Goal: Task Accomplishment & Management: Manage account settings

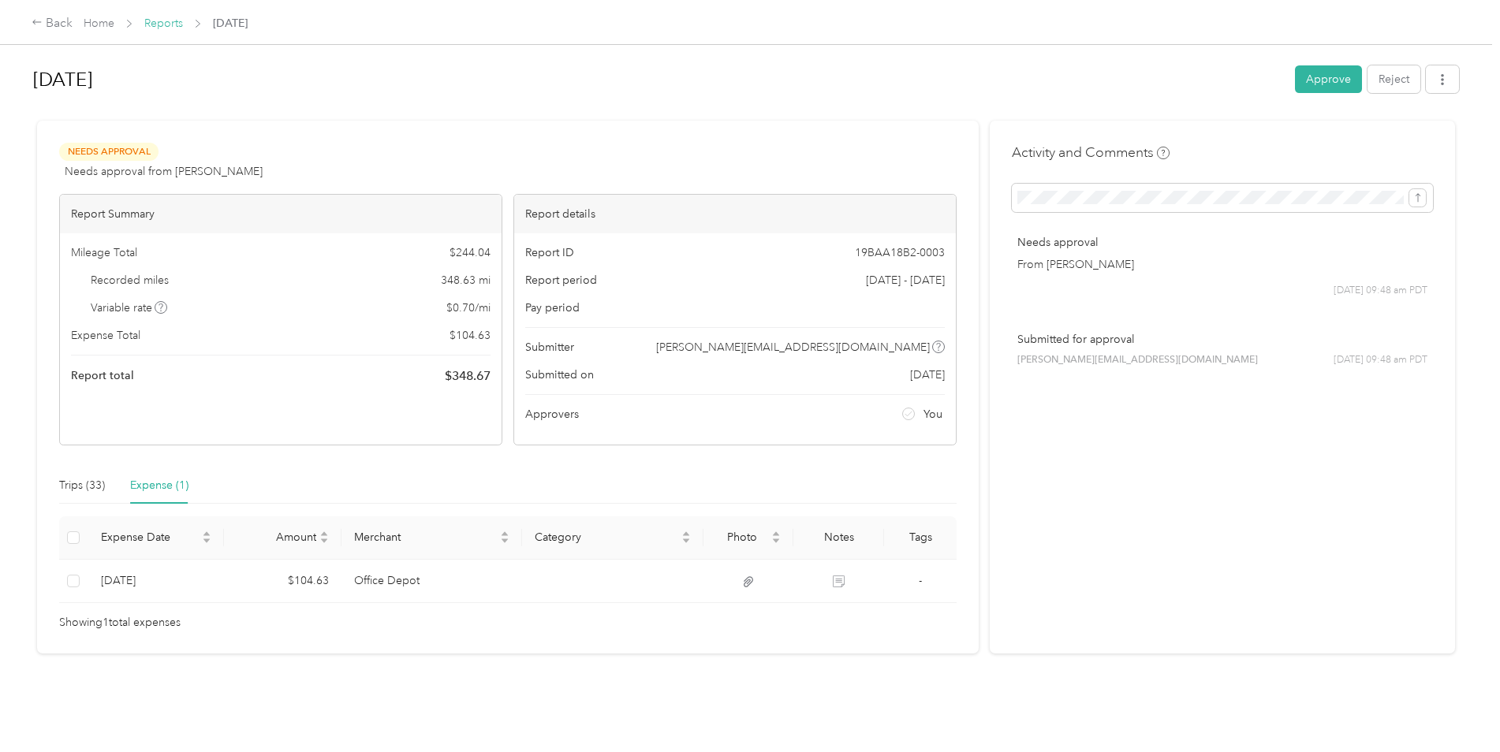
click at [159, 26] on link "Reports" at bounding box center [163, 23] width 39 height 13
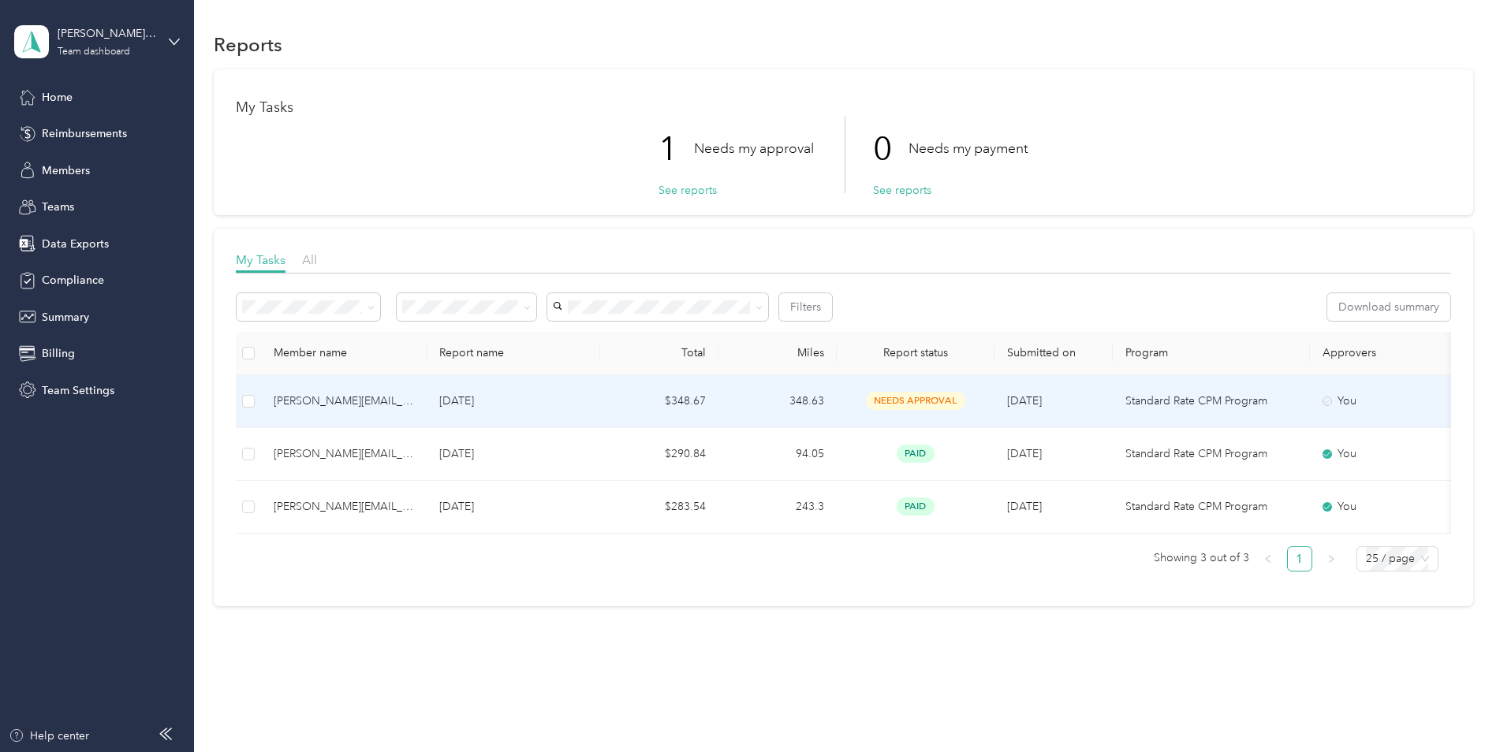
click at [581, 406] on p "[DATE]" at bounding box center [513, 401] width 148 height 17
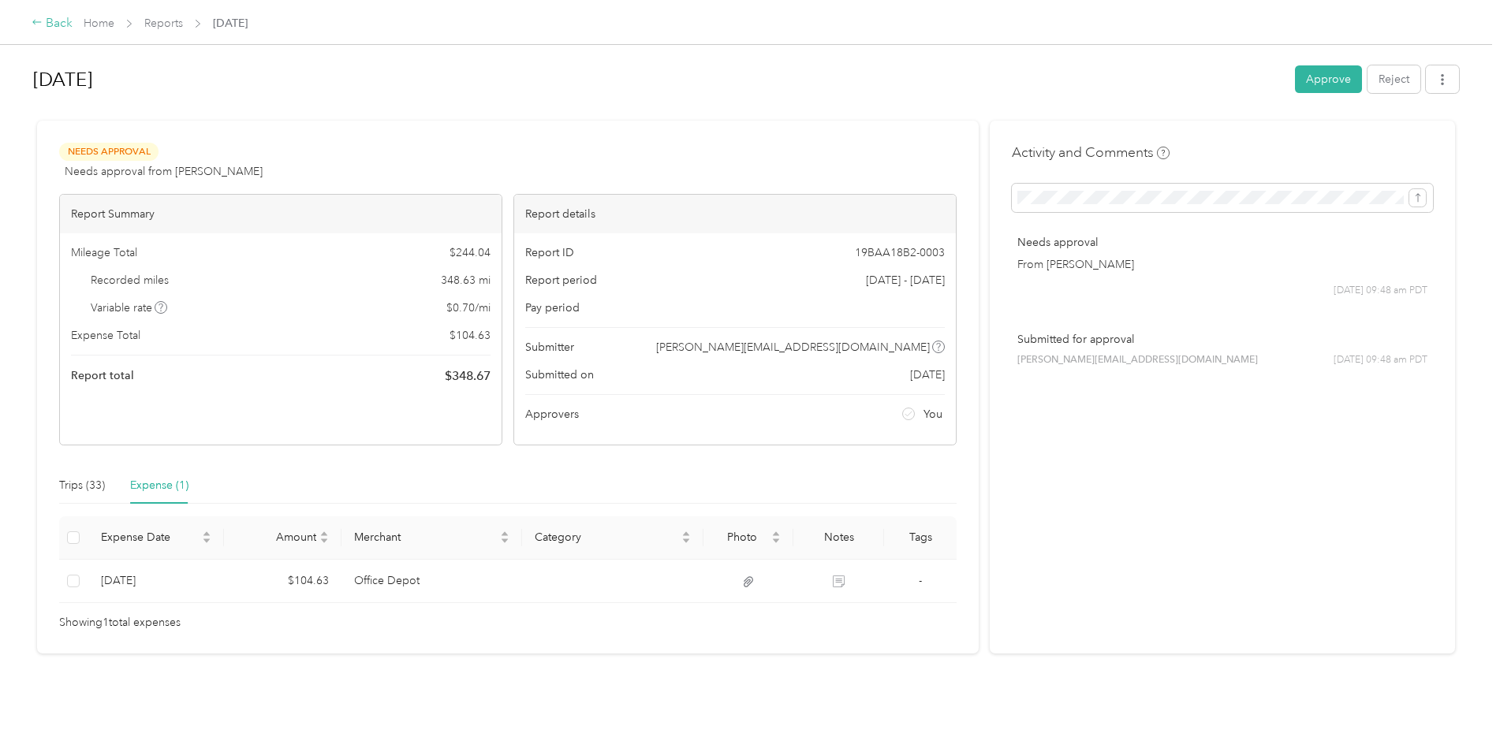
click at [45, 21] on div "Back" at bounding box center [52, 23] width 41 height 19
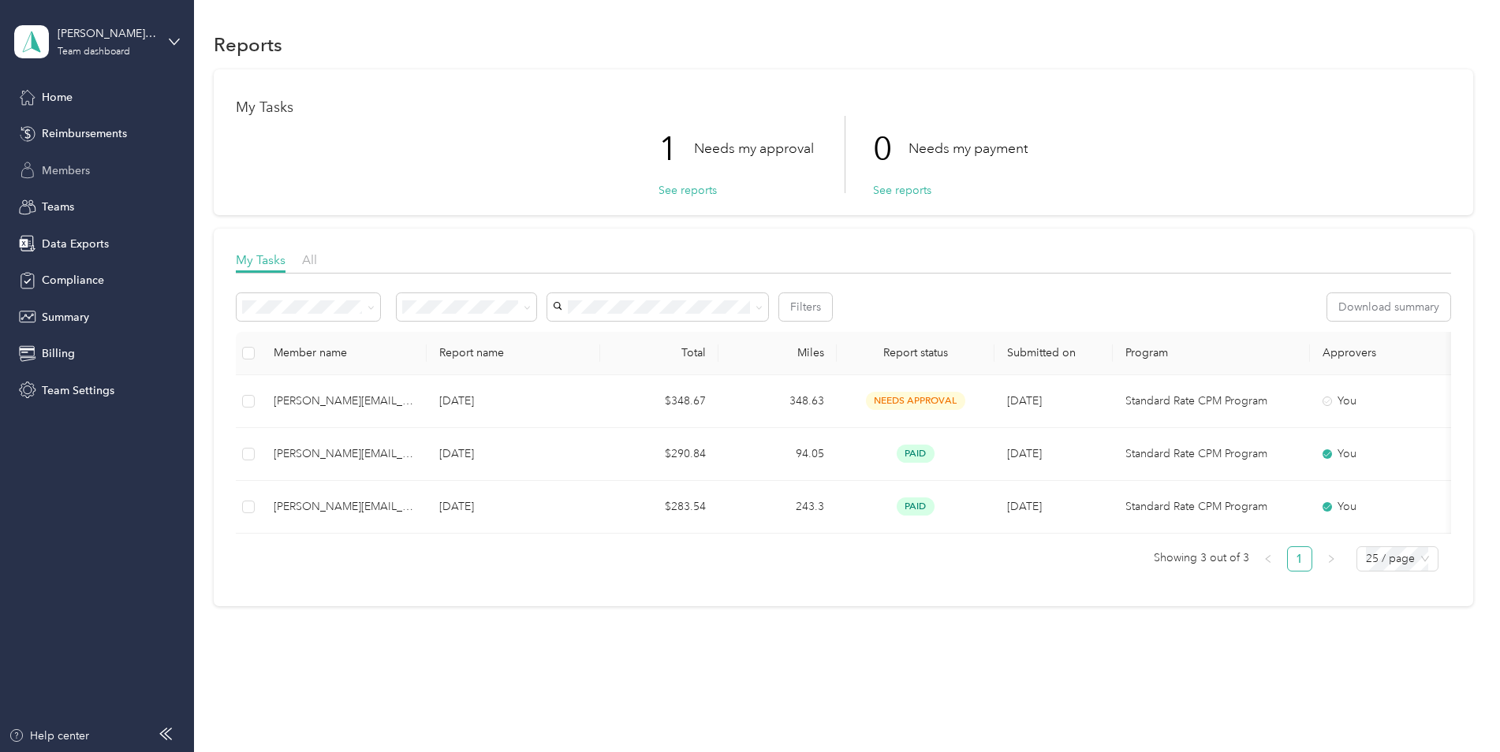
click at [75, 162] on span "Members" at bounding box center [66, 170] width 48 height 17
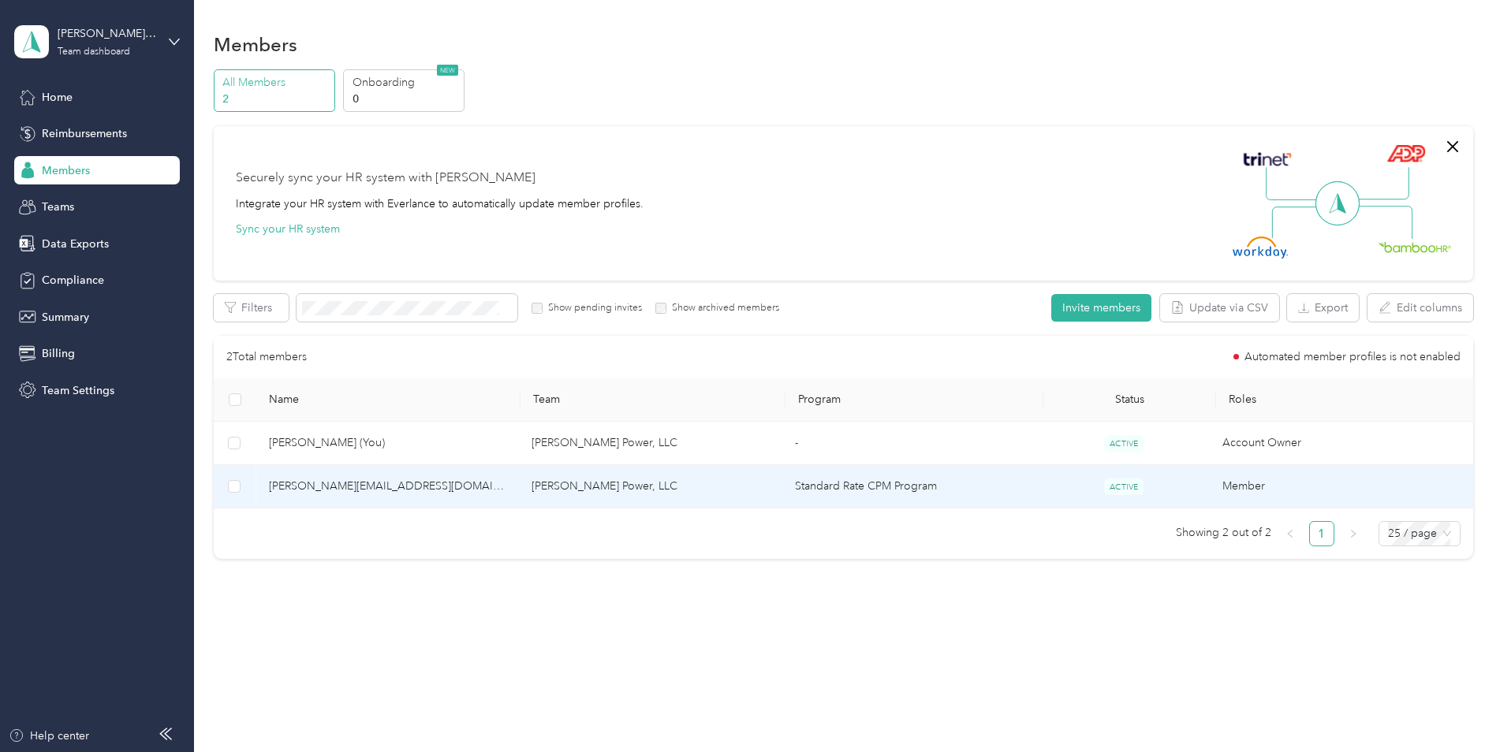
click at [583, 494] on td "[PERSON_NAME] Power, LLC" at bounding box center [650, 486] width 263 height 43
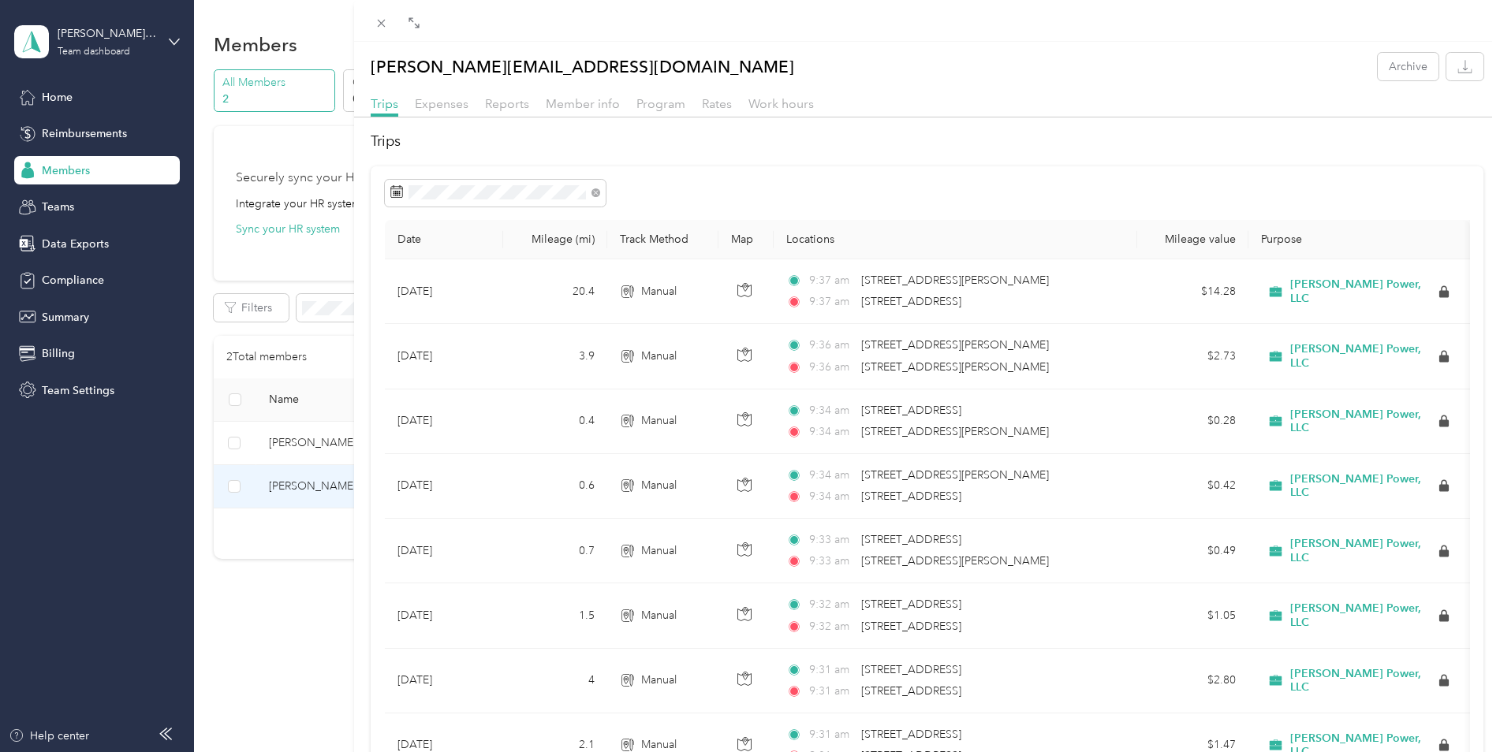
click at [75, 99] on div "josh@merrymanpower.com Archive Trips Expenses Reports Member info Program Rates…" at bounding box center [750, 376] width 1500 height 752
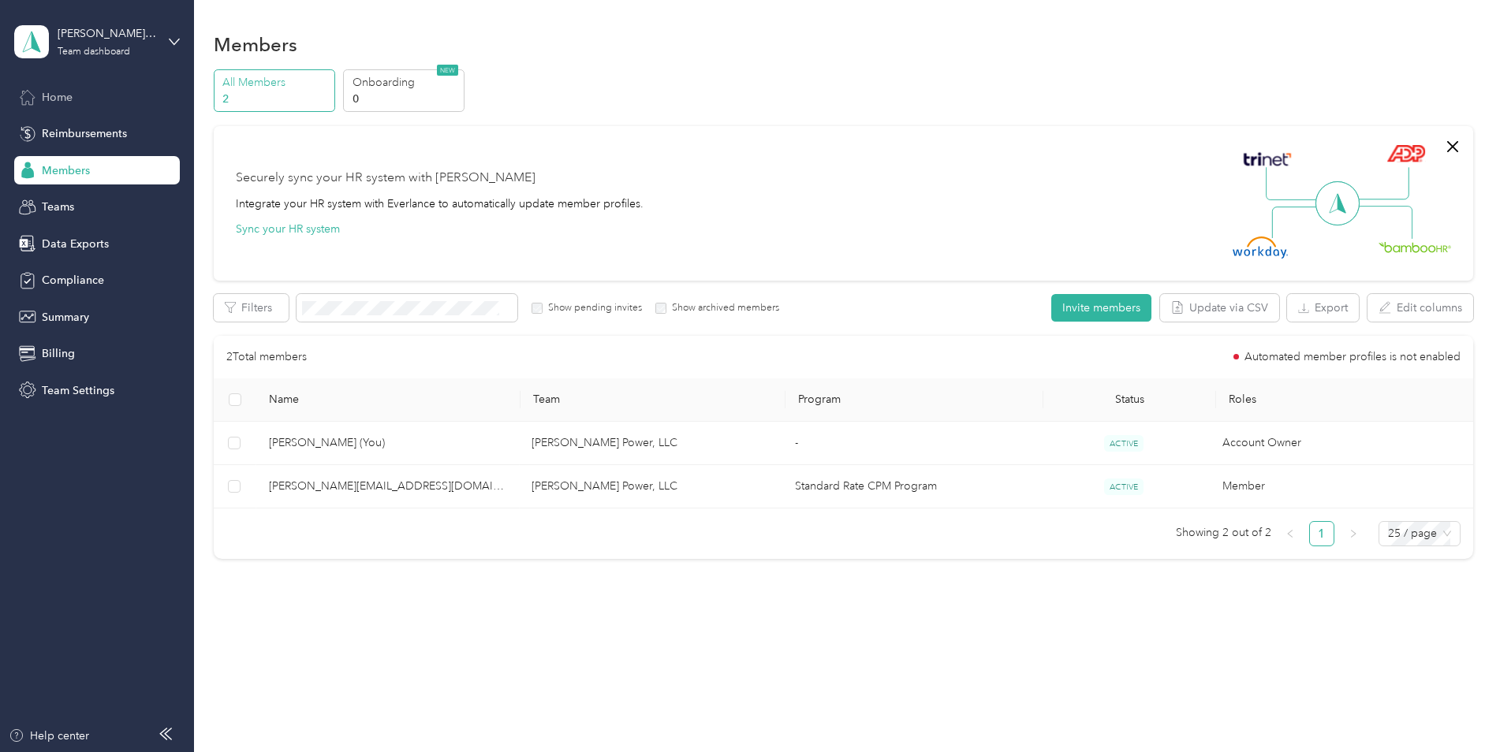
click at [61, 99] on span "Home" at bounding box center [57, 97] width 31 height 17
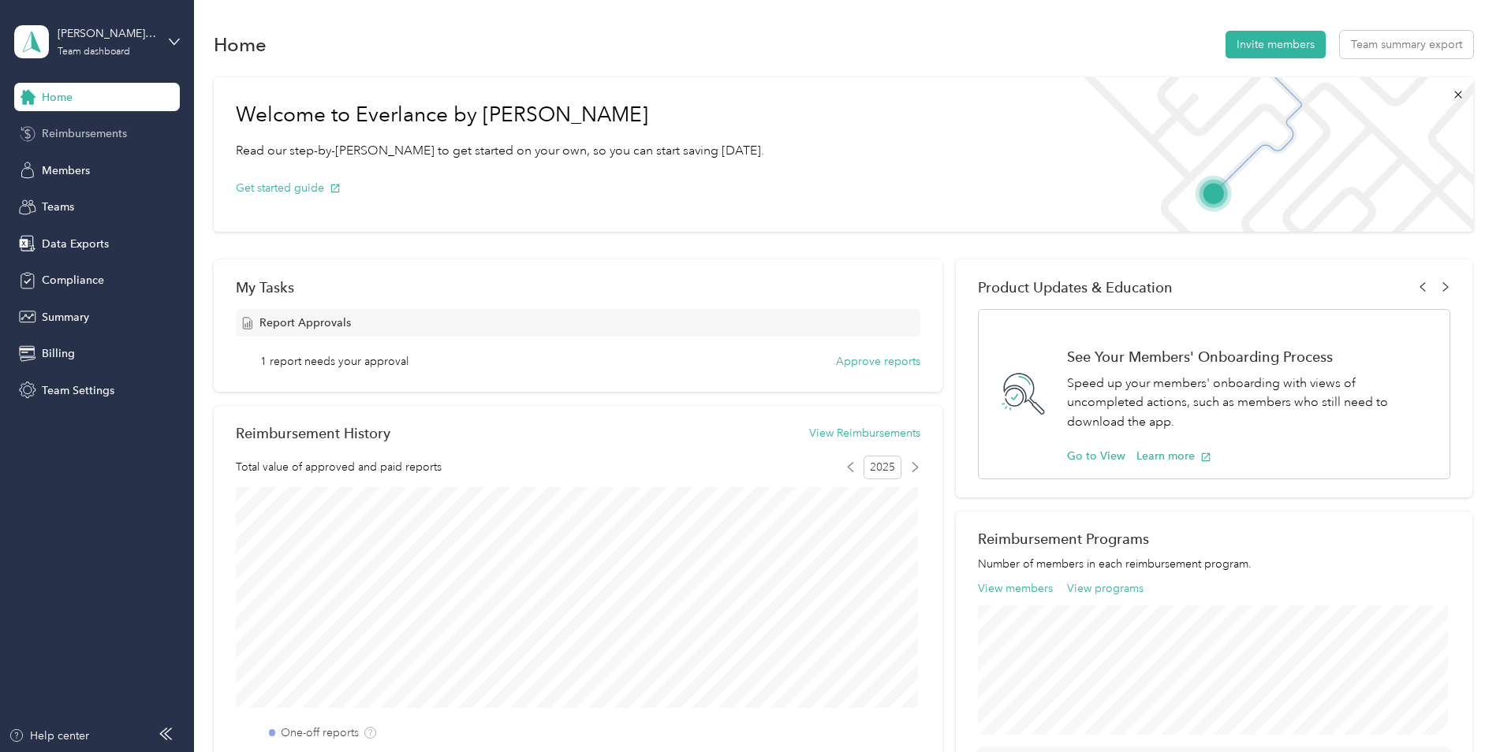
click at [75, 132] on span "Reimbursements" at bounding box center [84, 133] width 85 height 17
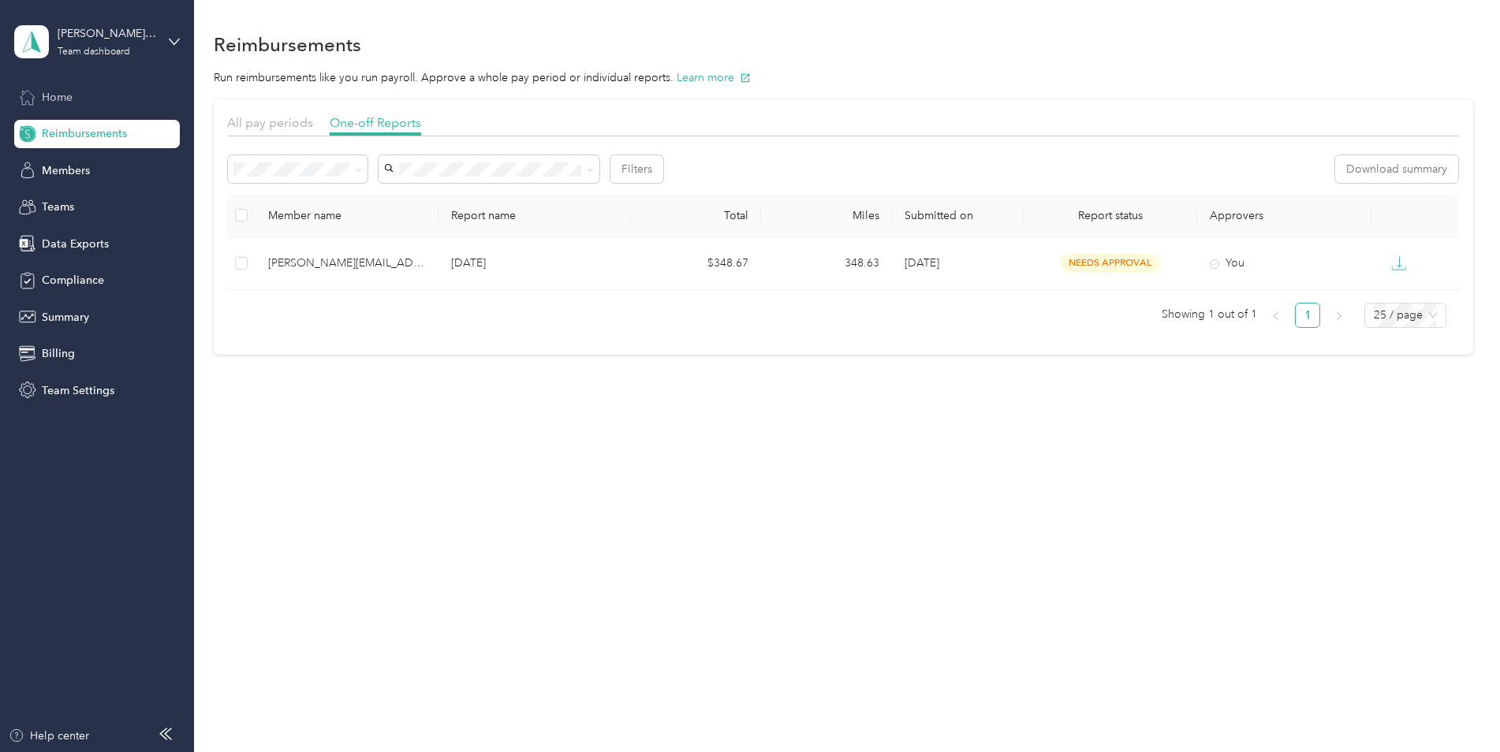
click at [63, 94] on span "Home" at bounding box center [57, 97] width 31 height 17
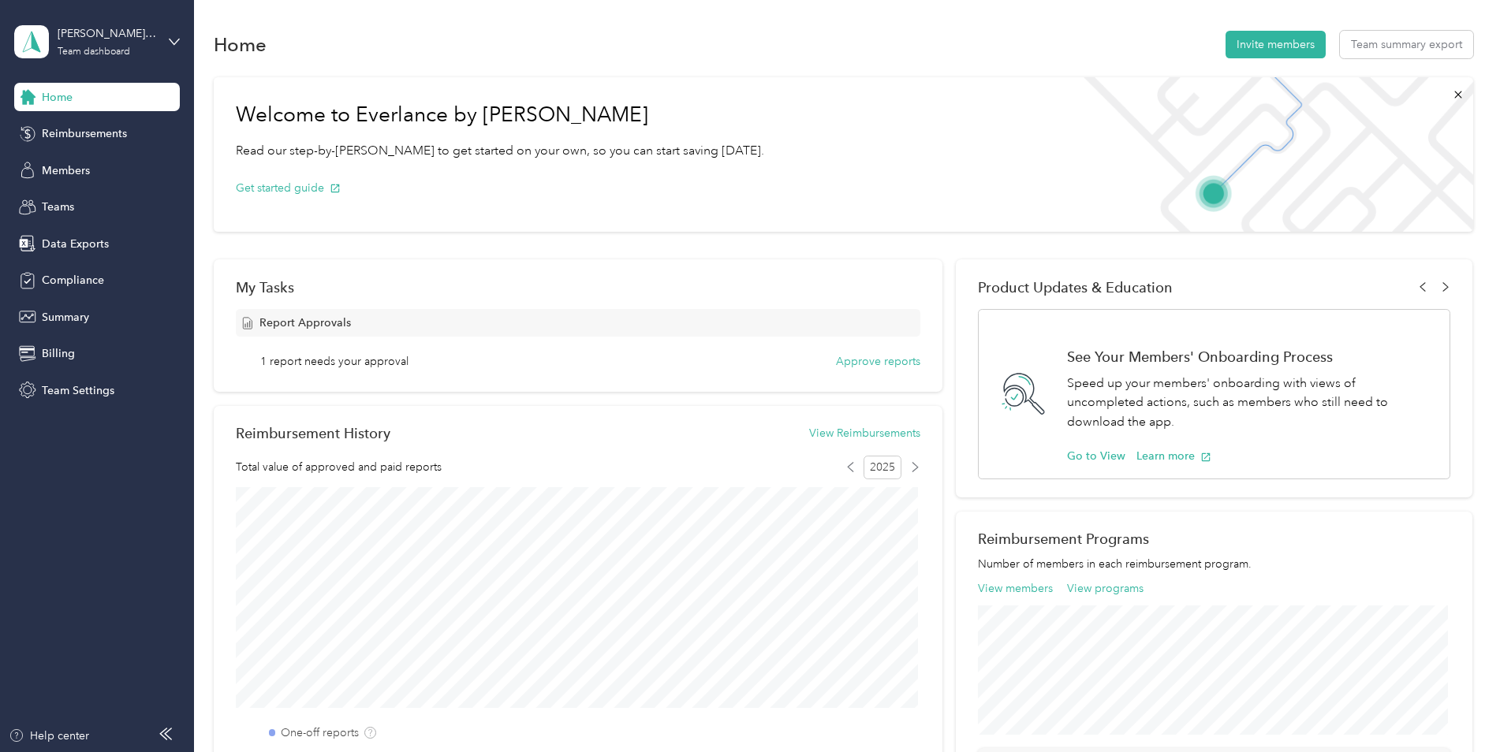
click at [340, 368] on span "1 report needs your approval" at bounding box center [334, 361] width 148 height 17
click at [298, 323] on span "Report Approvals" at bounding box center [304, 323] width 91 height 17
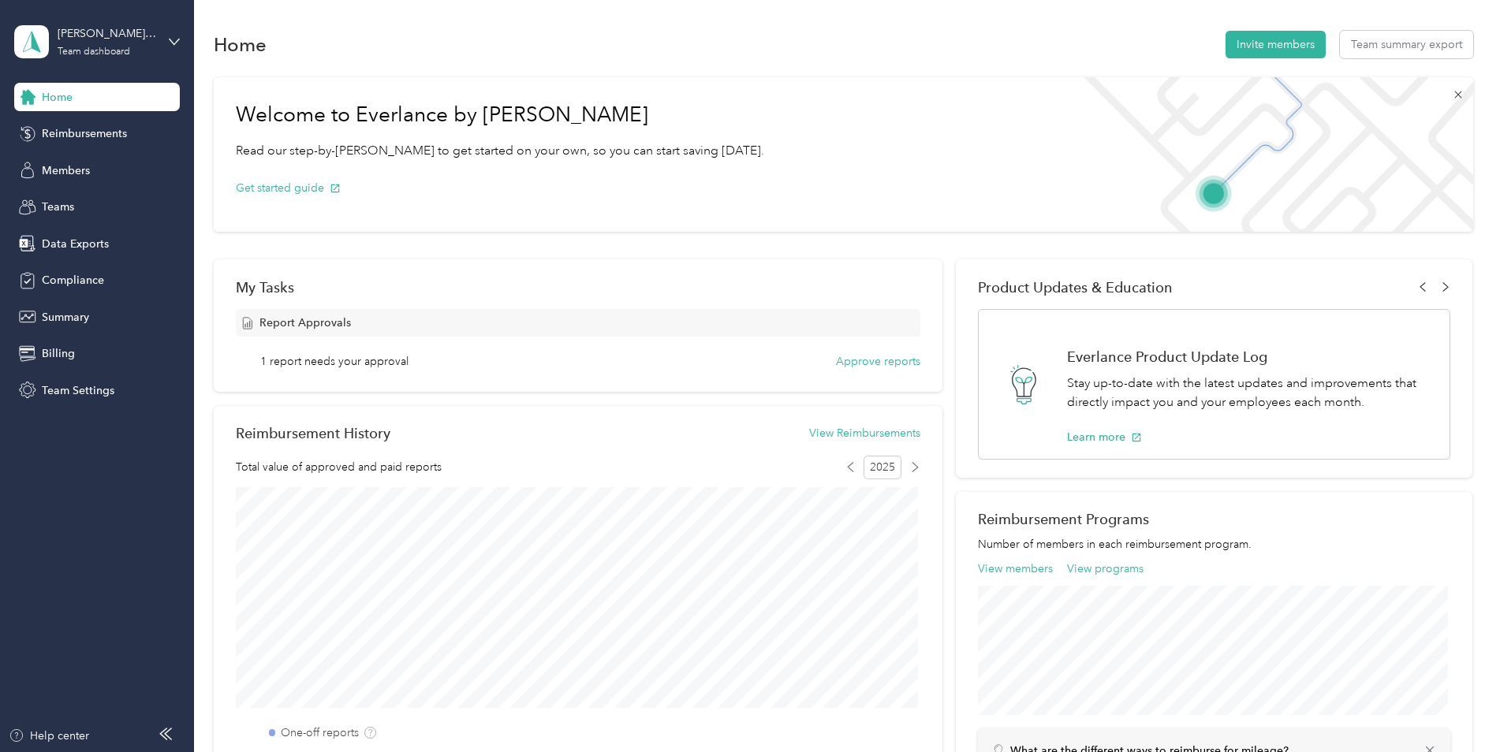
click at [1452, 95] on icon at bounding box center [1458, 94] width 13 height 13
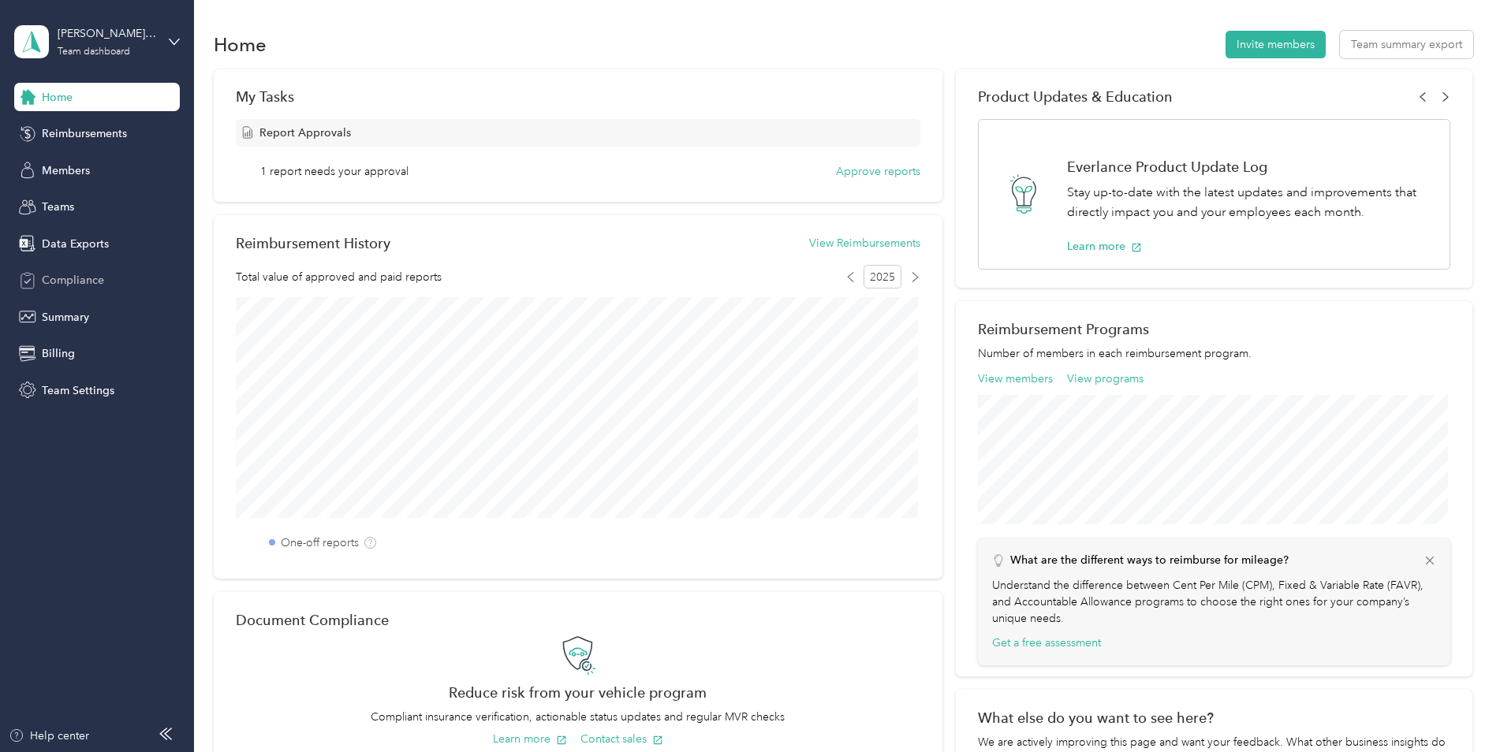
click at [82, 287] on span "Compliance" at bounding box center [73, 280] width 62 height 17
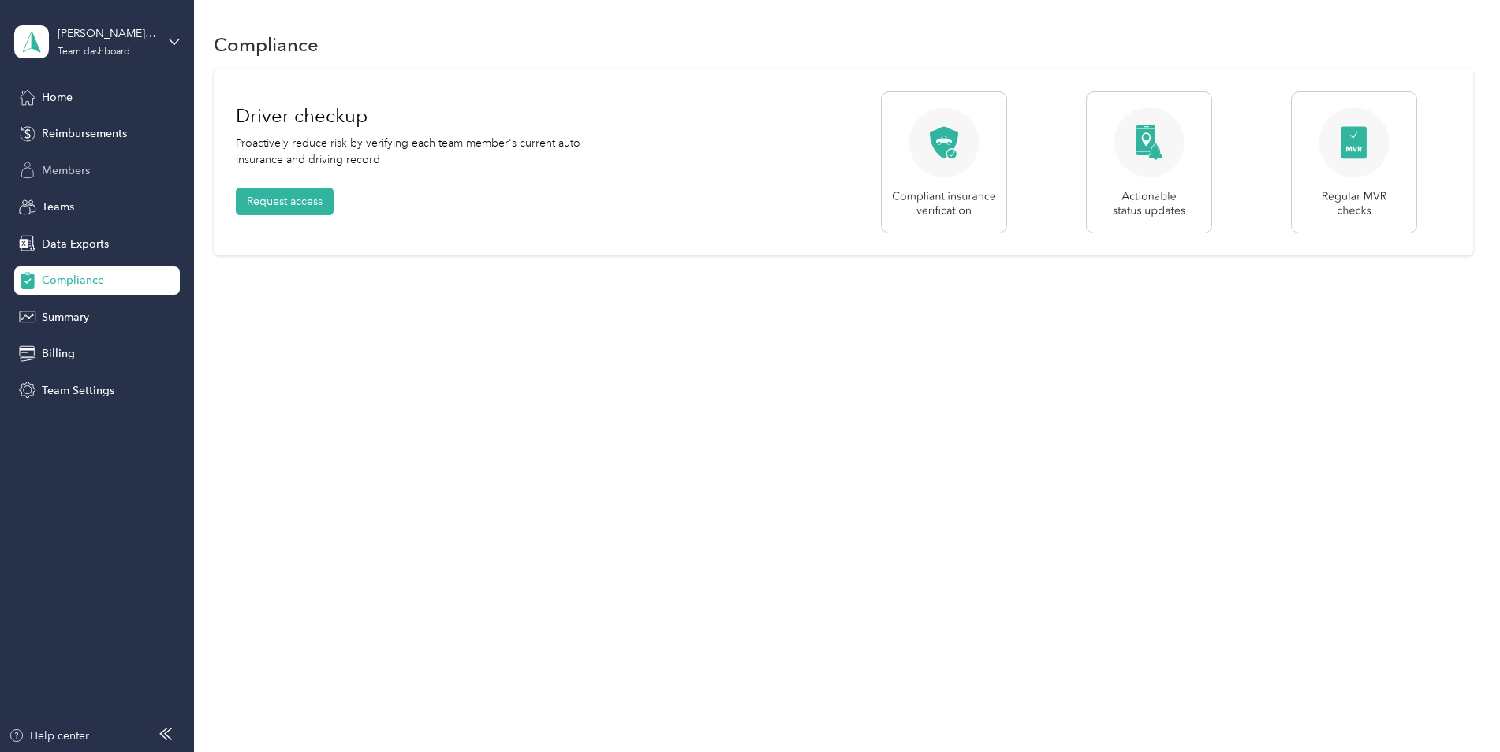
click at [62, 170] on span "Members" at bounding box center [66, 170] width 48 height 17
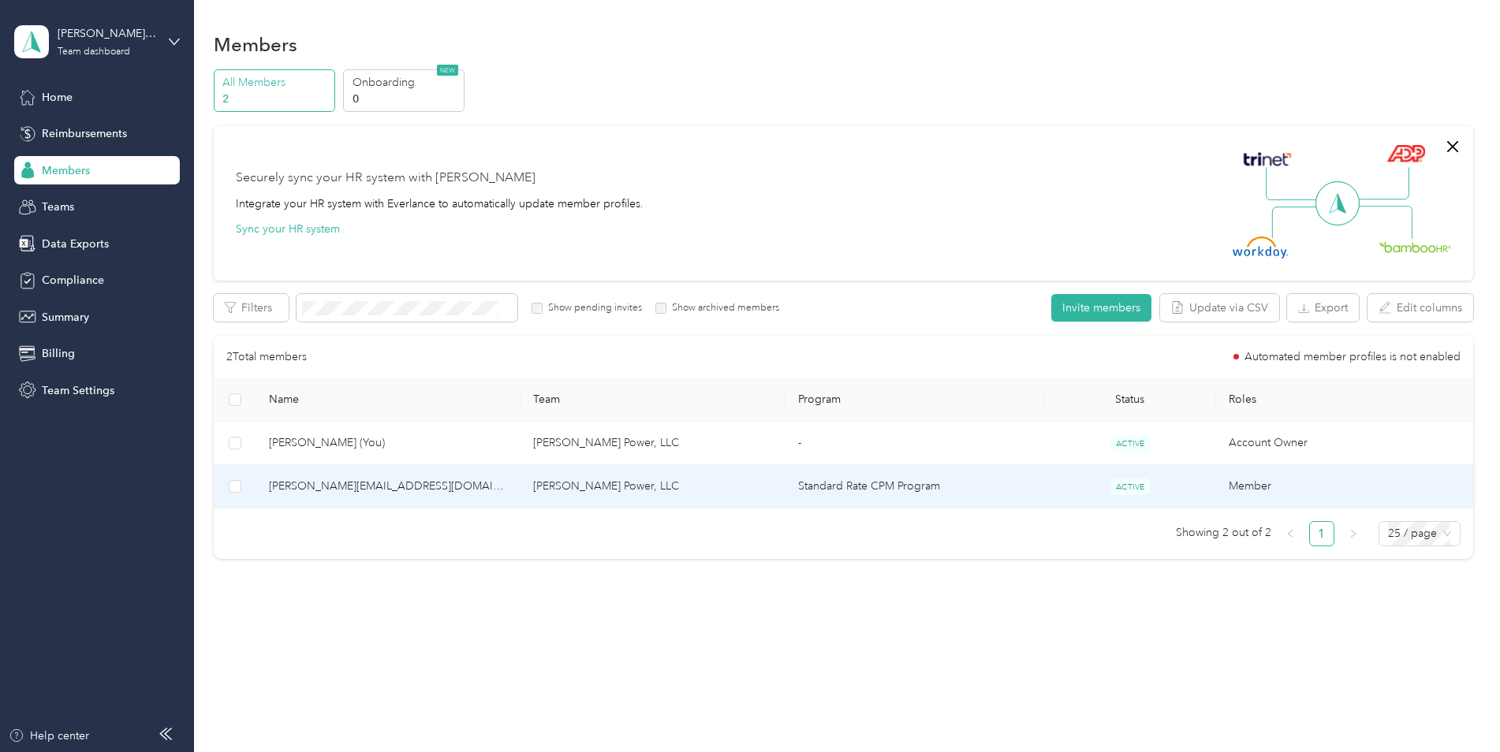
click at [621, 492] on td "[PERSON_NAME] Power, LLC" at bounding box center [652, 486] width 265 height 43
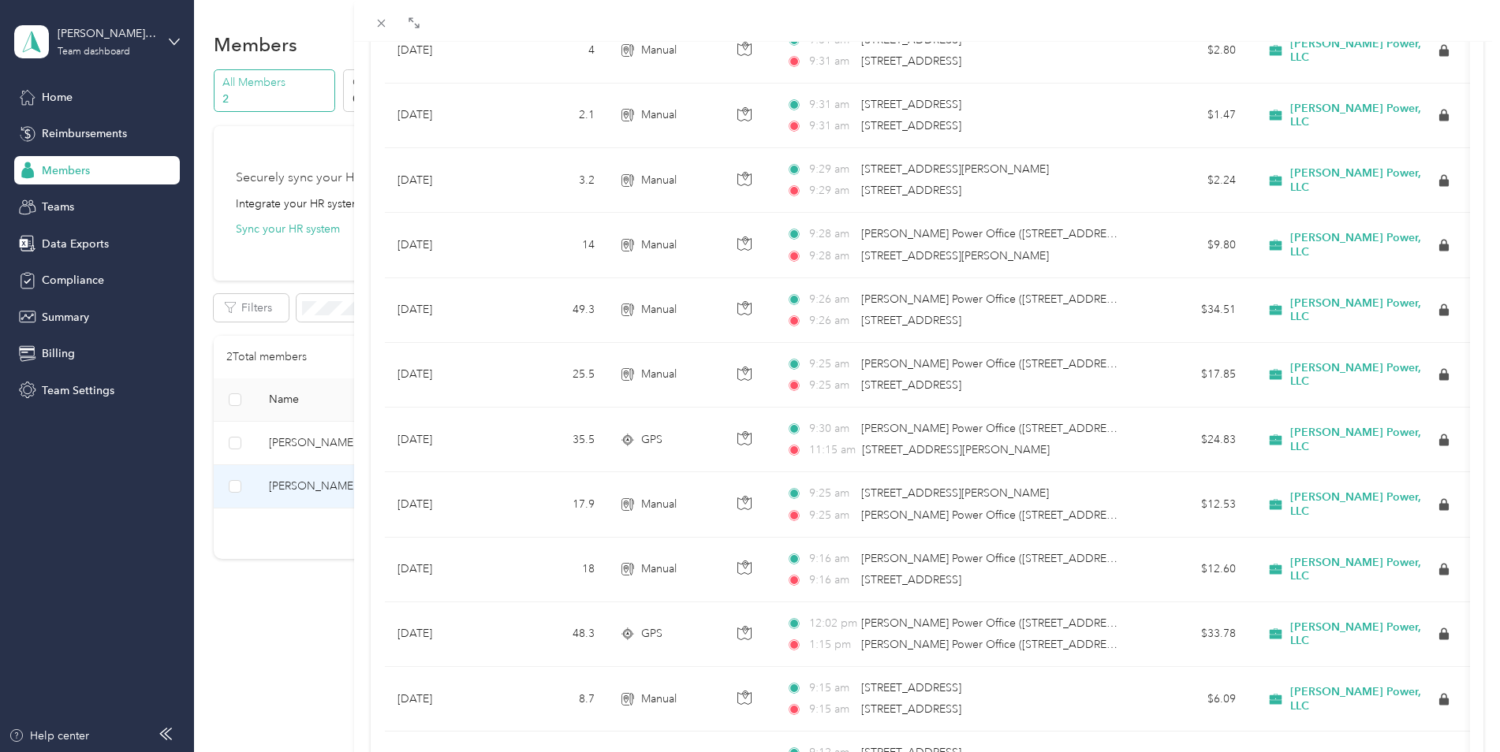
scroll to position [710, 0]
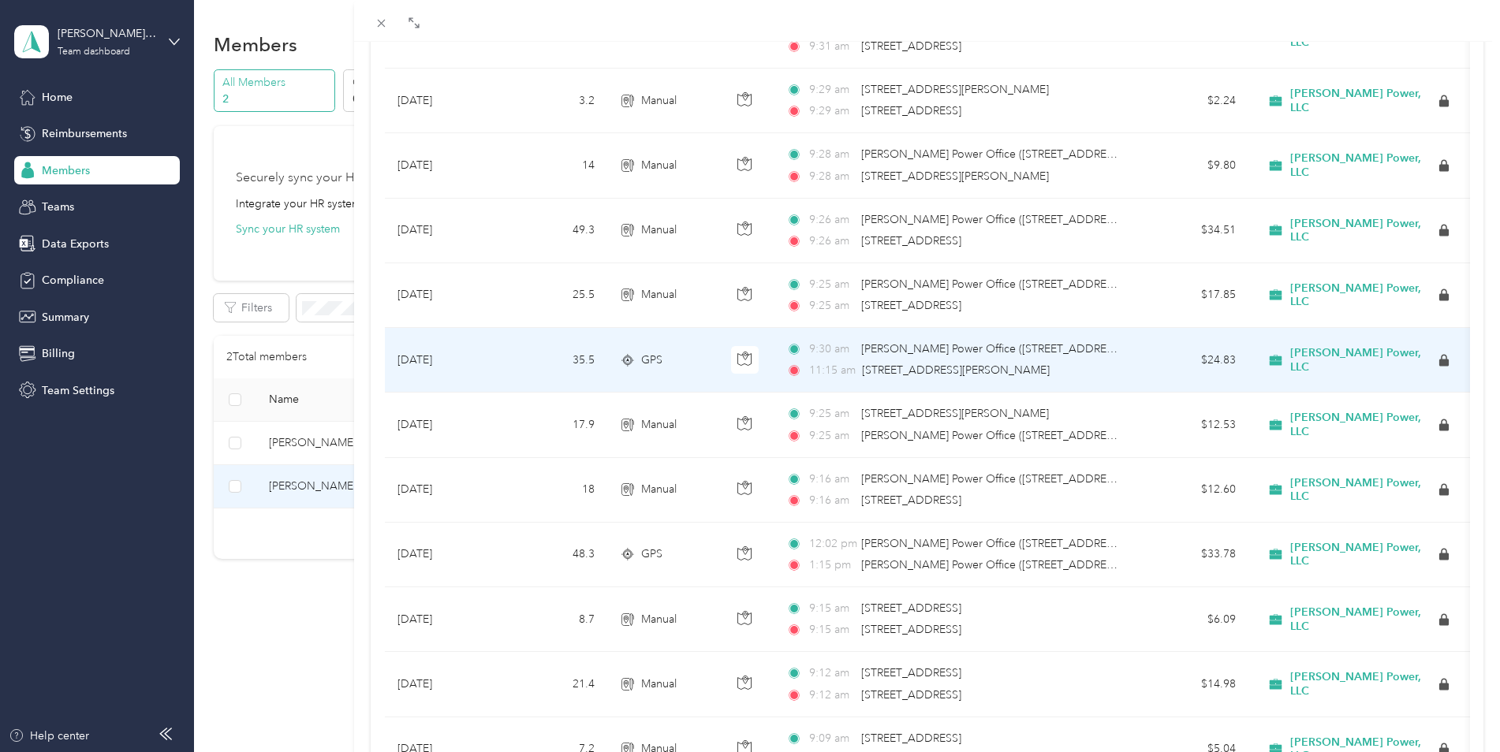
click at [674, 365] on div "GPS" at bounding box center [662, 360] width 85 height 17
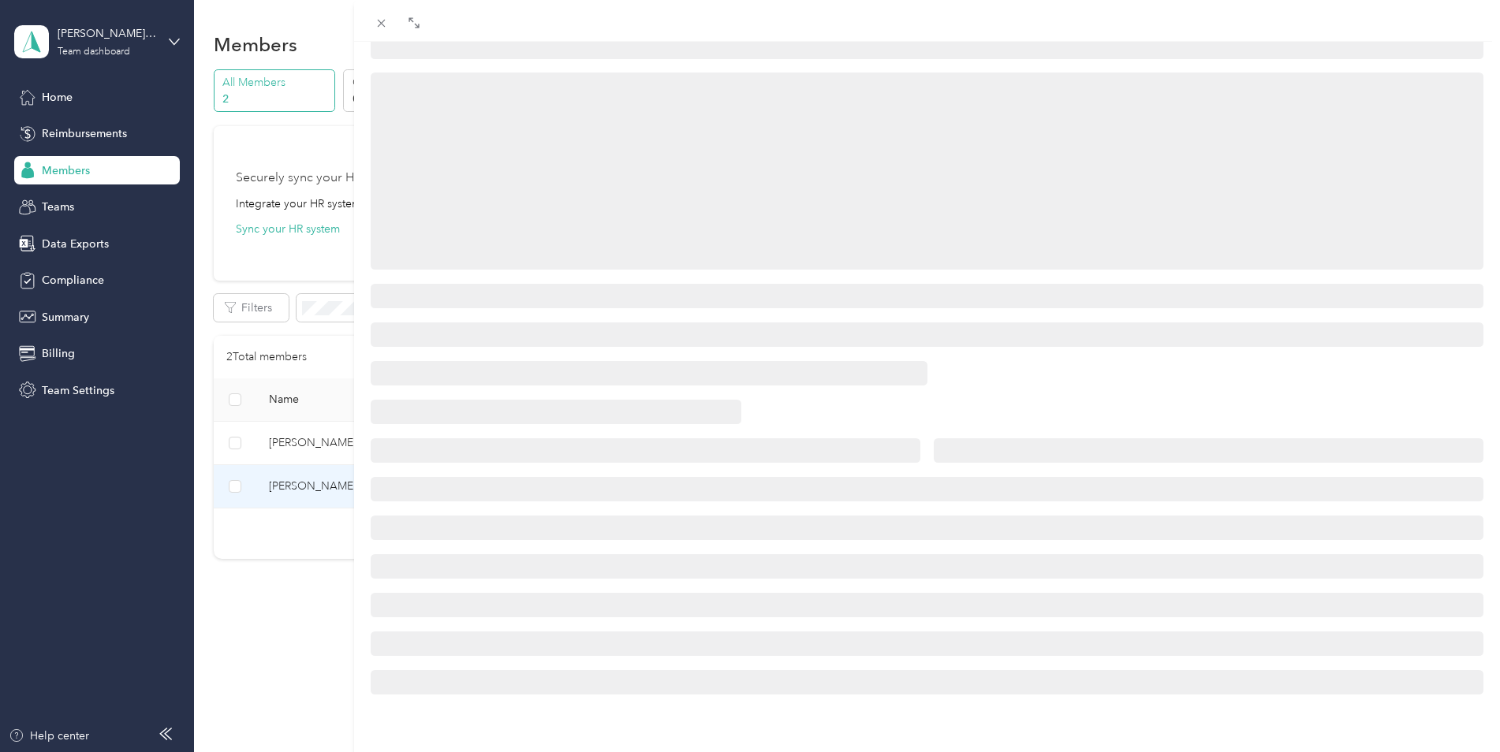
scroll to position [158, 0]
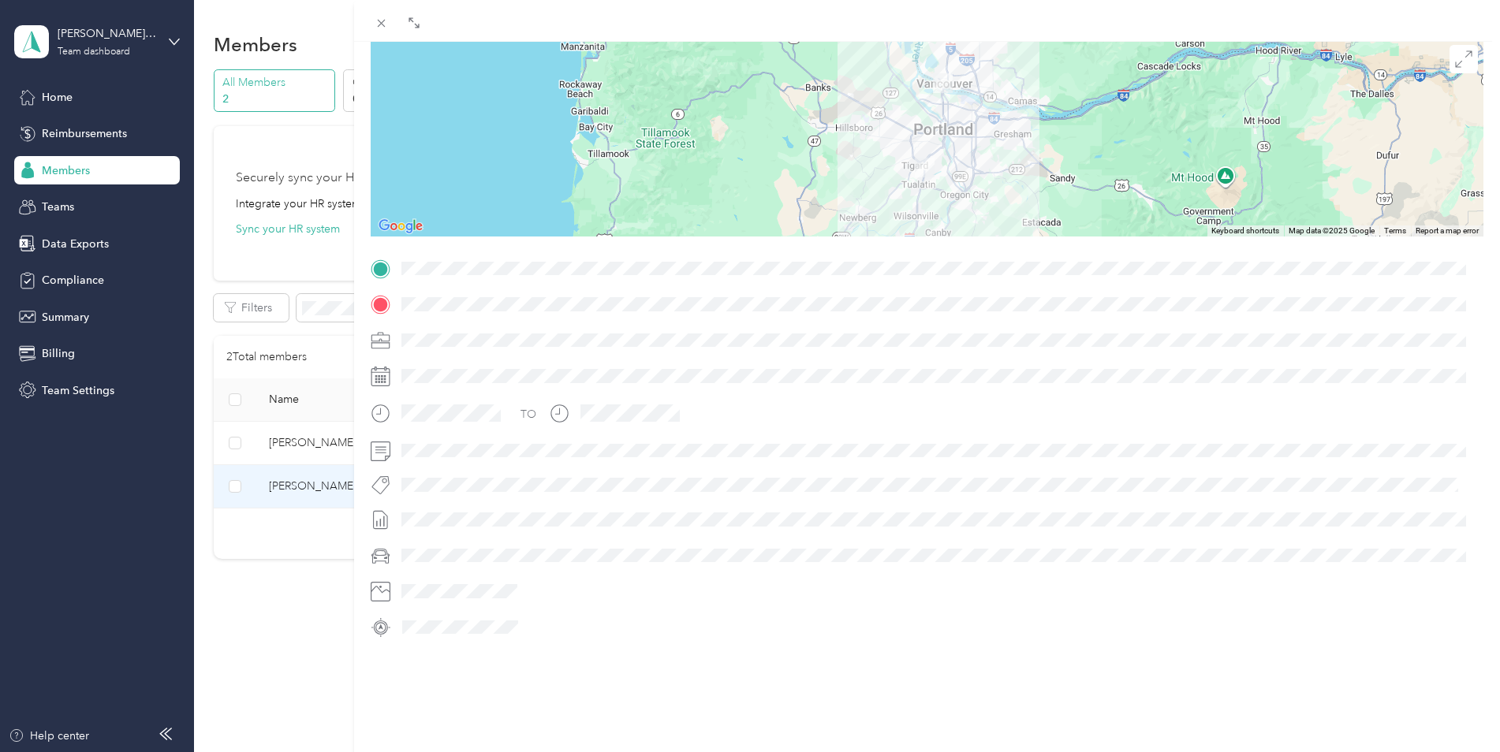
click at [921, 158] on img at bounding box center [925, 168] width 20 height 20
click at [383, 28] on icon at bounding box center [381, 23] width 13 height 13
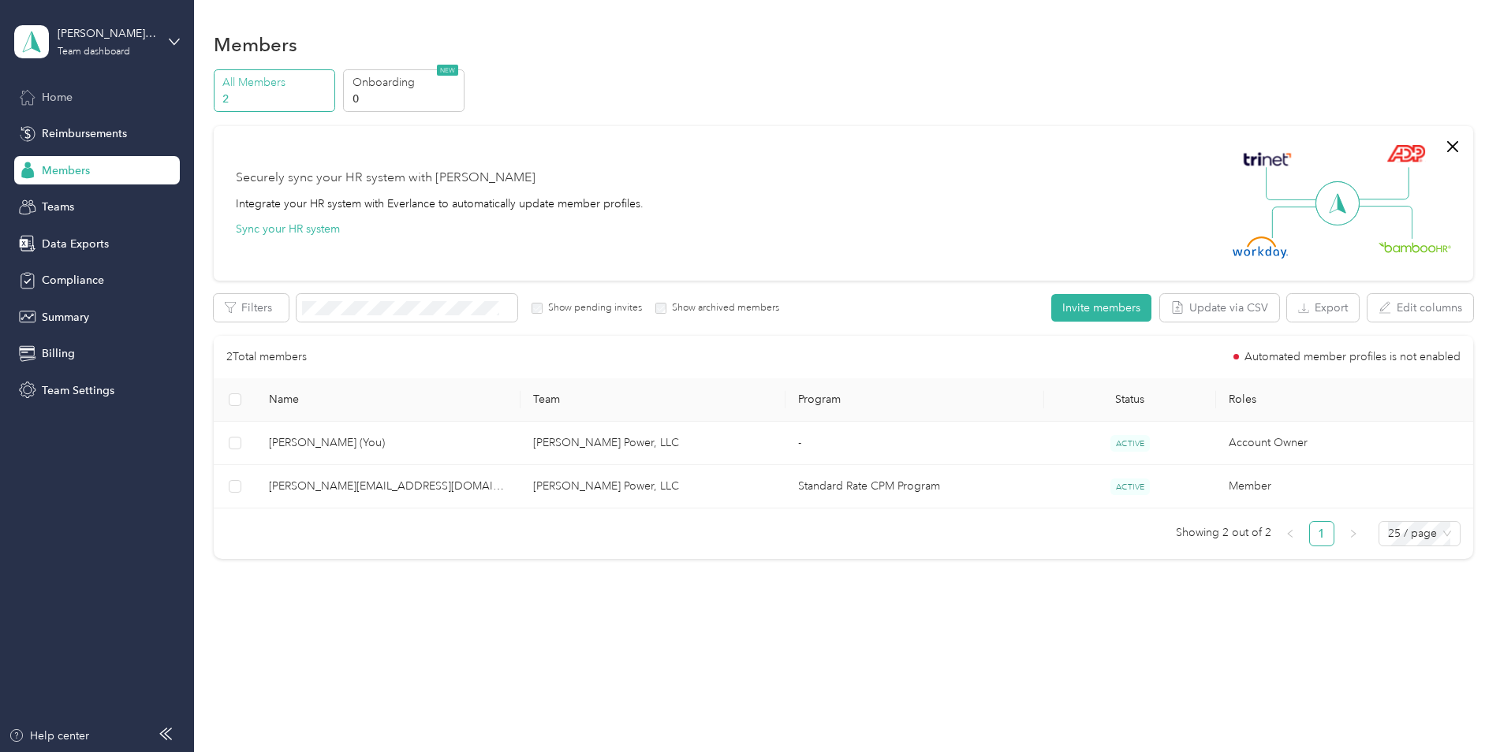
click at [69, 99] on span "Home" at bounding box center [57, 97] width 31 height 17
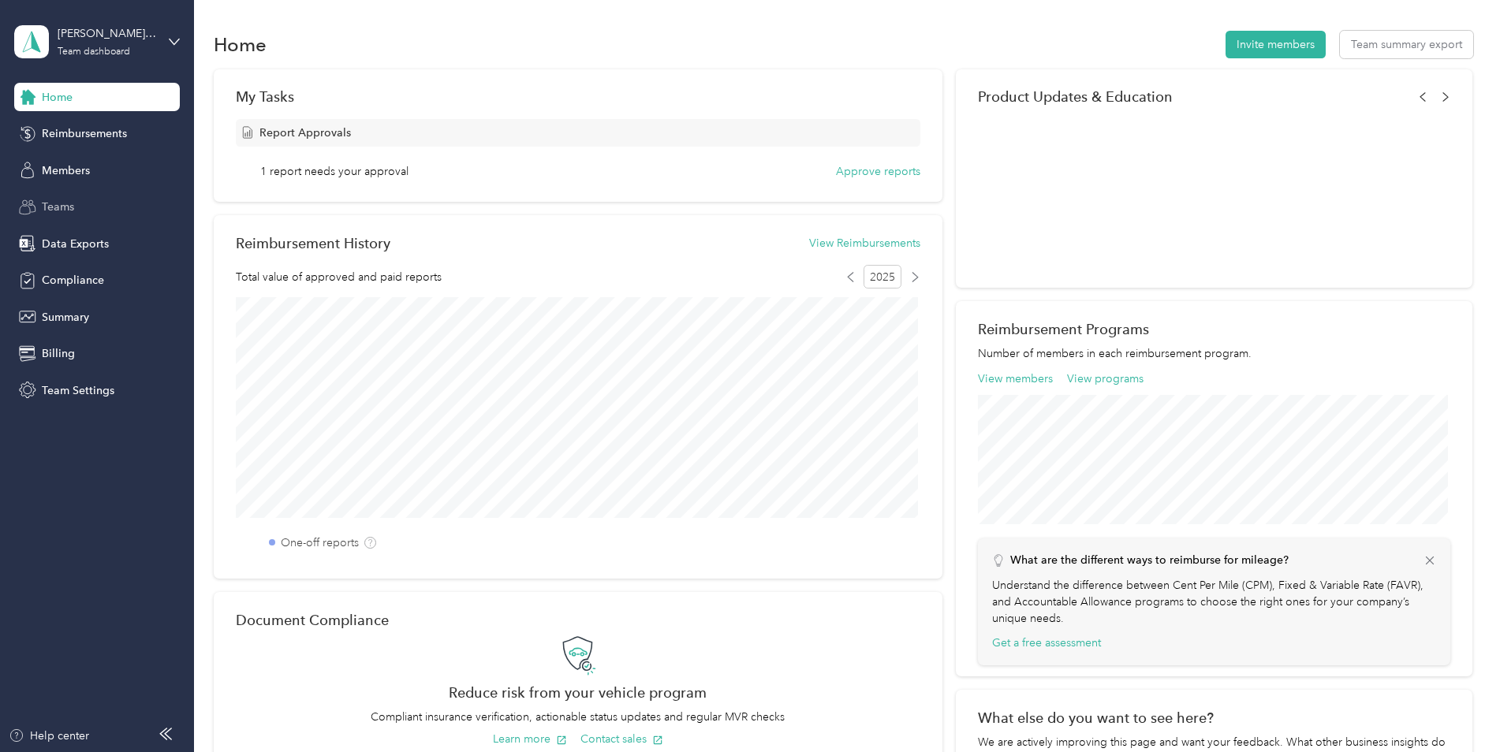
click at [63, 210] on span "Teams" at bounding box center [58, 207] width 32 height 17
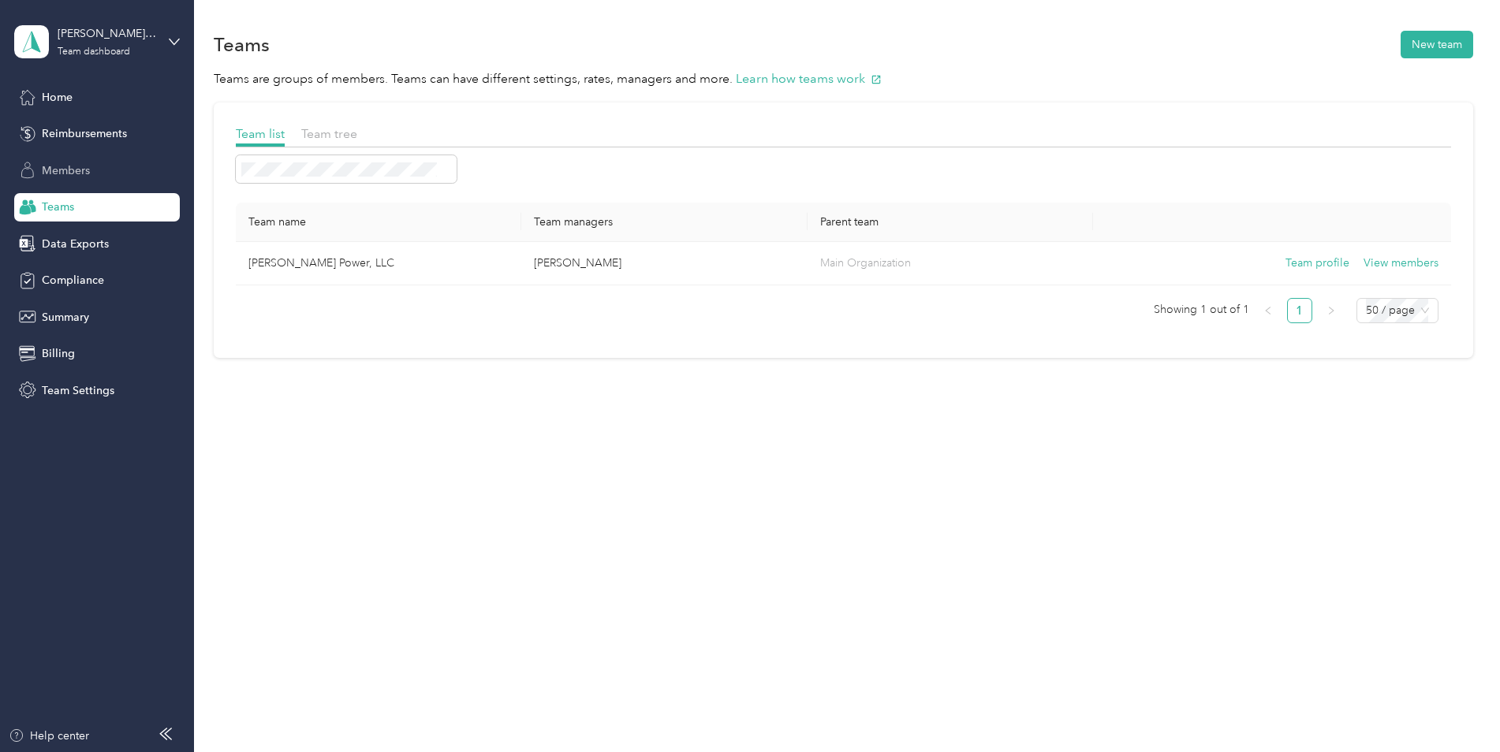
click at [73, 167] on span "Members" at bounding box center [66, 170] width 48 height 17
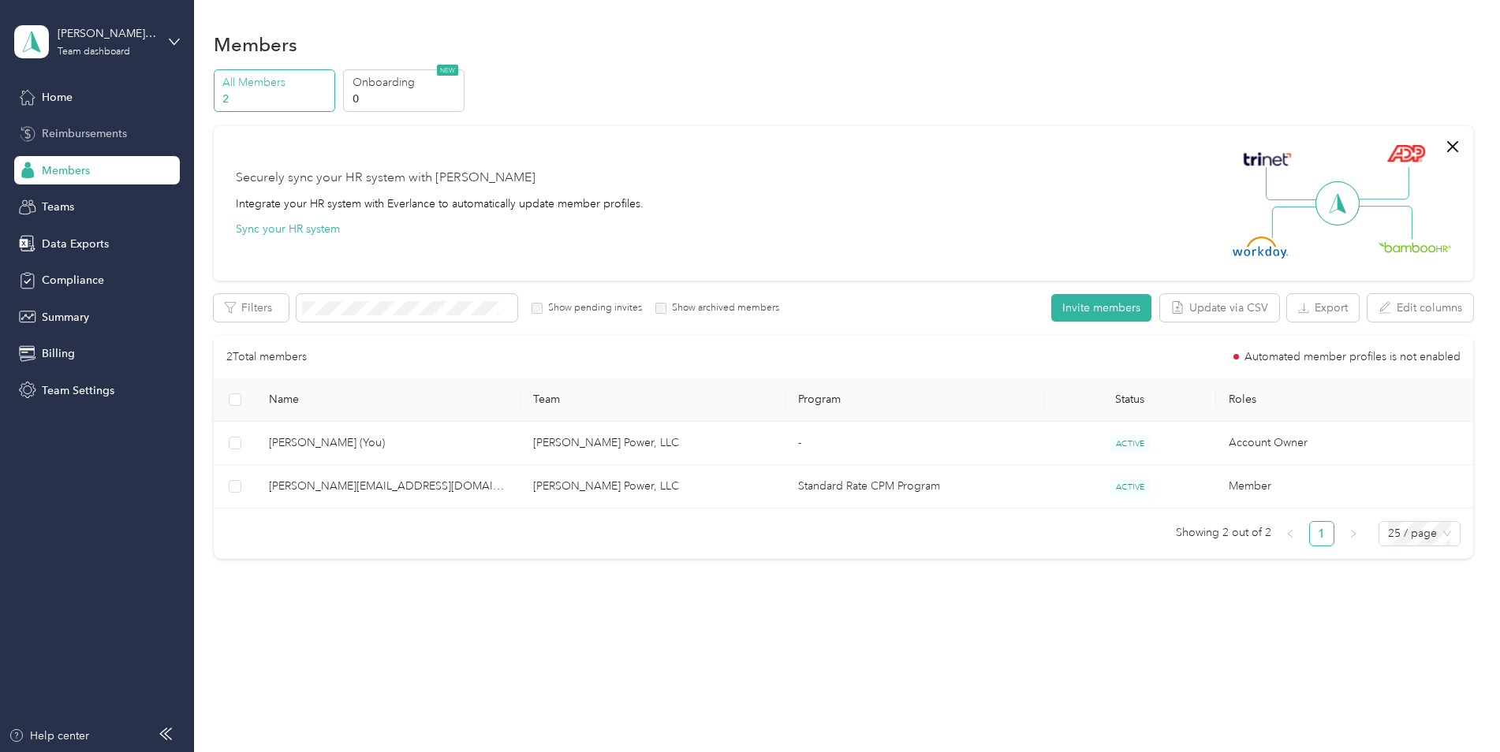
click at [81, 134] on span "Reimbursements" at bounding box center [84, 133] width 85 height 17
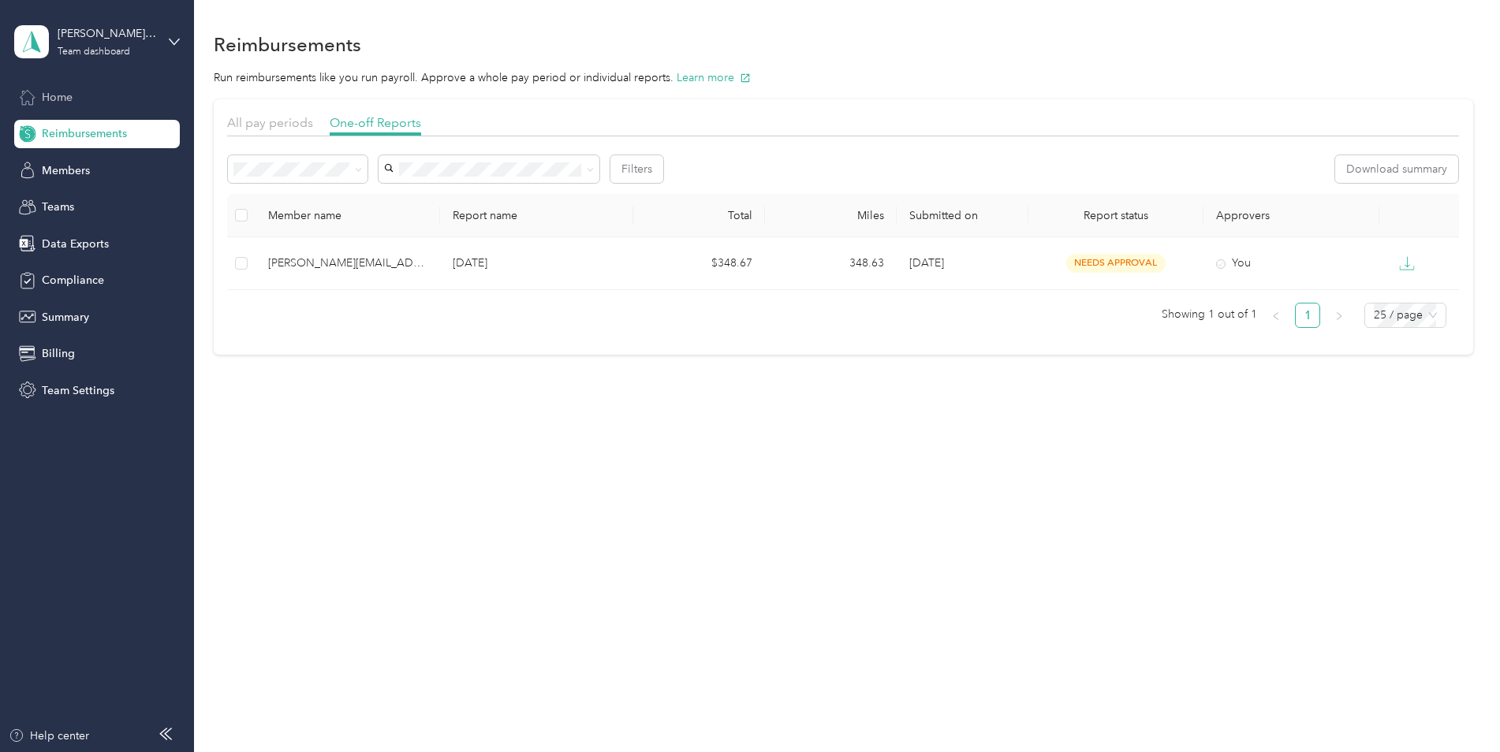
click at [91, 94] on div "Home" at bounding box center [97, 97] width 166 height 28
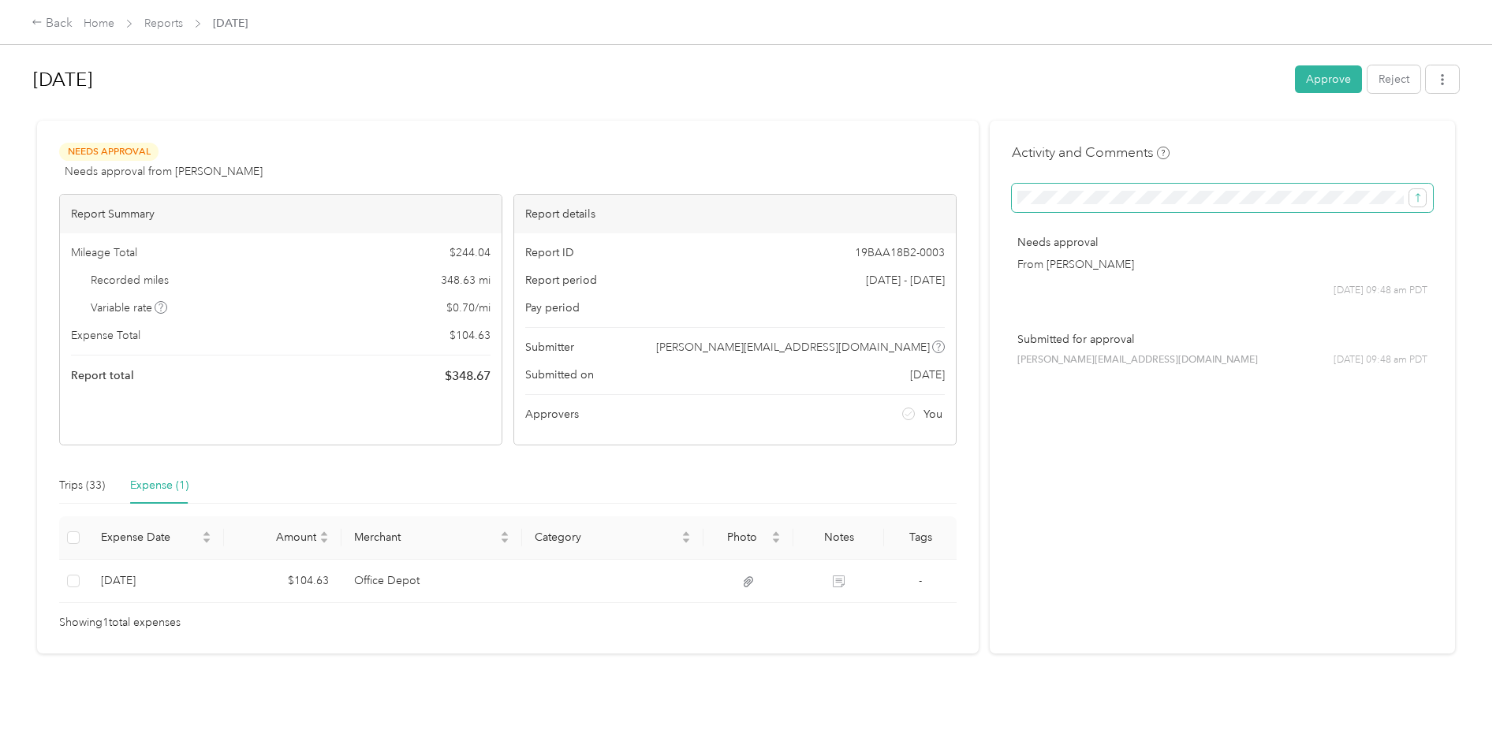
scroll to position [0, 51]
click at [1394, 84] on button "Reject" at bounding box center [1393, 79] width 53 height 28
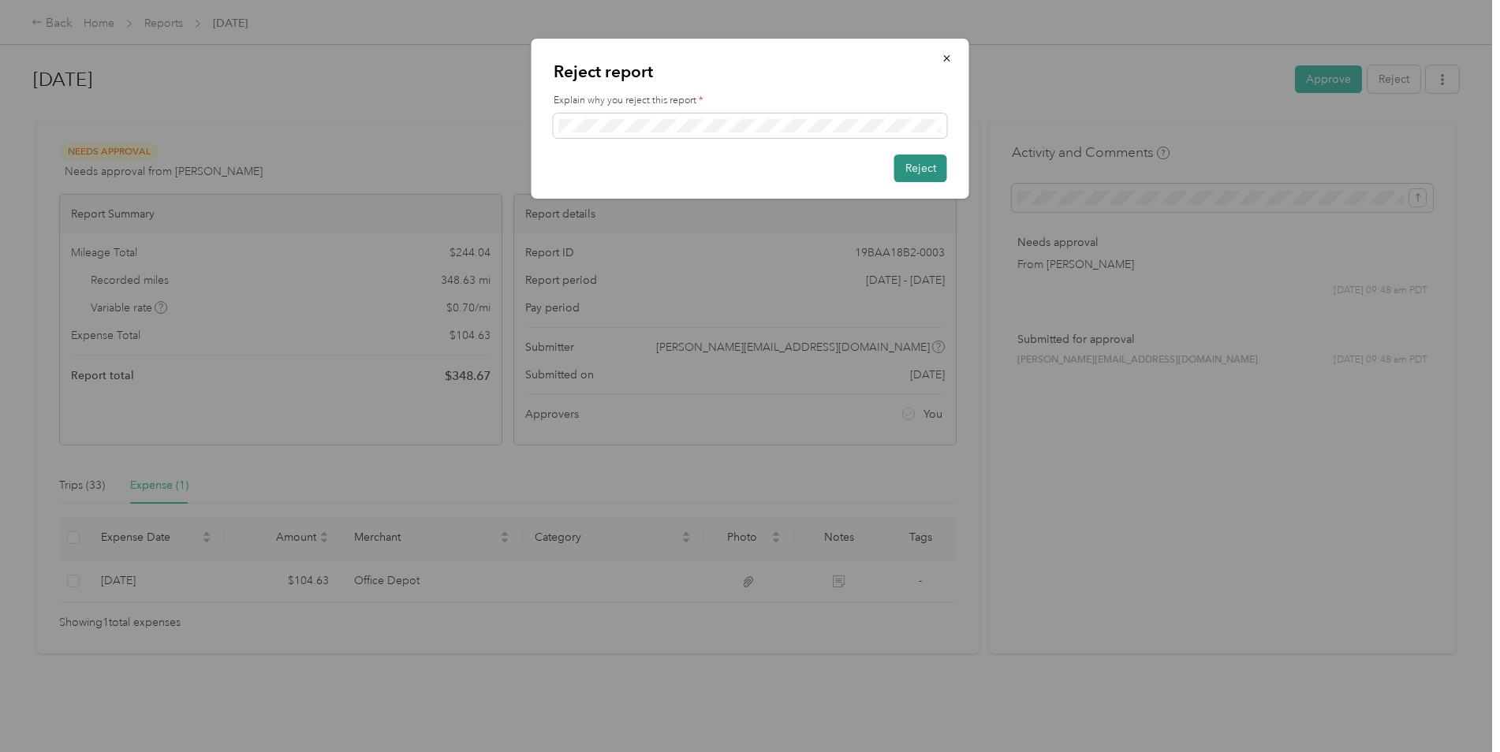
click at [934, 173] on button "Reject" at bounding box center [920, 169] width 53 height 28
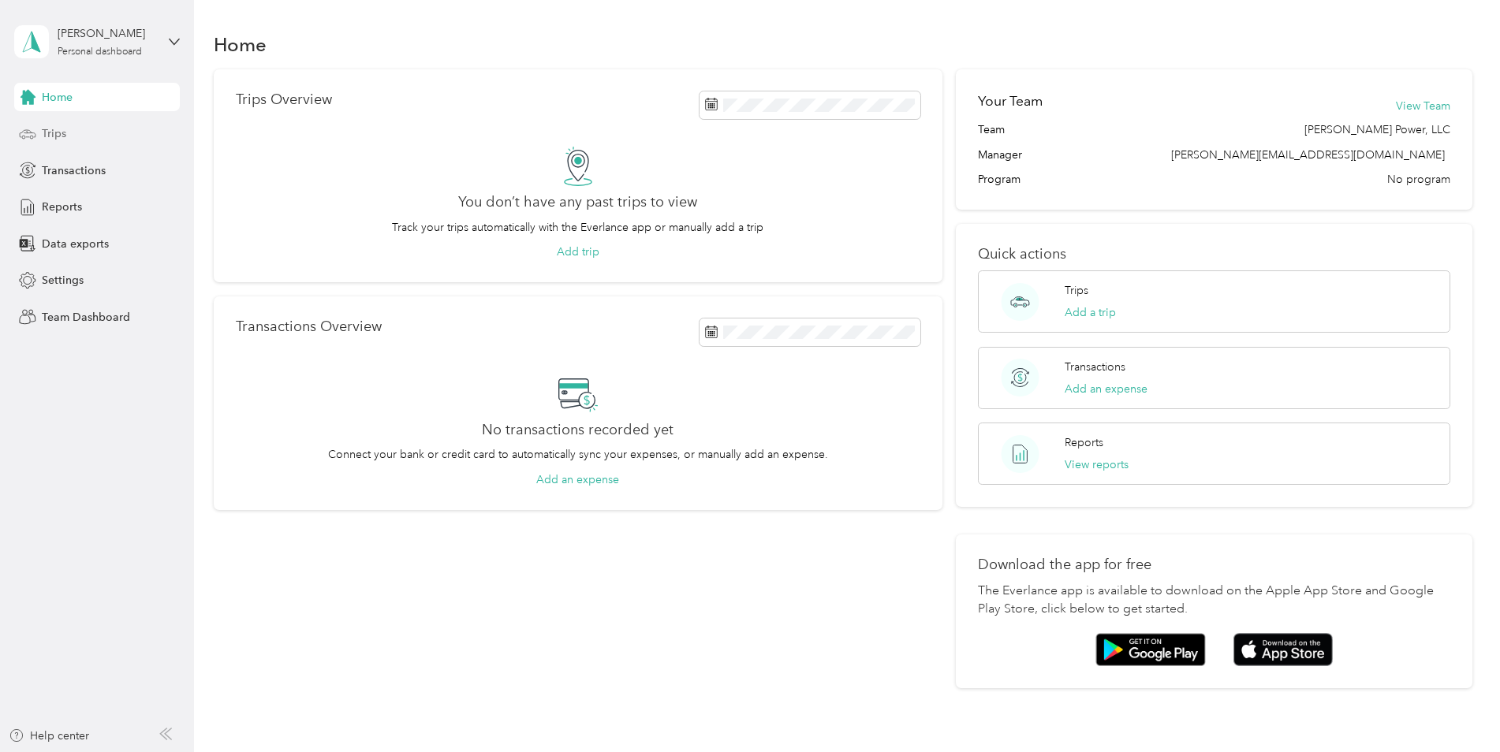
click at [72, 132] on div "Trips" at bounding box center [97, 134] width 166 height 28
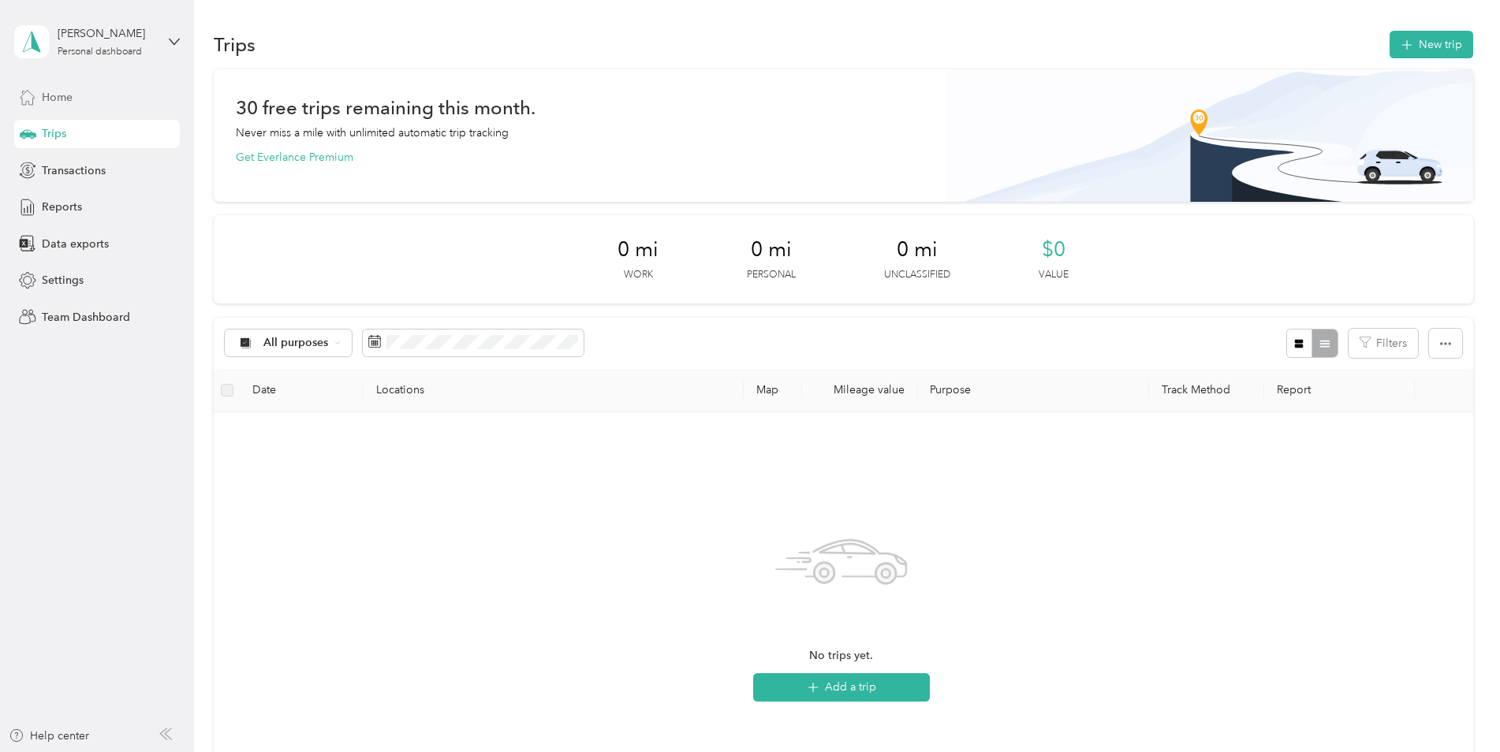
click at [62, 98] on span "Home" at bounding box center [57, 97] width 31 height 17
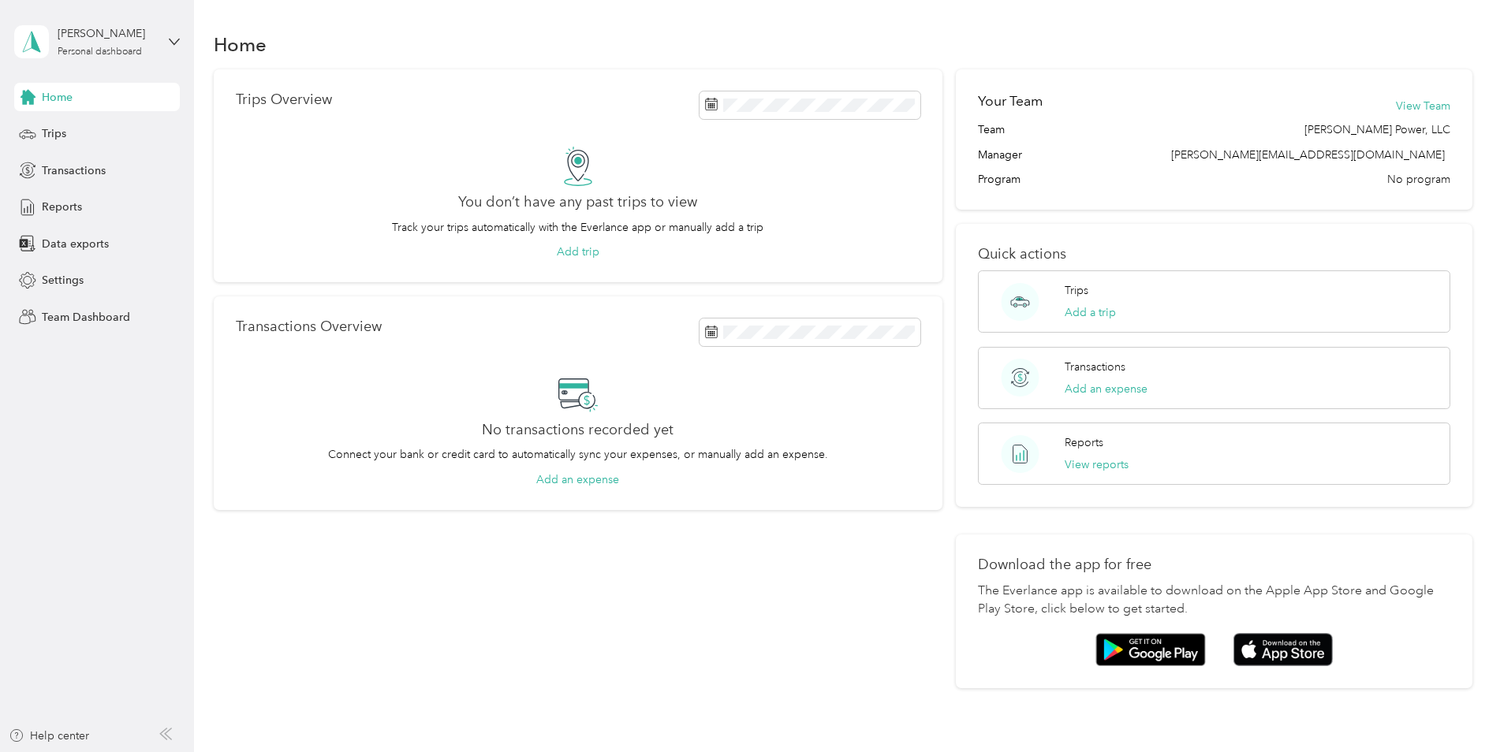
click at [169, 34] on div "[PERSON_NAME] Personal dashboard" at bounding box center [97, 41] width 166 height 55
click at [93, 125] on div "Team dashboard" at bounding box center [70, 129] width 84 height 17
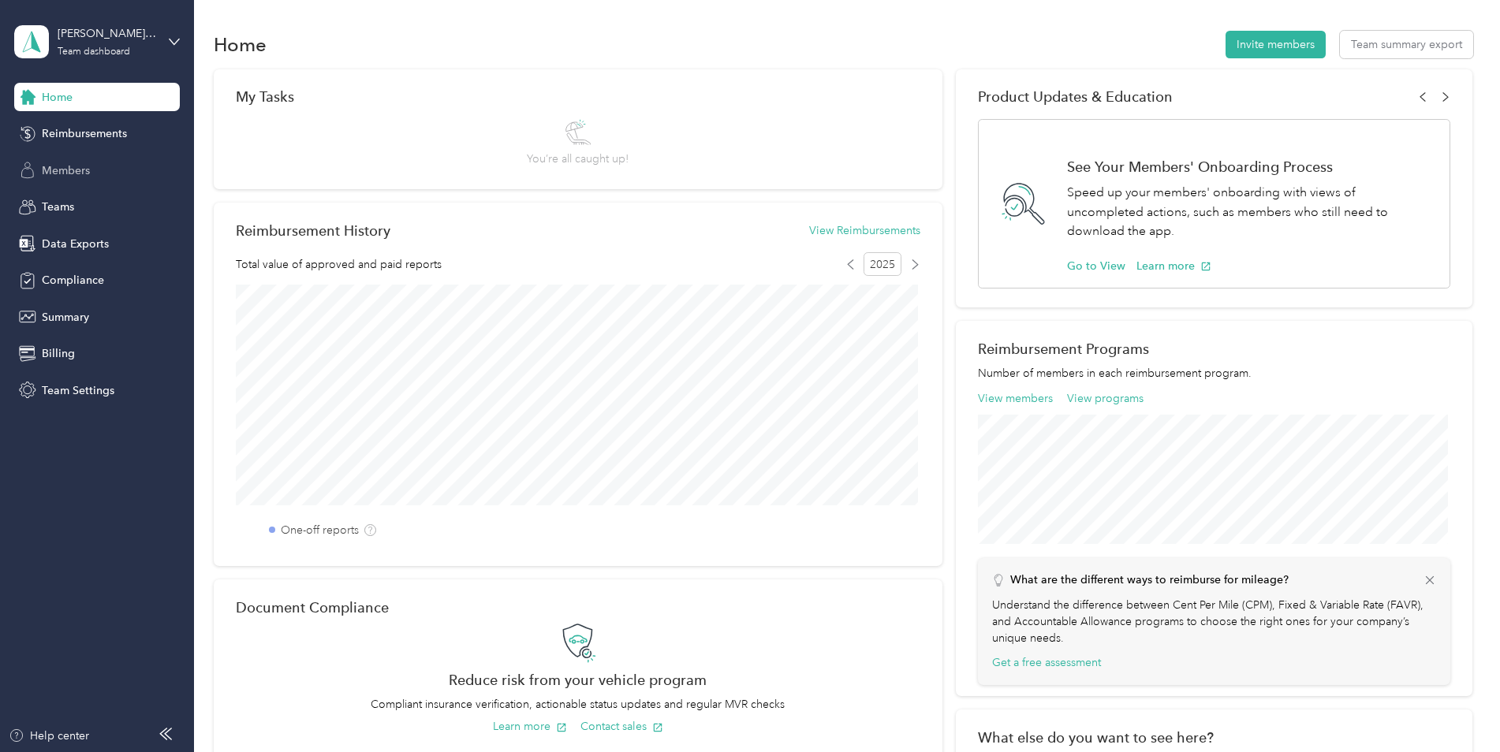
click at [78, 172] on span "Members" at bounding box center [66, 170] width 48 height 17
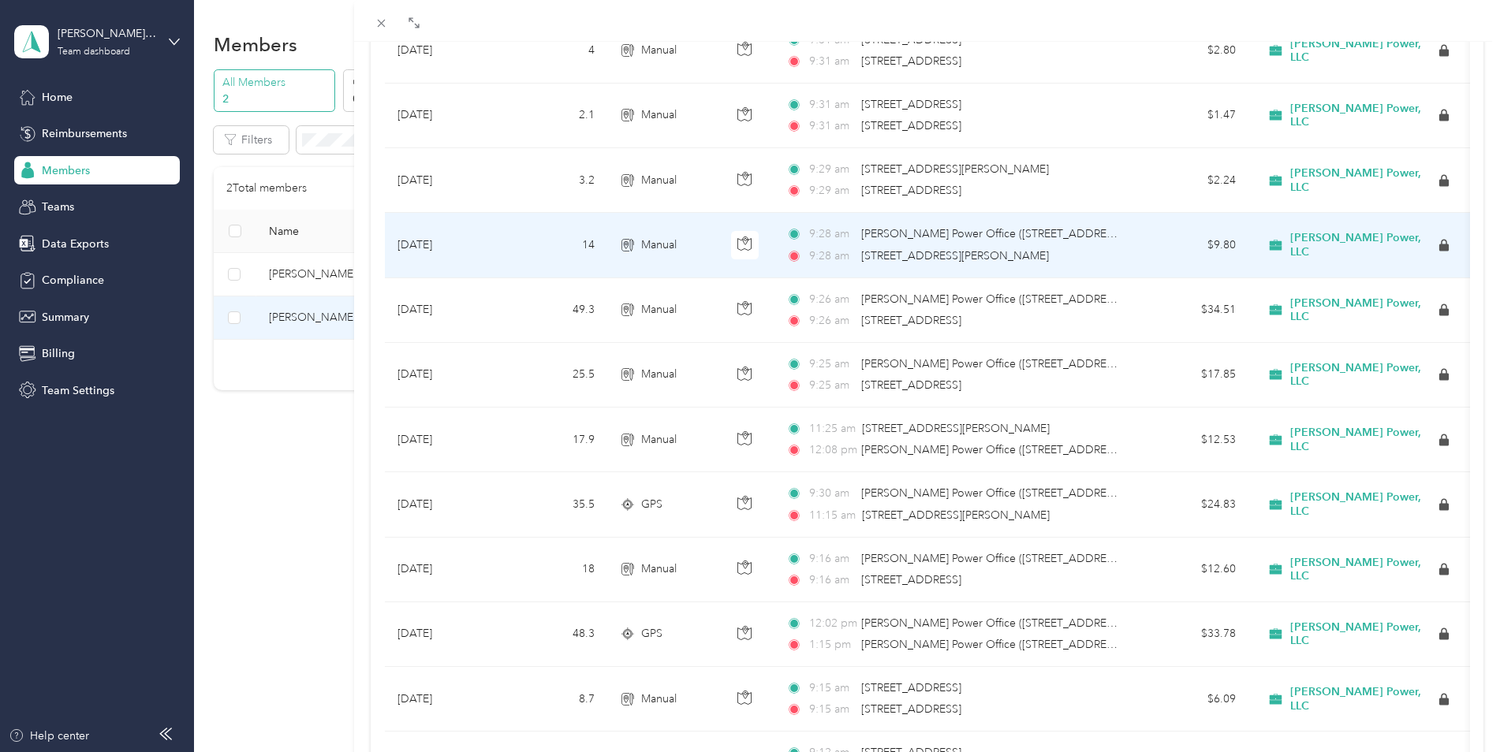
scroll to position [710, 0]
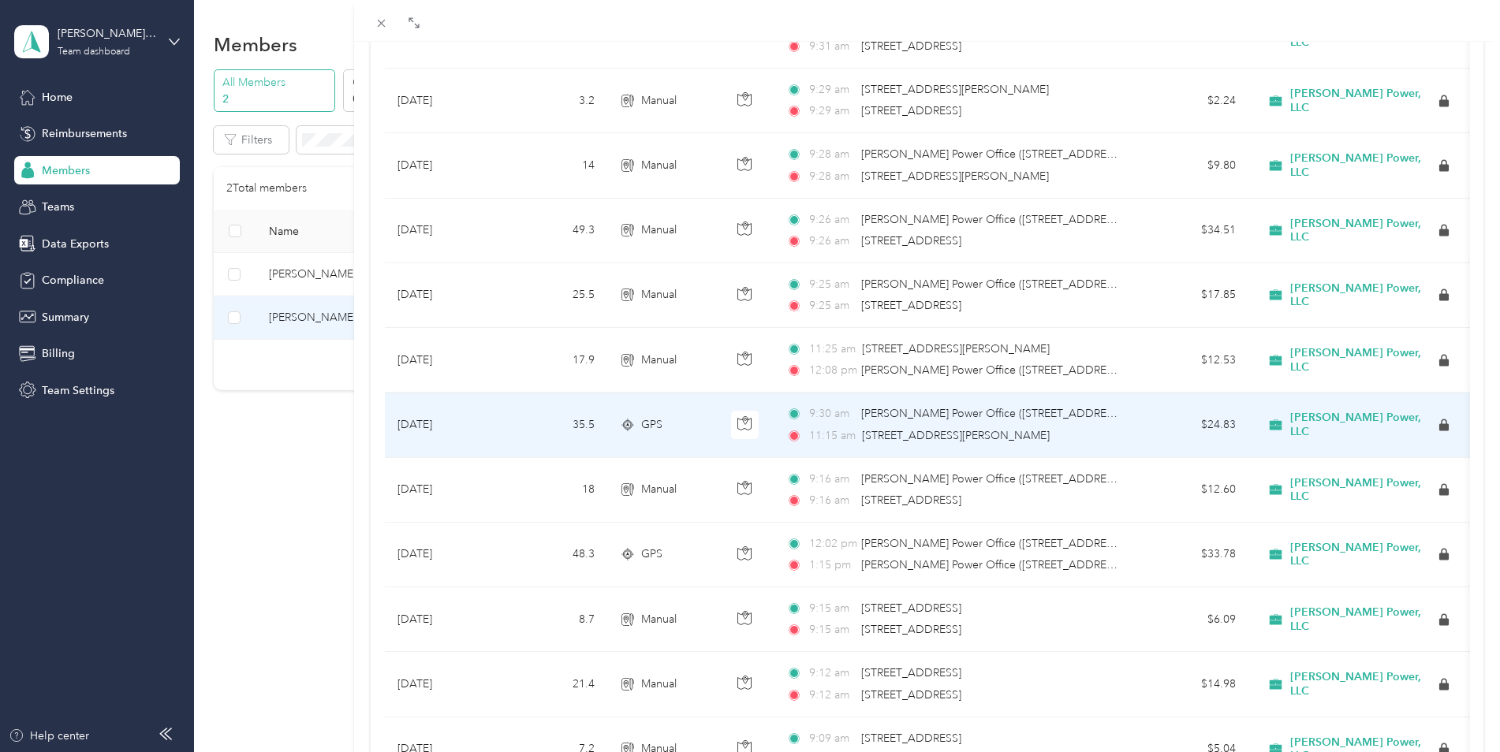
click at [901, 425] on div "9:30 am [PERSON_NAME] Power Office ([STREET_ADDRESS][US_STATE]) 11:15 am [STREE…" at bounding box center [951, 424] width 331 height 39
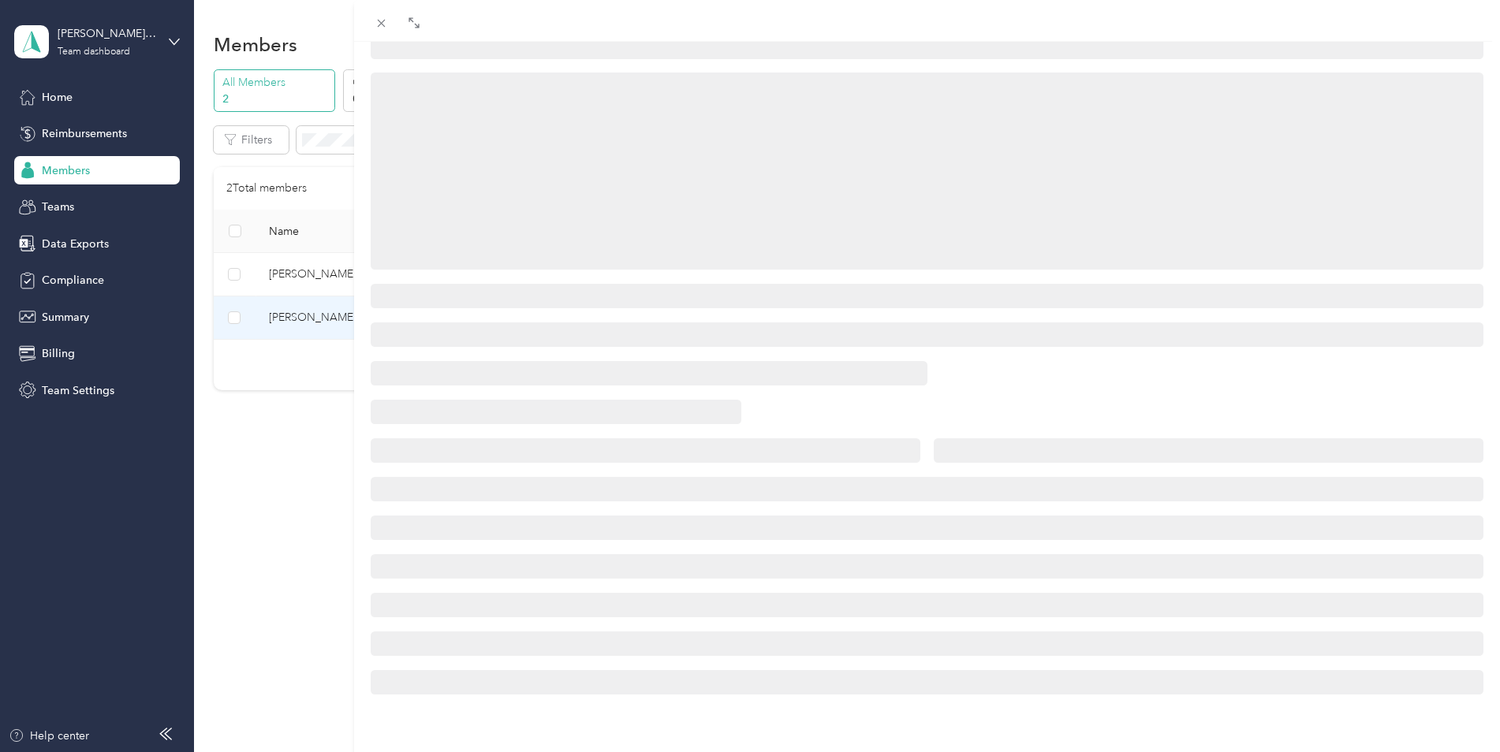
scroll to position [158, 0]
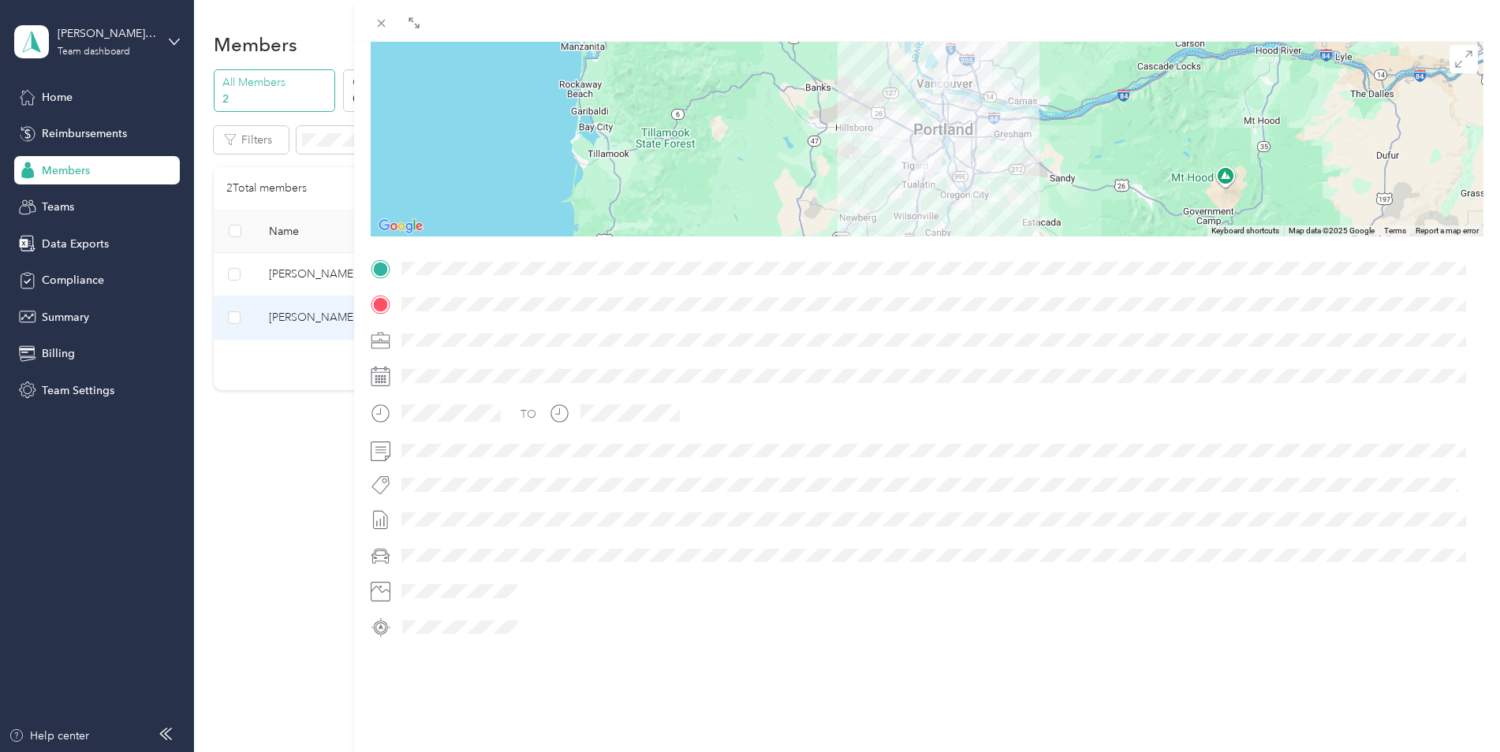
click at [924, 158] on img at bounding box center [925, 168] width 20 height 20
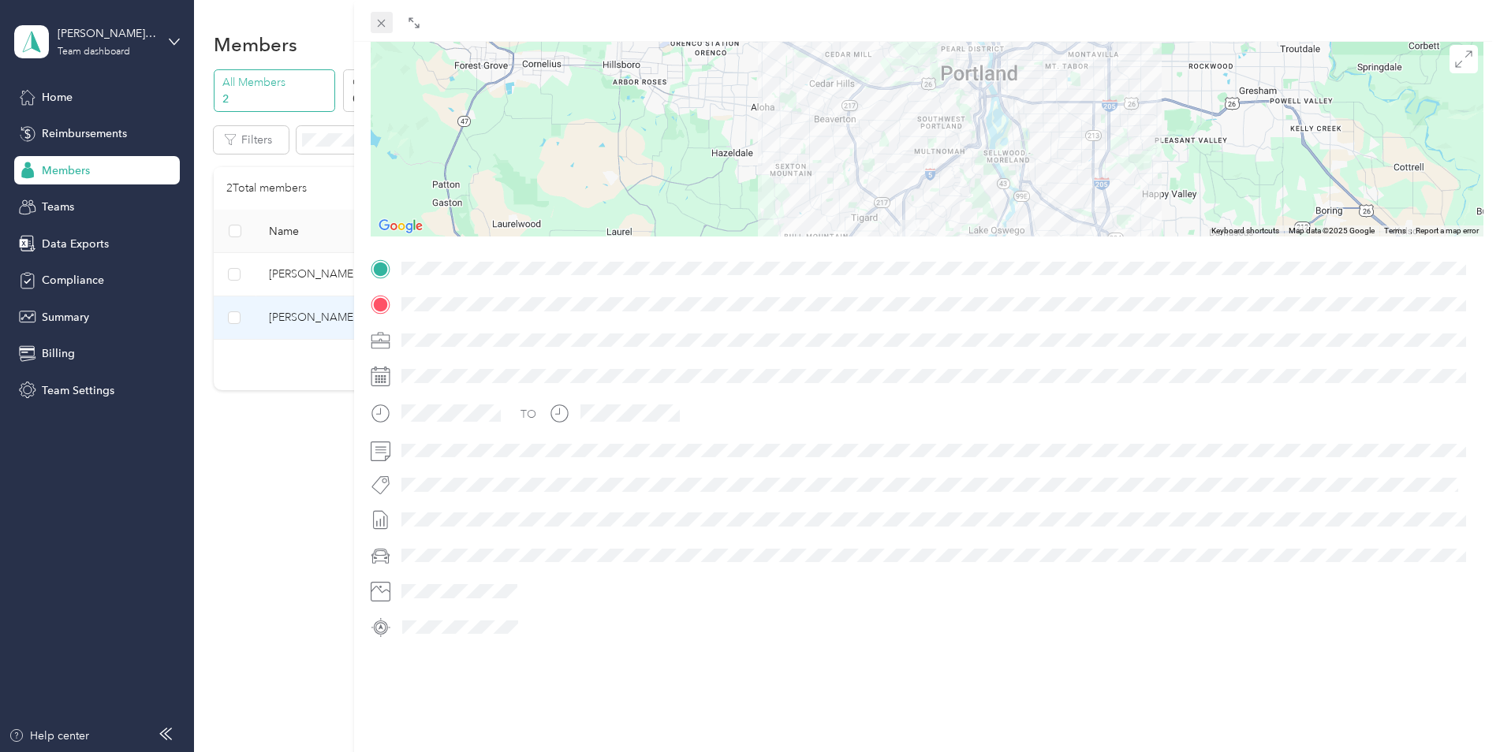
click at [381, 24] on icon at bounding box center [382, 24] width 8 height 8
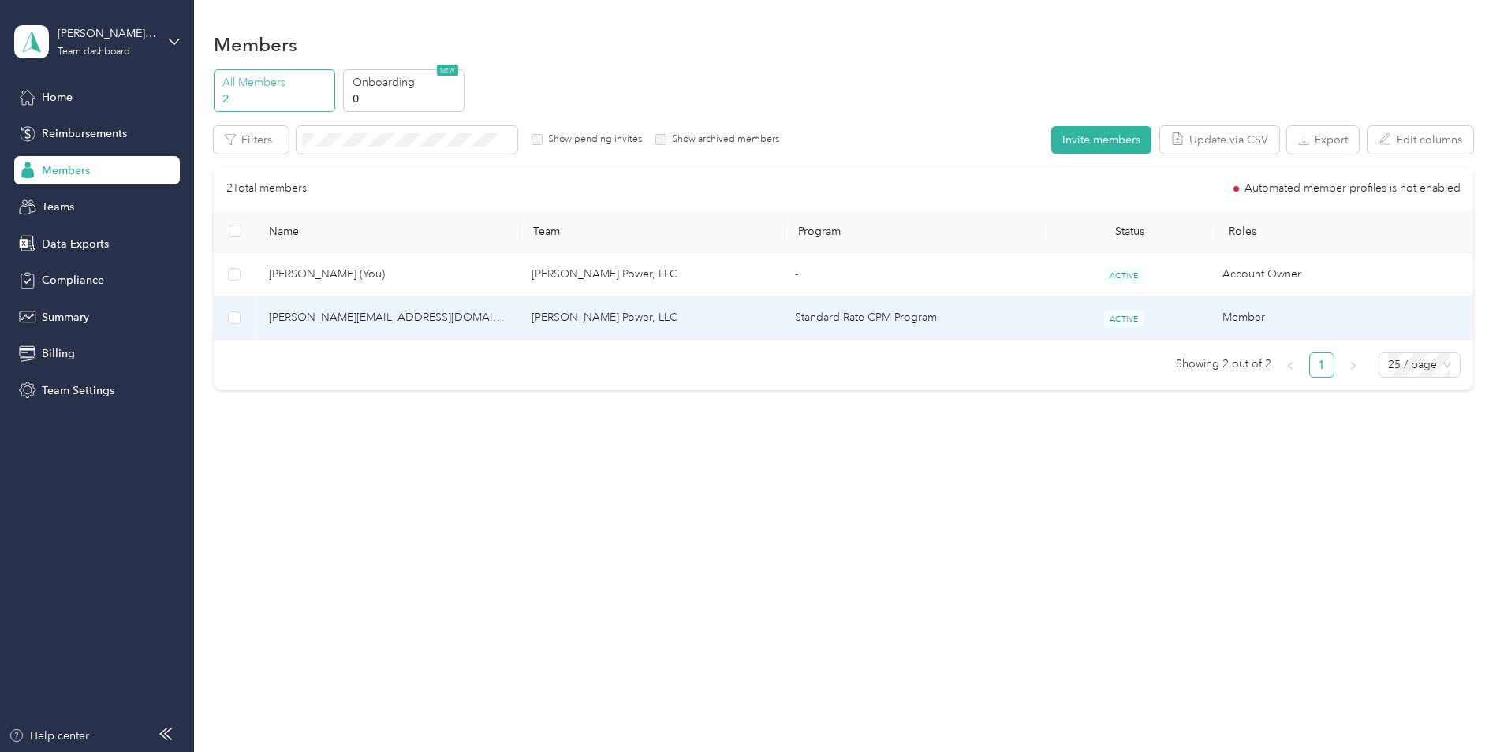
click at [587, 315] on td "[PERSON_NAME] Power, LLC" at bounding box center [650, 318] width 263 height 43
click at [587, 752] on div "Drag to resize Click to close [PERSON_NAME][EMAIL_ADDRESS][DOMAIN_NAME] Archive…" at bounding box center [746, 752] width 1492 height 0
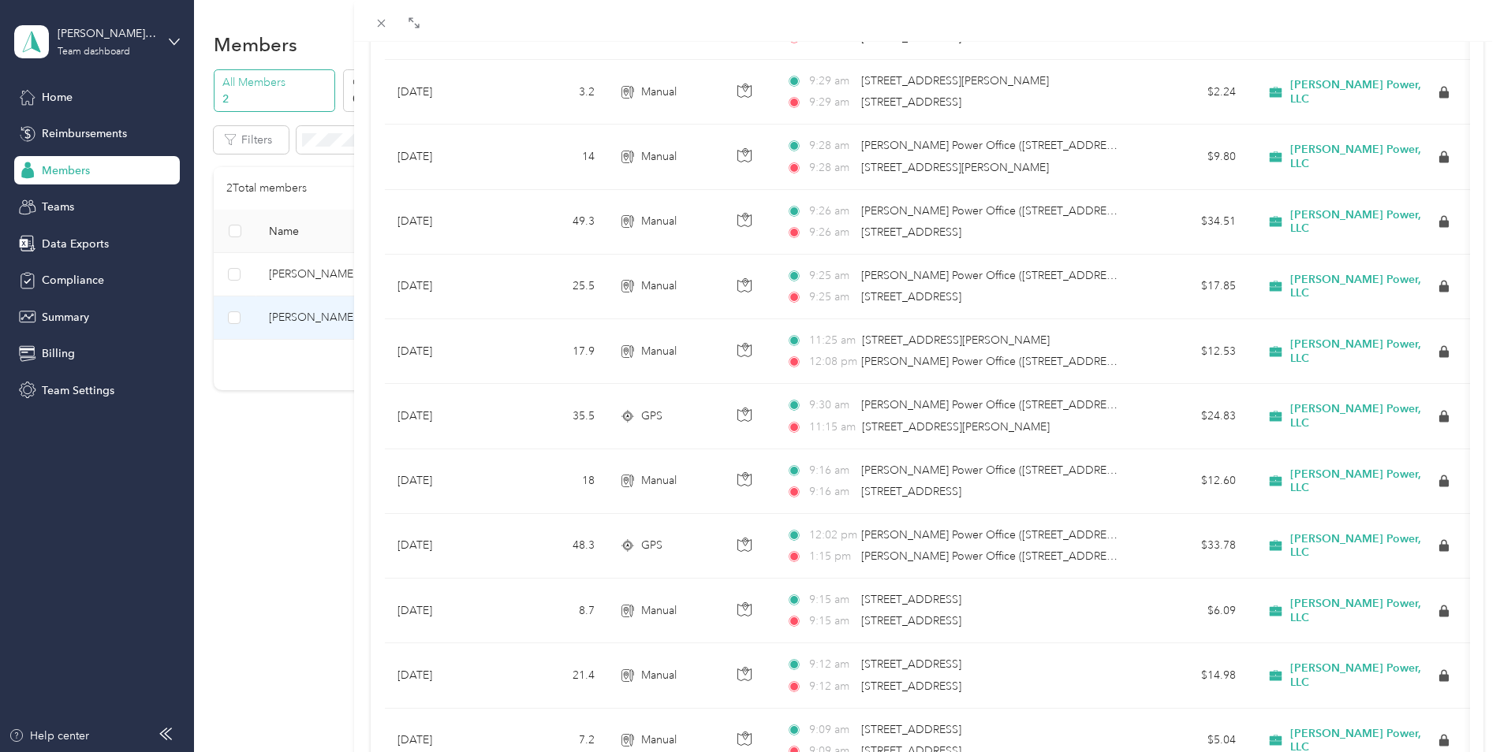
scroll to position [789, 0]
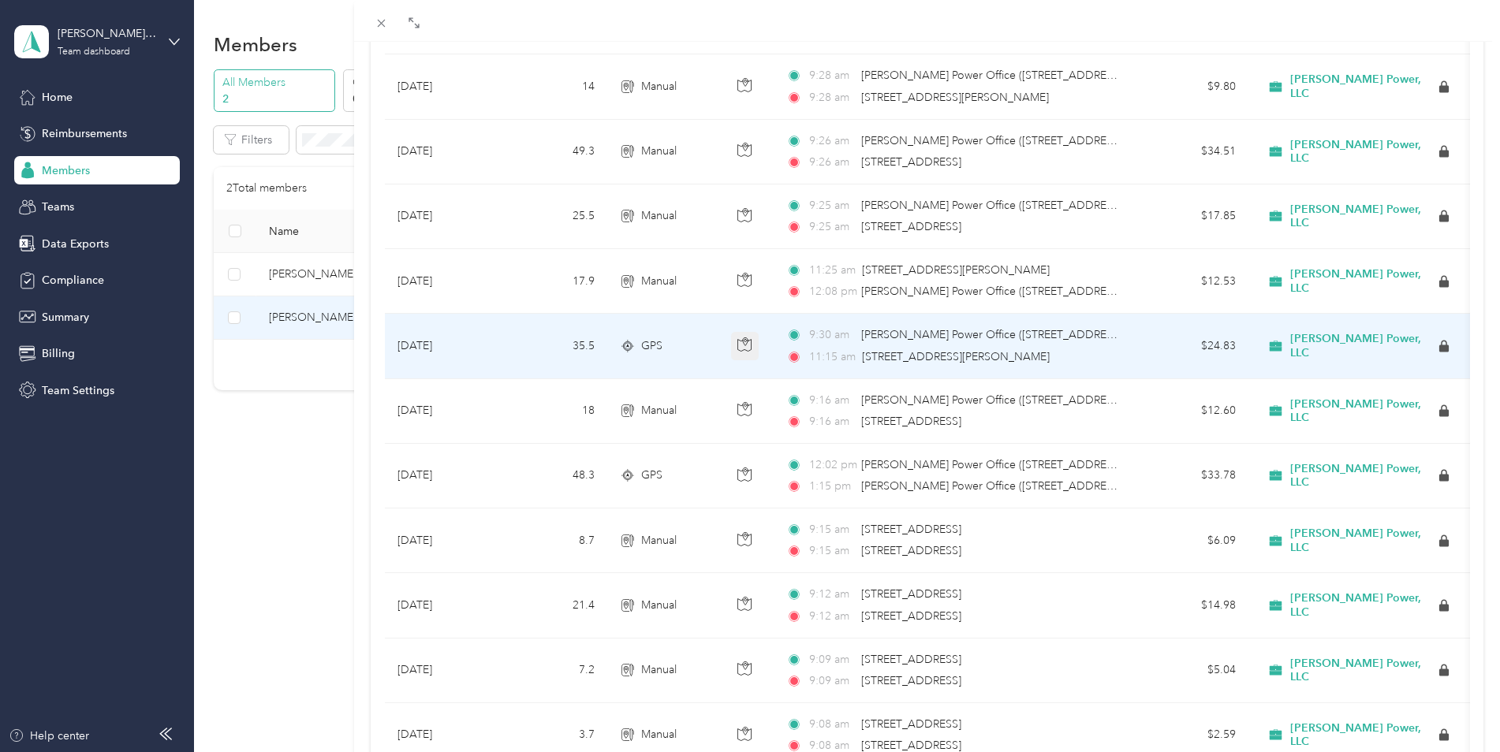
click at [740, 349] on icon "button" at bounding box center [744, 345] width 14 height 14
click at [649, 350] on span "GPS" at bounding box center [651, 346] width 21 height 17
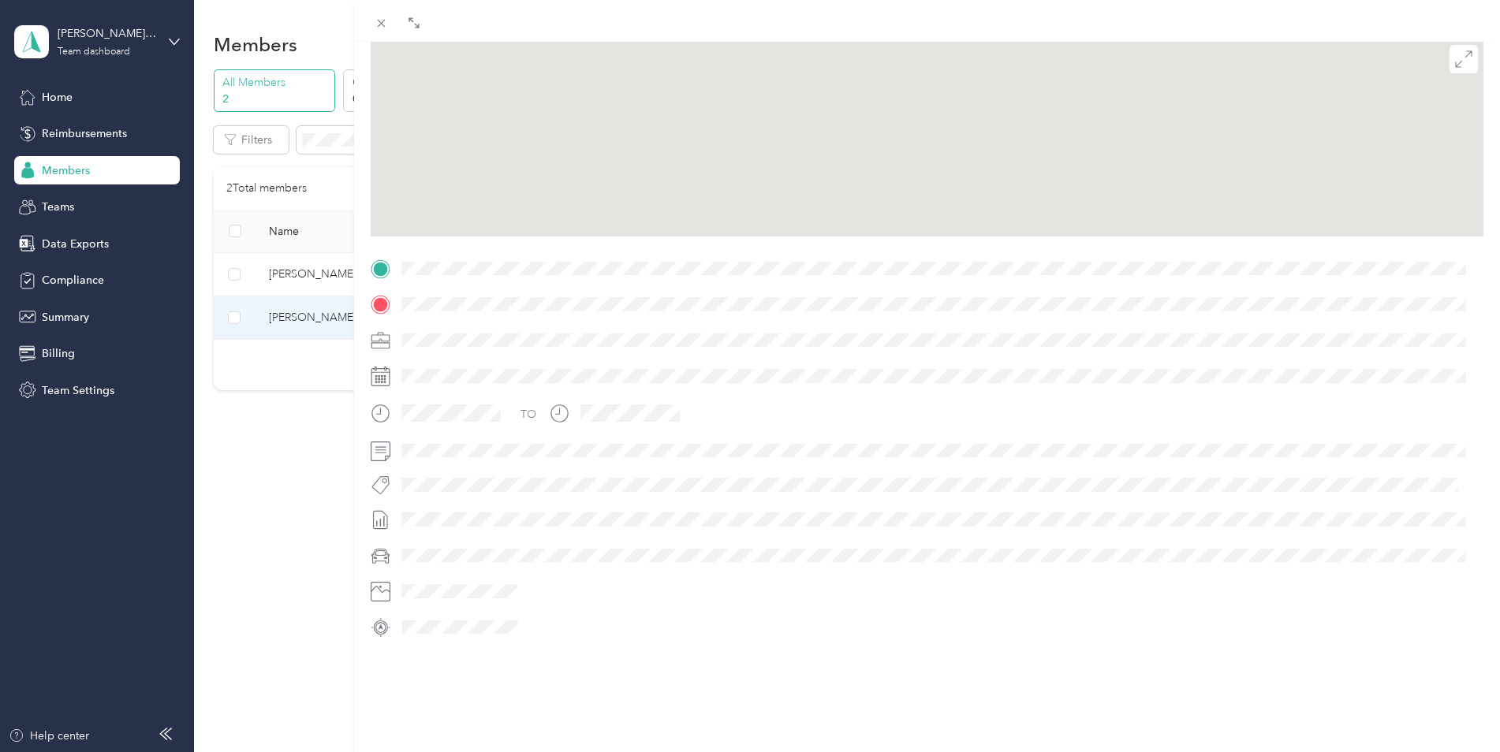
scroll to position [158, 0]
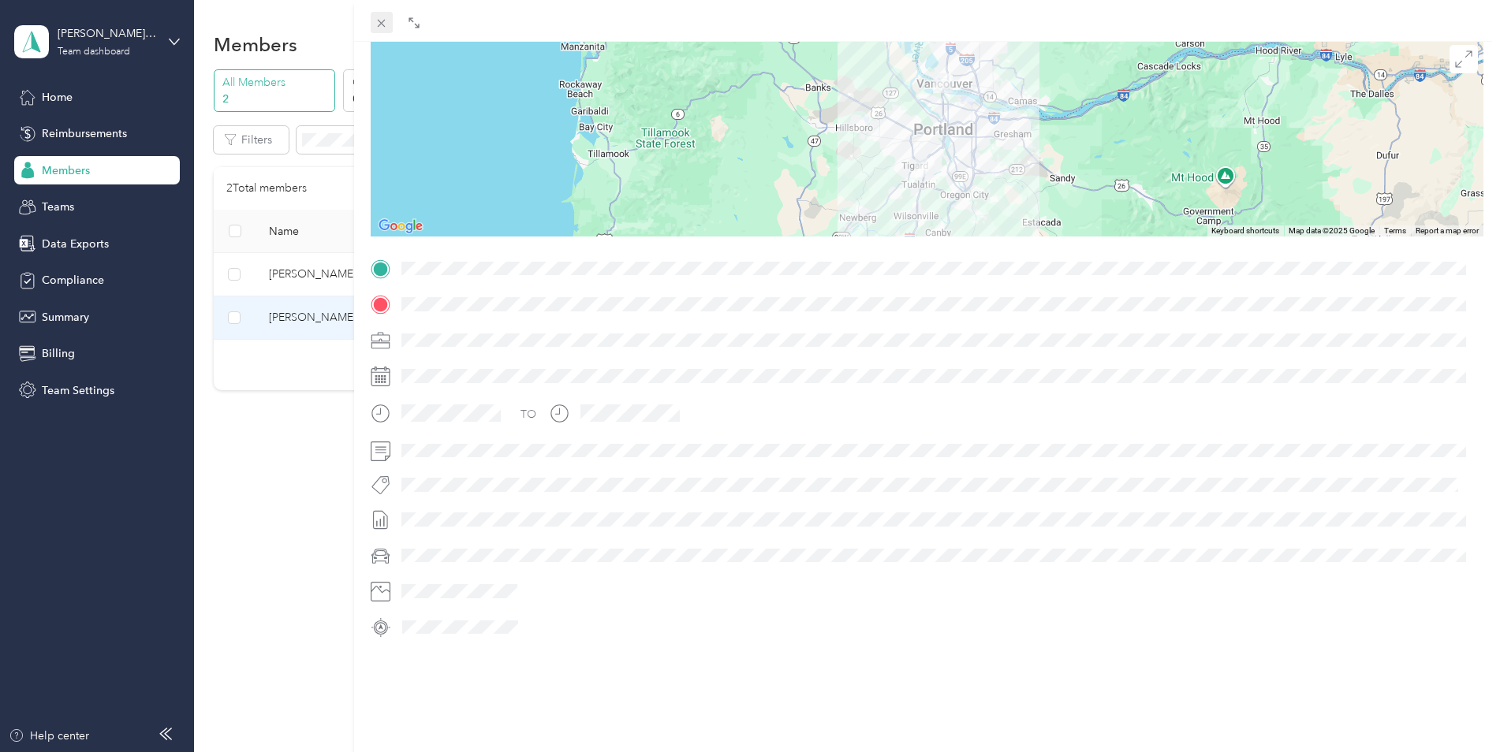
click at [390, 24] on span at bounding box center [382, 23] width 22 height 22
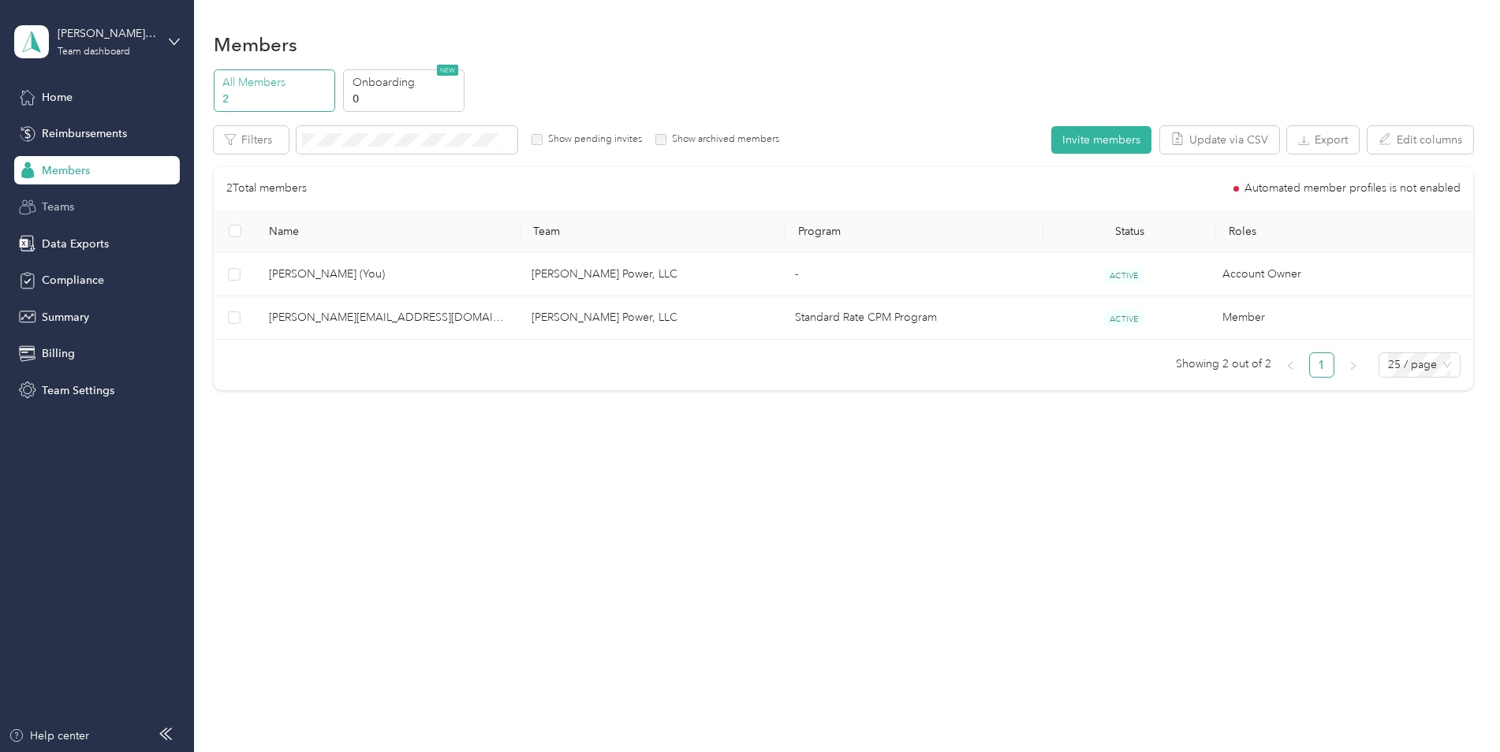
click at [76, 198] on div "Teams" at bounding box center [97, 207] width 166 height 28
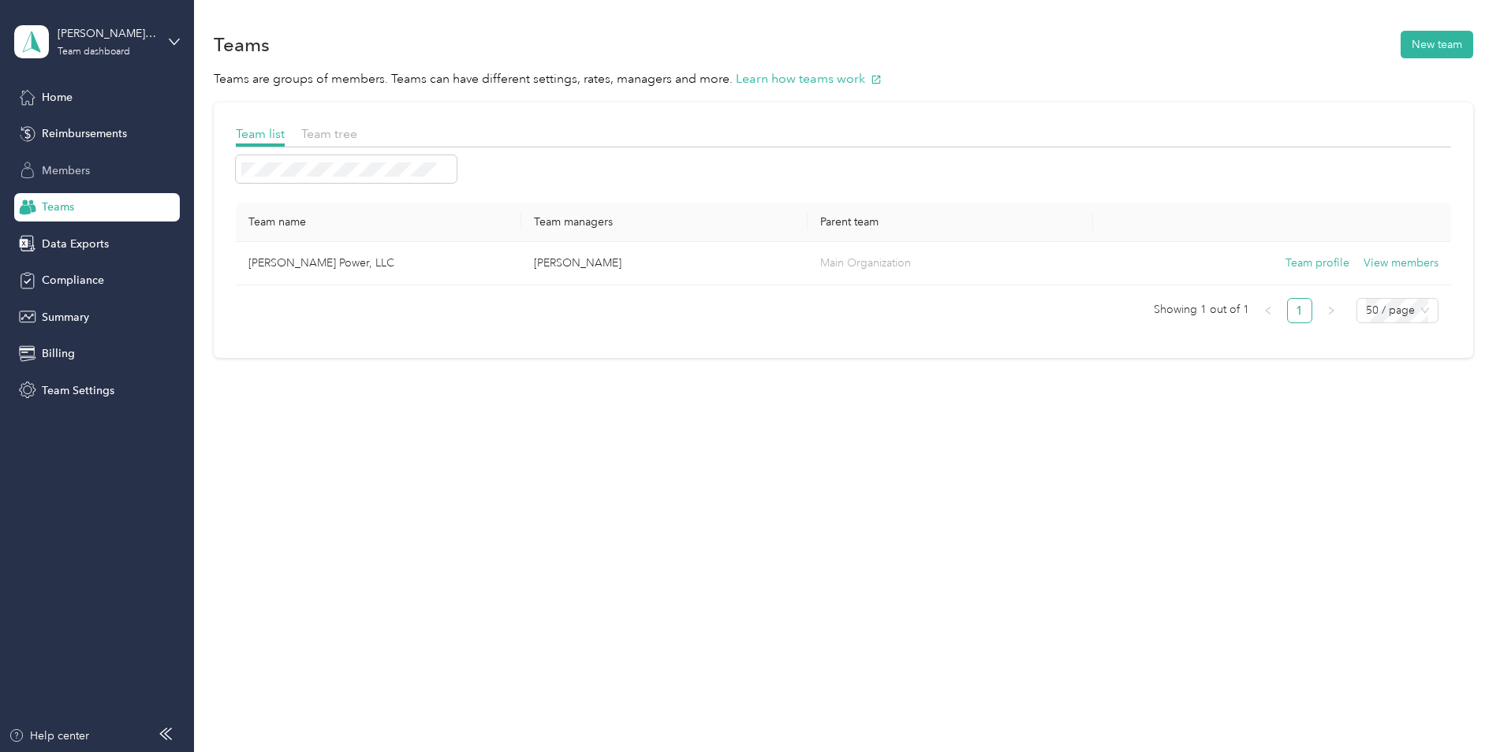
click at [79, 170] on span "Members" at bounding box center [66, 170] width 48 height 17
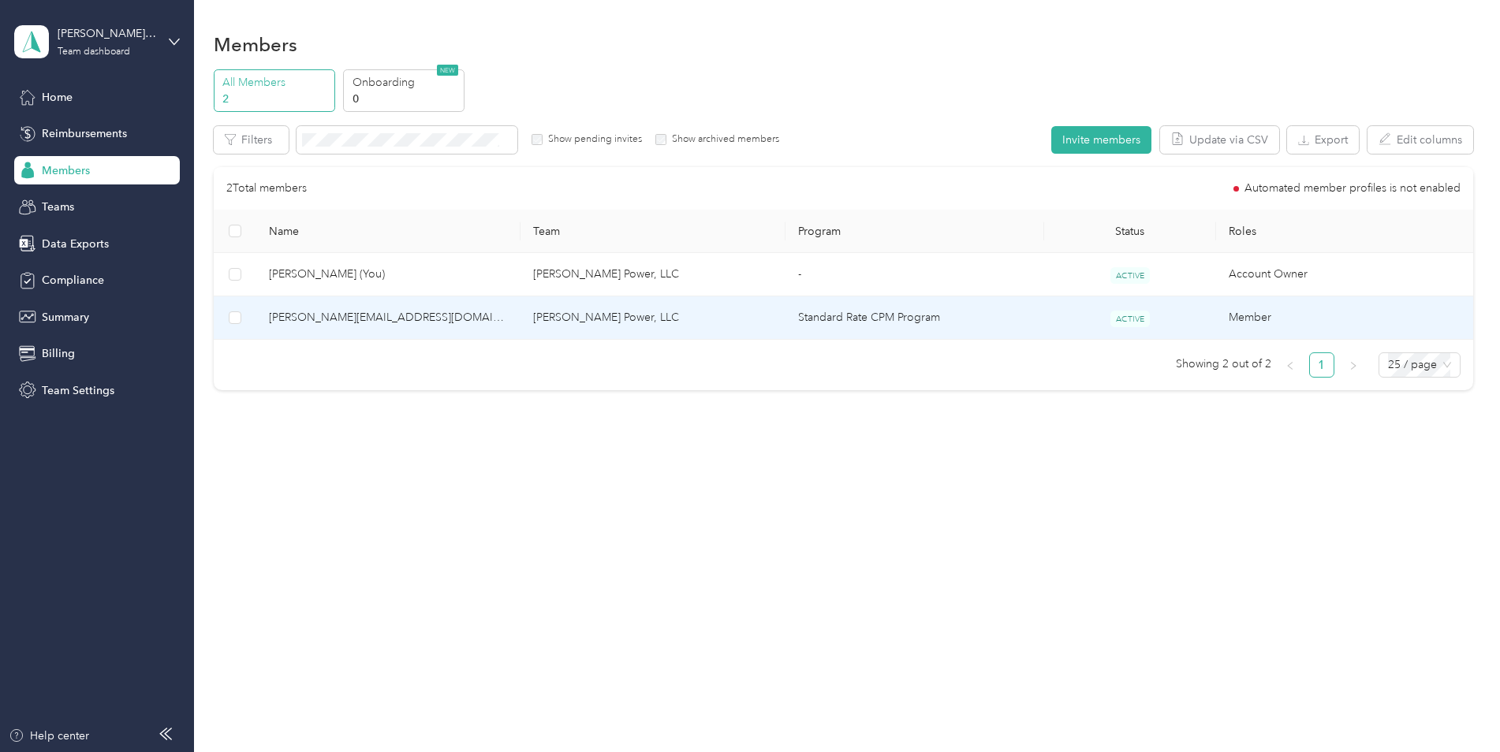
click at [542, 319] on td "[PERSON_NAME] Power, LLC" at bounding box center [652, 318] width 265 height 43
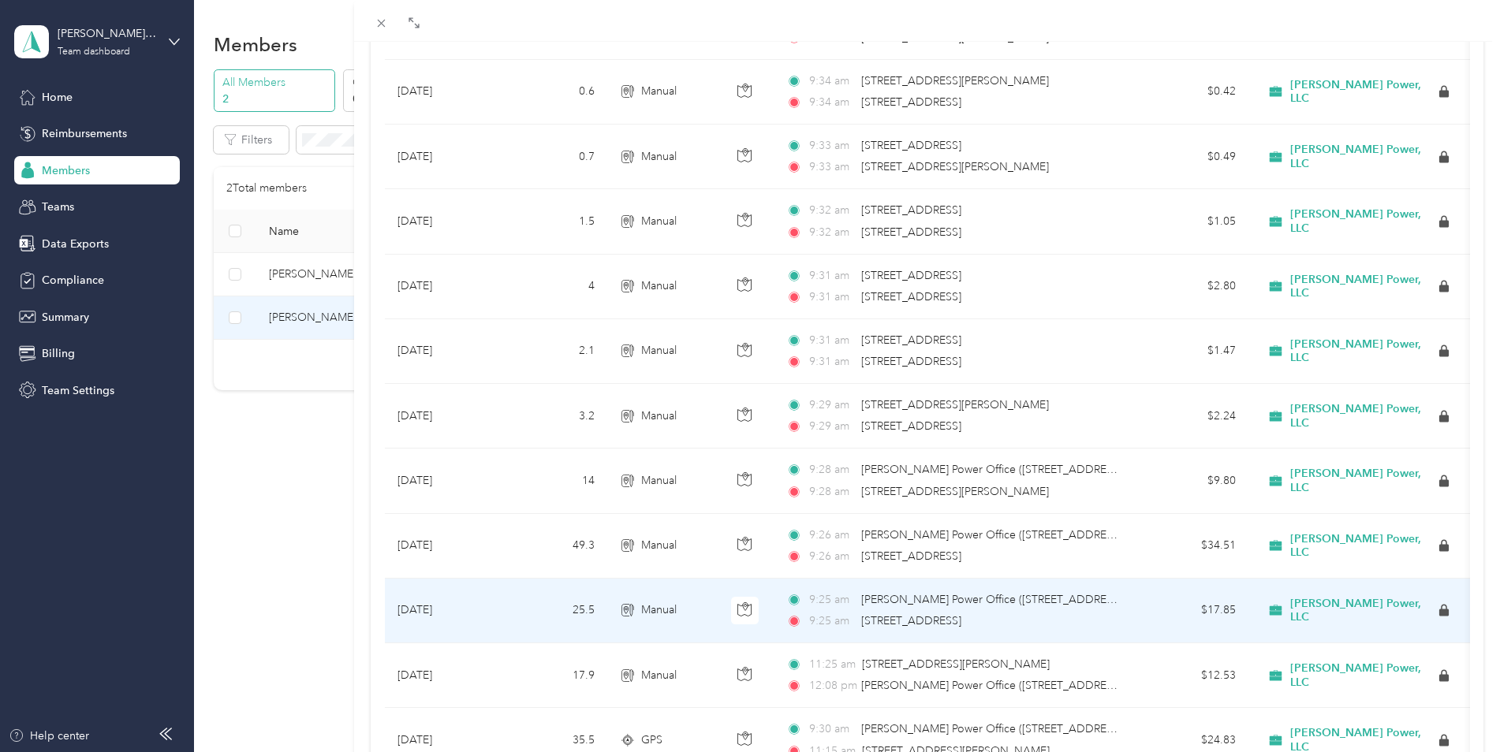
scroll to position [473, 0]
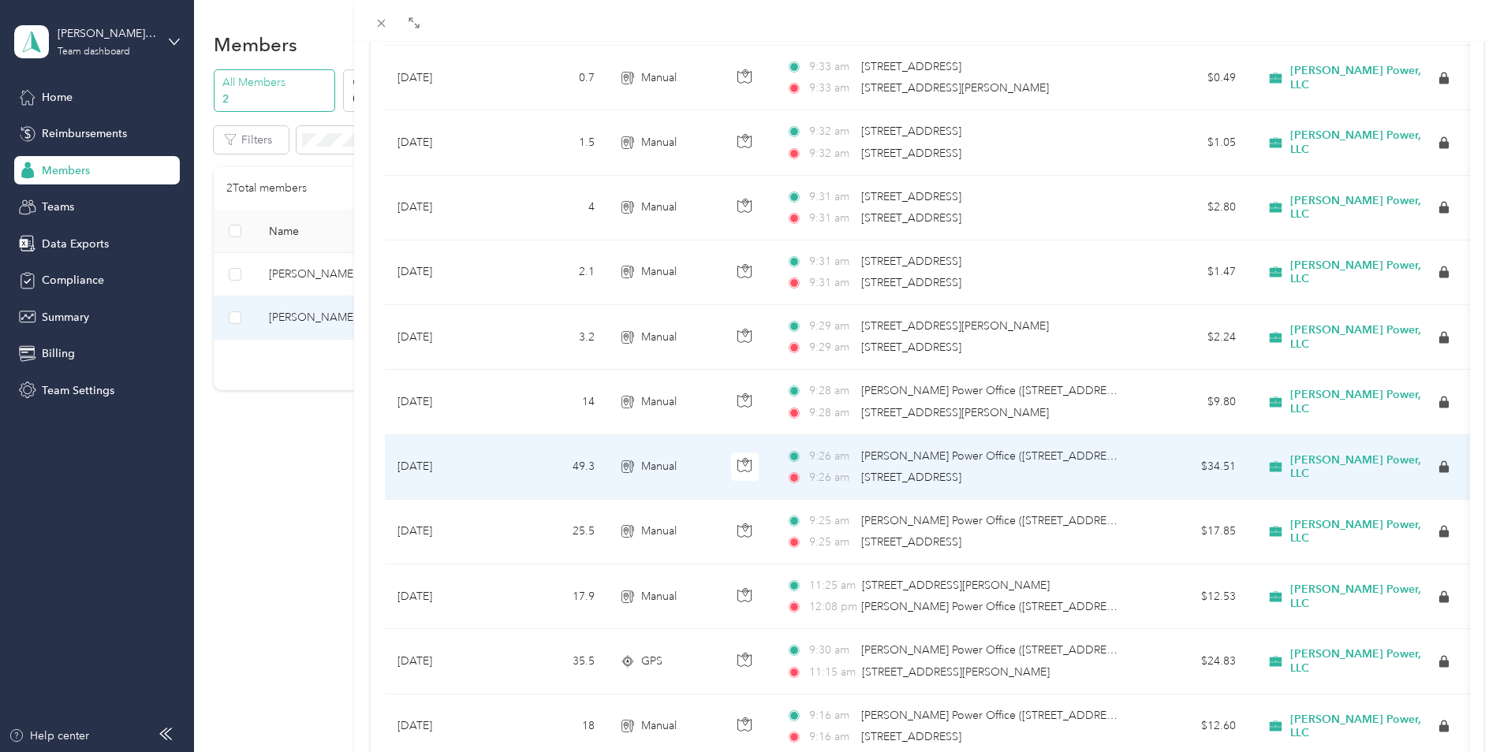
click at [961, 478] on span "[STREET_ADDRESS]" at bounding box center [911, 477] width 100 height 13
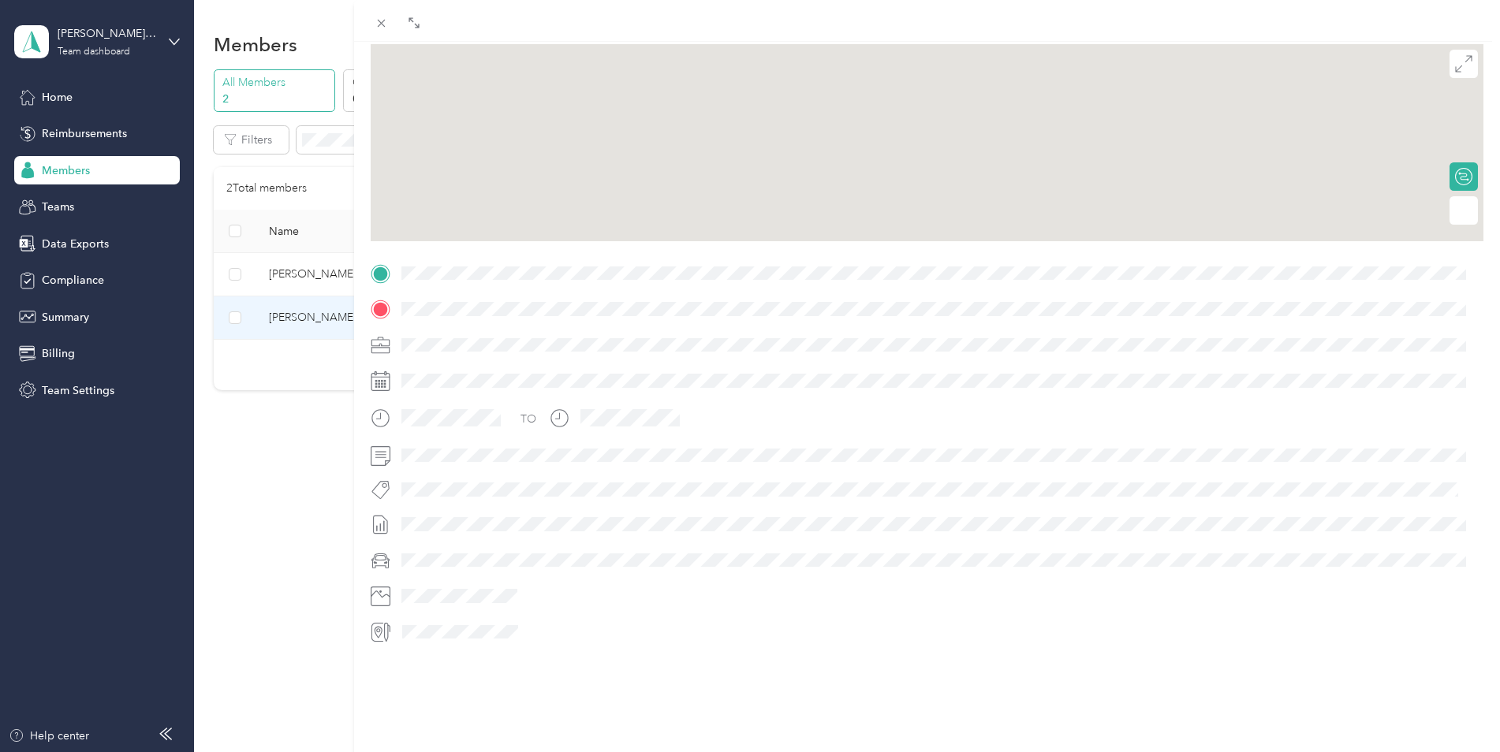
scroll to position [158, 0]
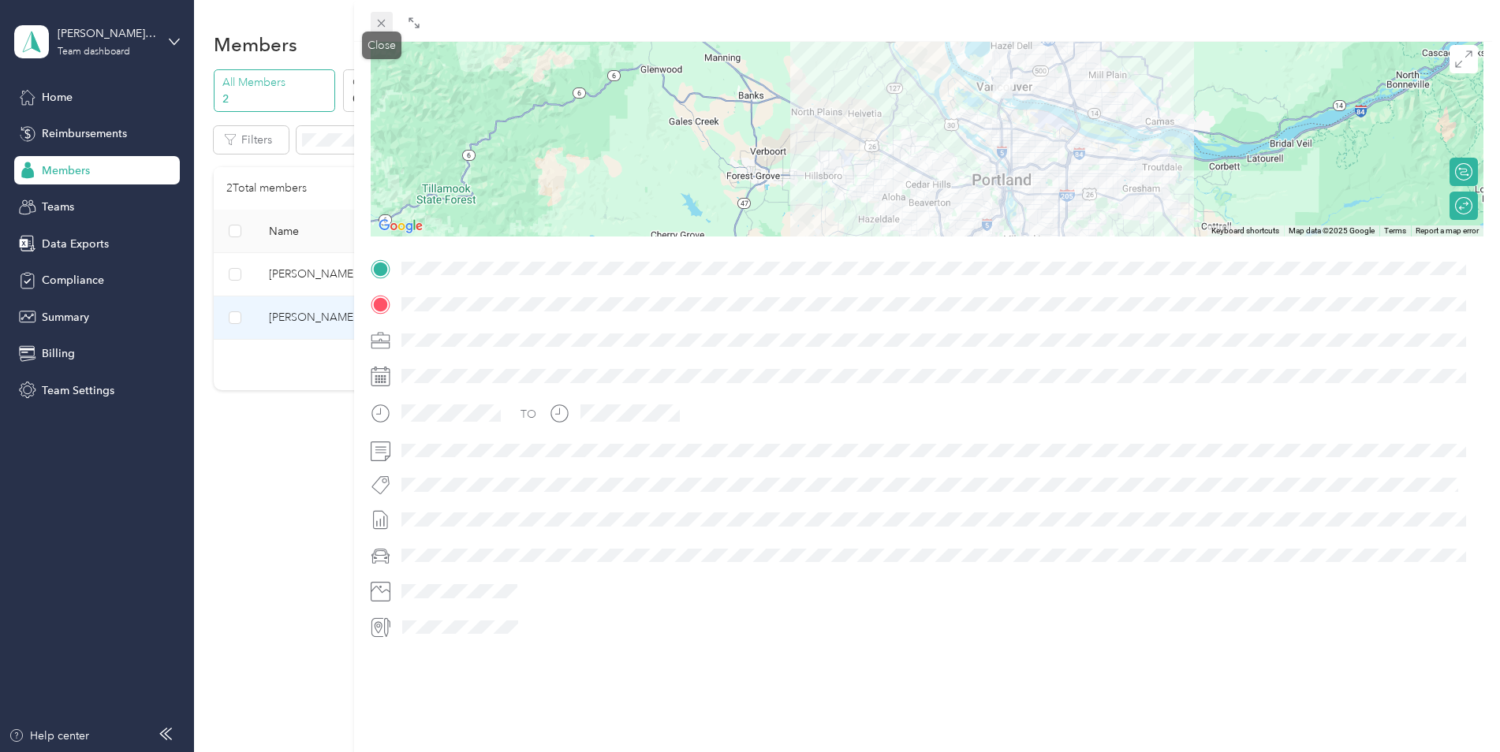
click at [373, 21] on span at bounding box center [382, 23] width 22 height 22
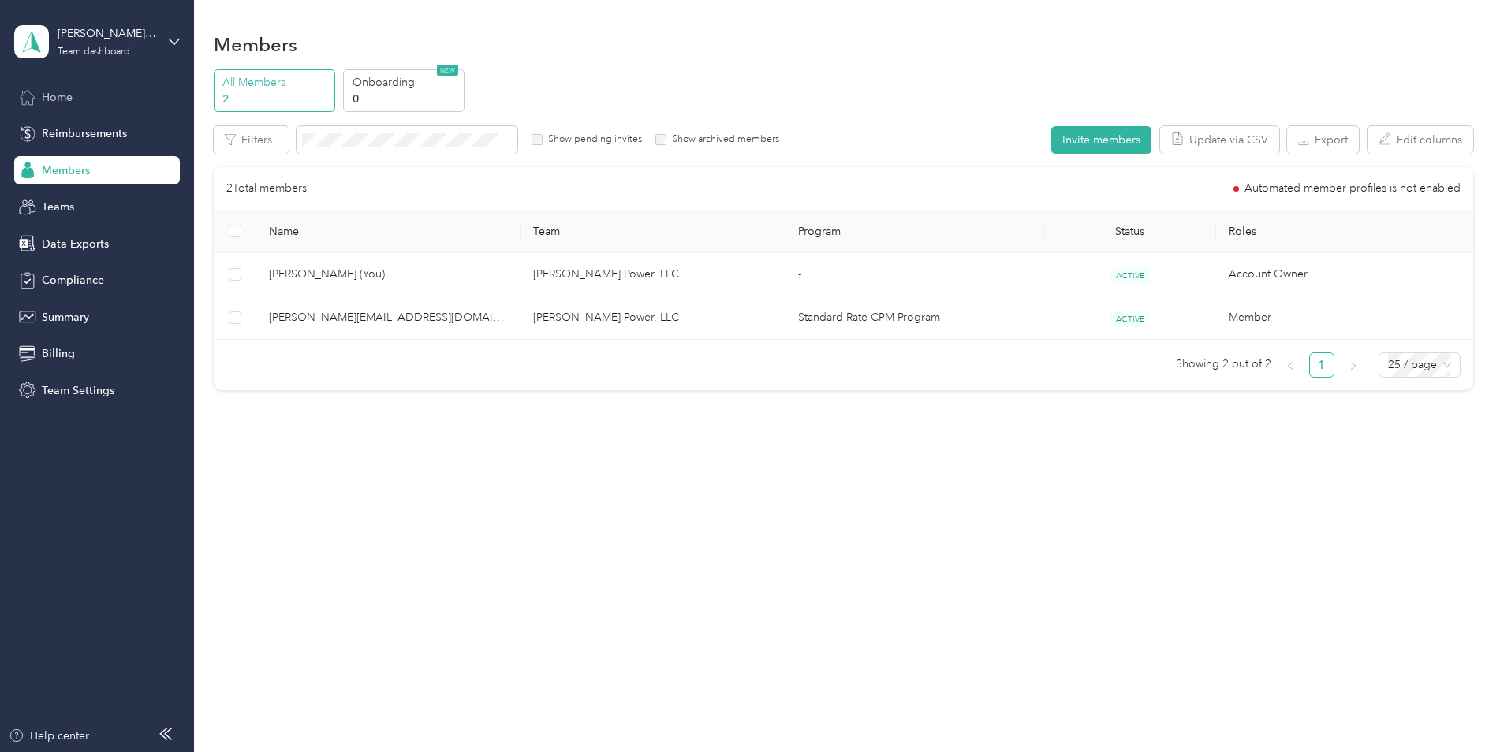
click at [65, 92] on span "Home" at bounding box center [57, 97] width 31 height 17
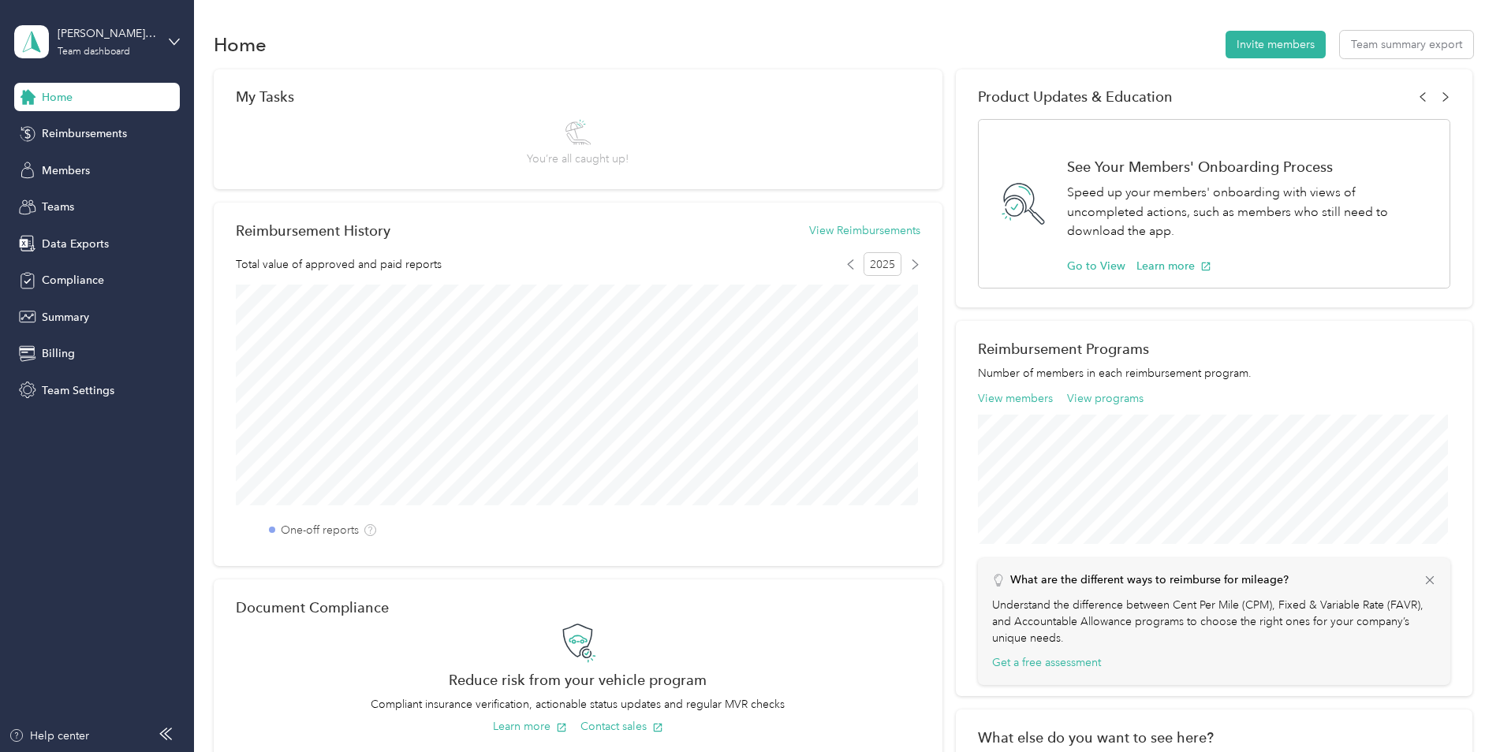
click at [80, 97] on div "Home" at bounding box center [97, 97] width 166 height 28
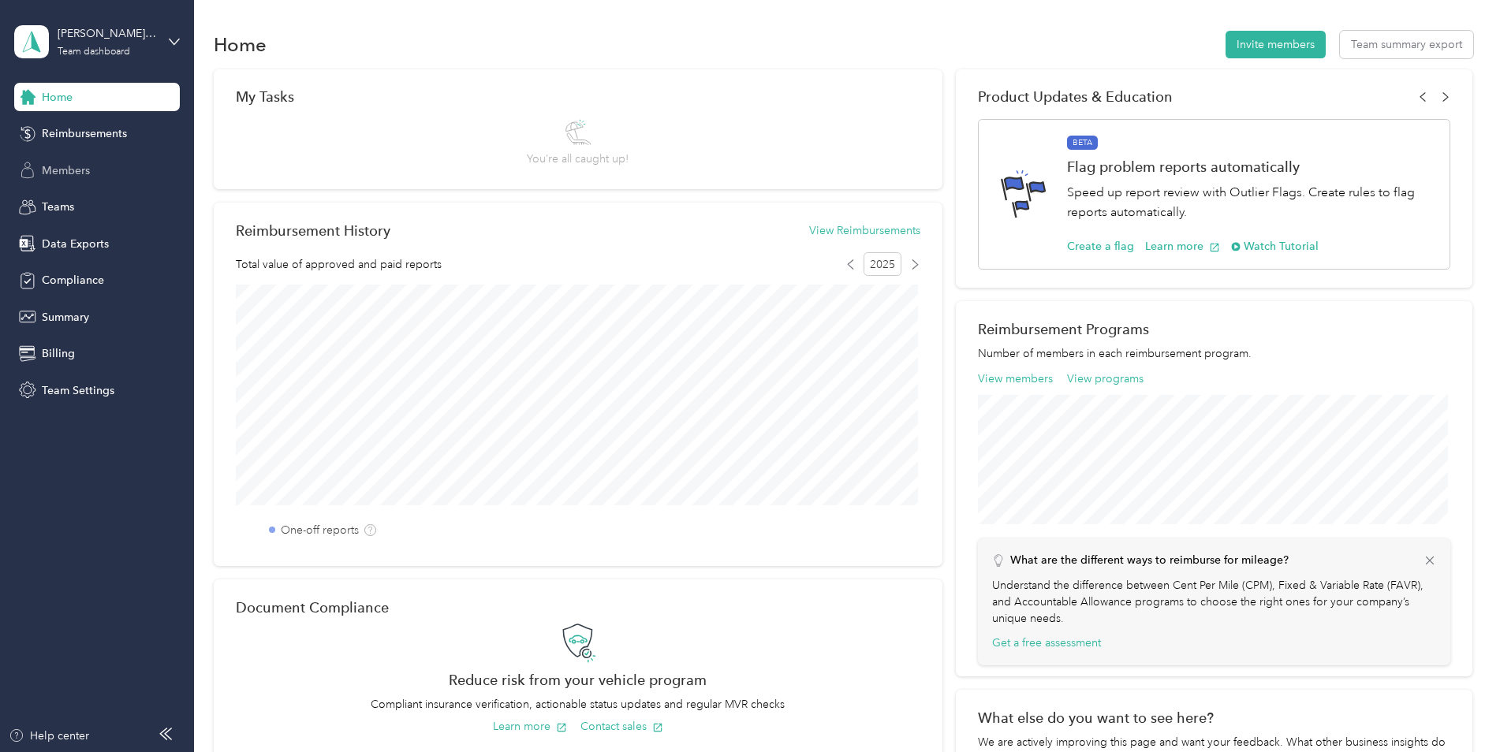
click at [58, 173] on span "Members" at bounding box center [66, 170] width 48 height 17
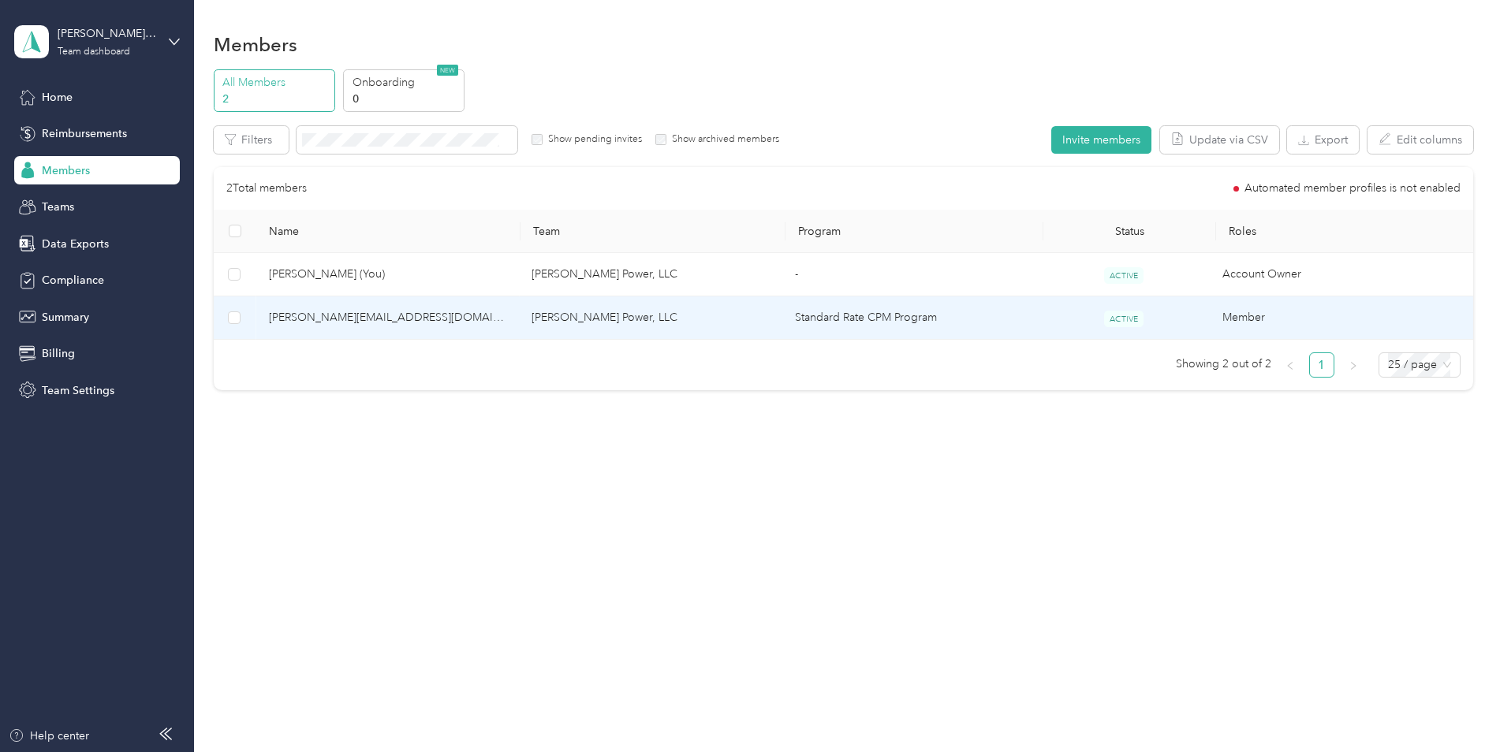
click at [414, 312] on span "[PERSON_NAME][EMAIL_ADDRESS][DOMAIN_NAME]" at bounding box center [388, 317] width 238 height 17
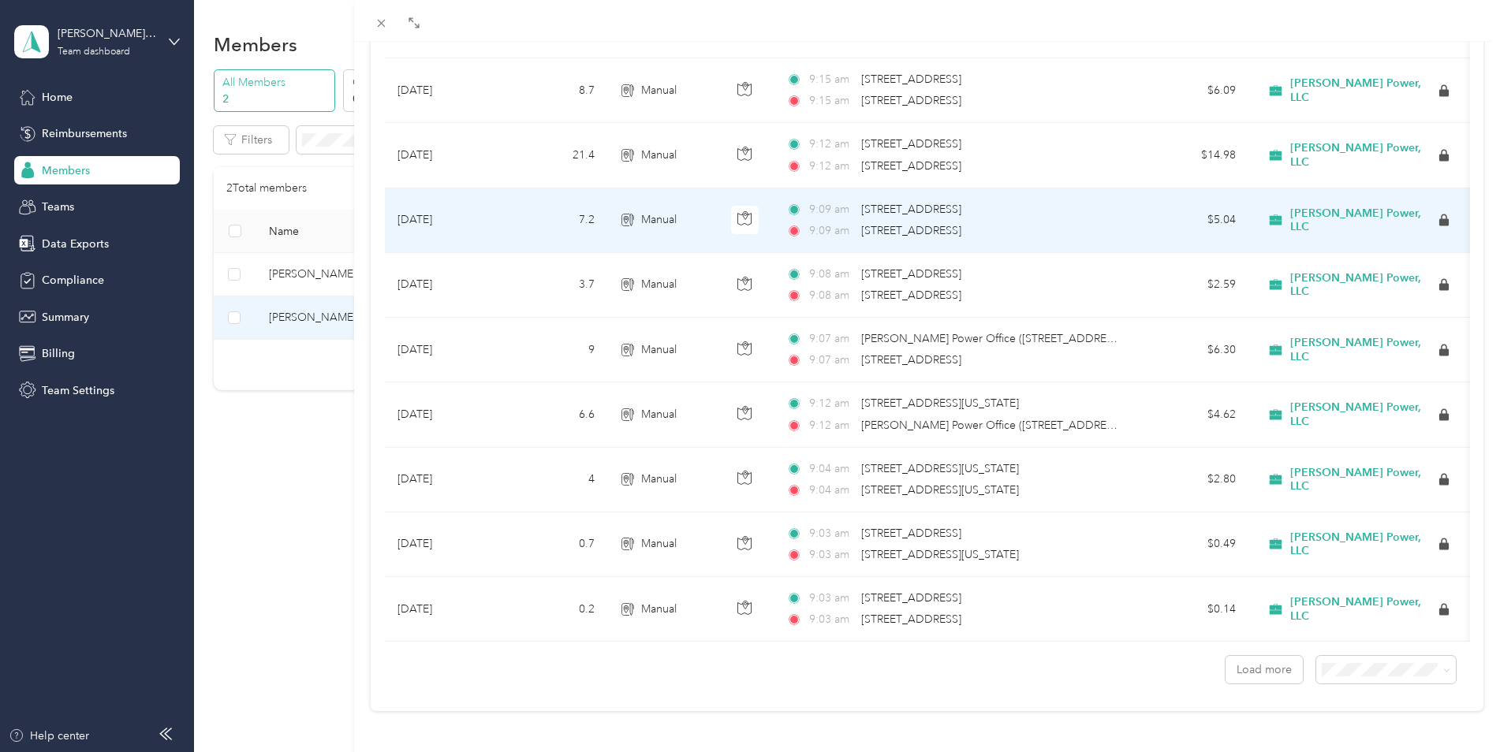
scroll to position [1263, 0]
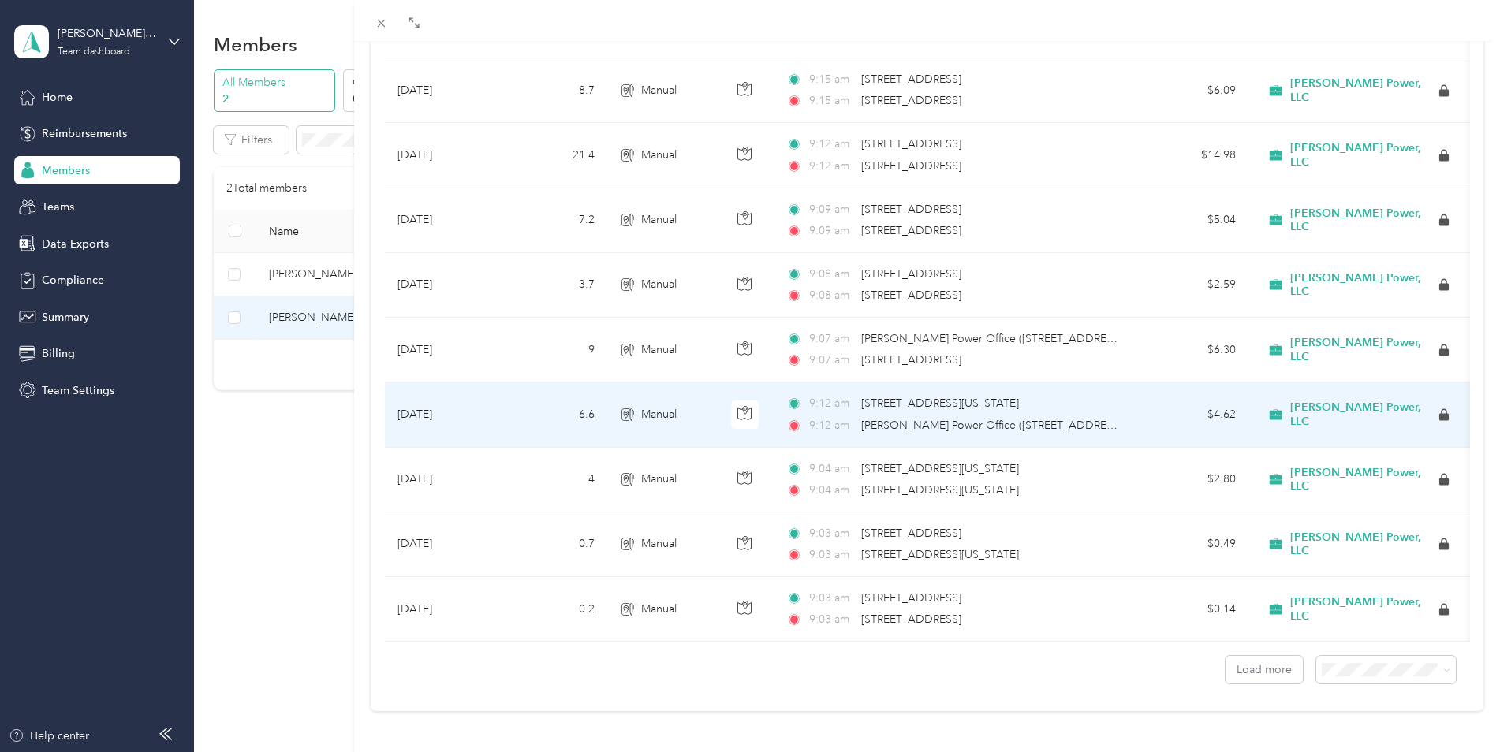
click at [950, 419] on span "[PERSON_NAME] Power Office ([STREET_ADDRESS][US_STATE])" at bounding box center [1022, 425] width 322 height 13
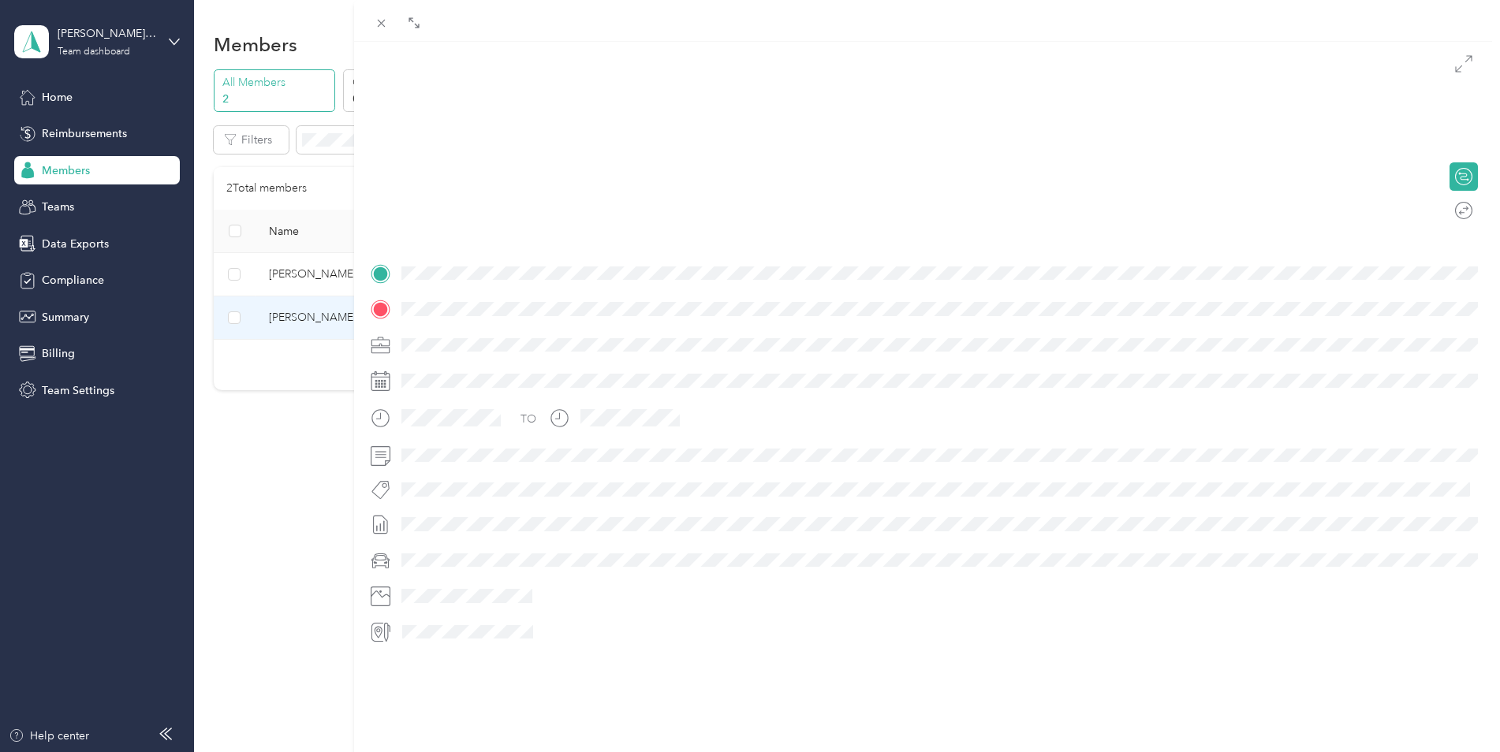
scroll to position [158, 0]
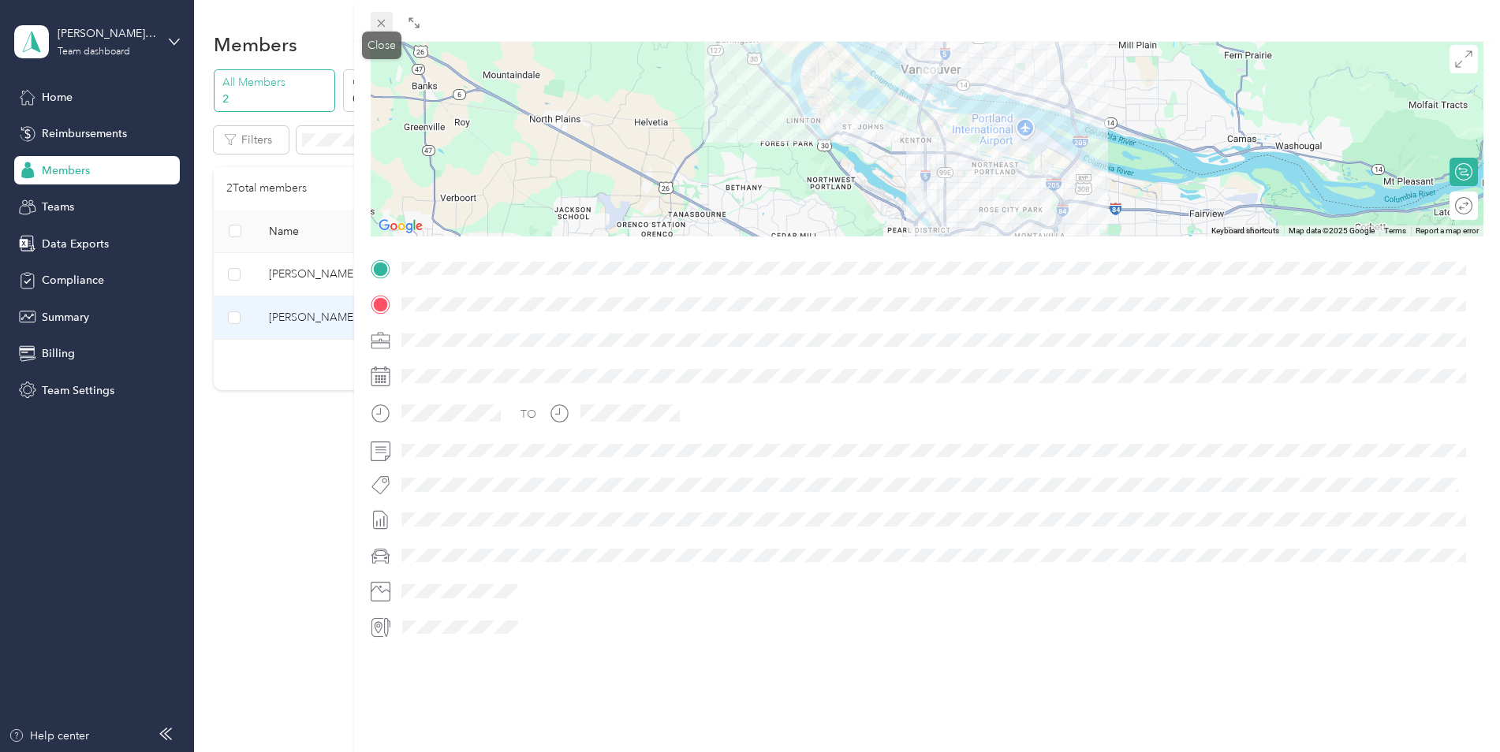
click at [385, 25] on icon at bounding box center [381, 23] width 13 height 13
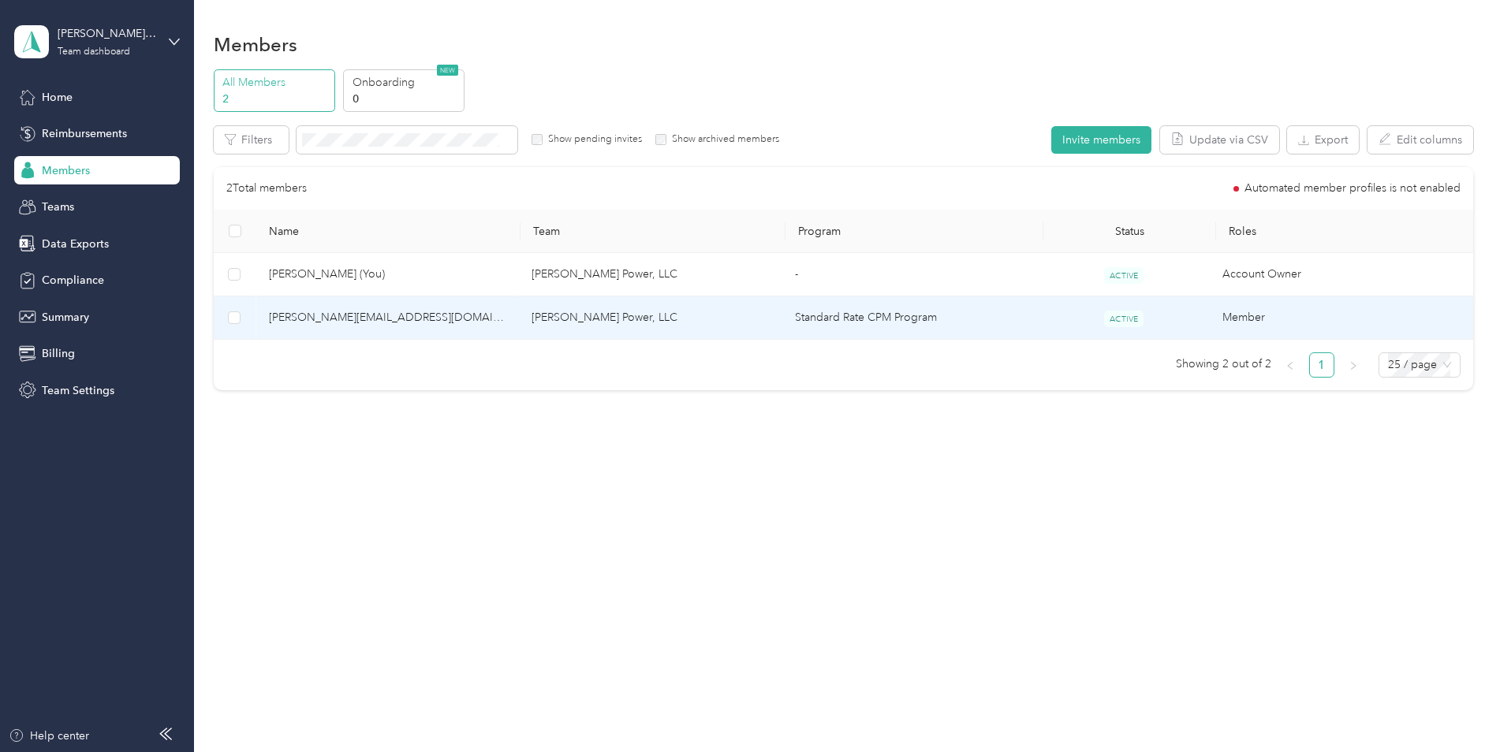
click at [594, 317] on td "[PERSON_NAME] Power, LLC" at bounding box center [650, 318] width 263 height 43
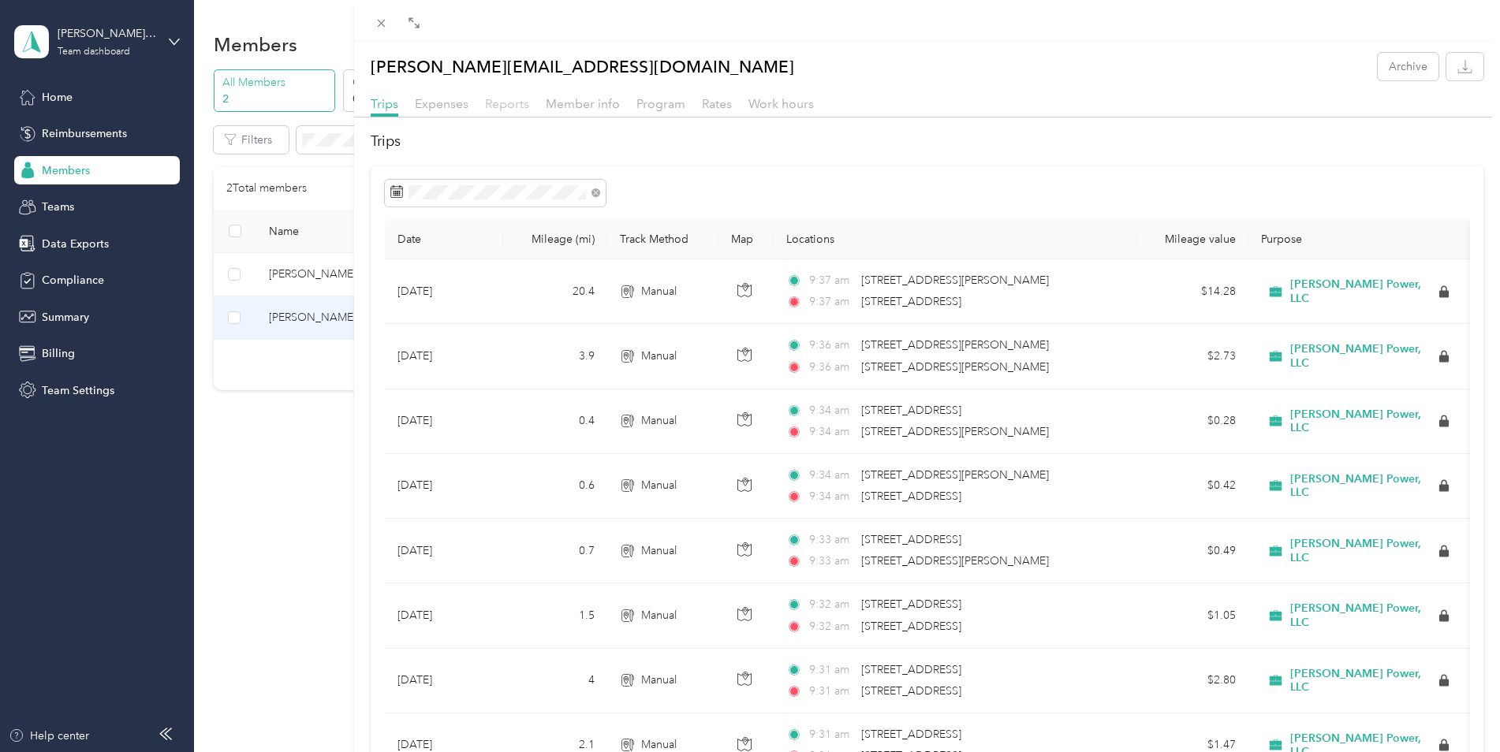
click at [509, 104] on span "Reports" at bounding box center [507, 103] width 44 height 15
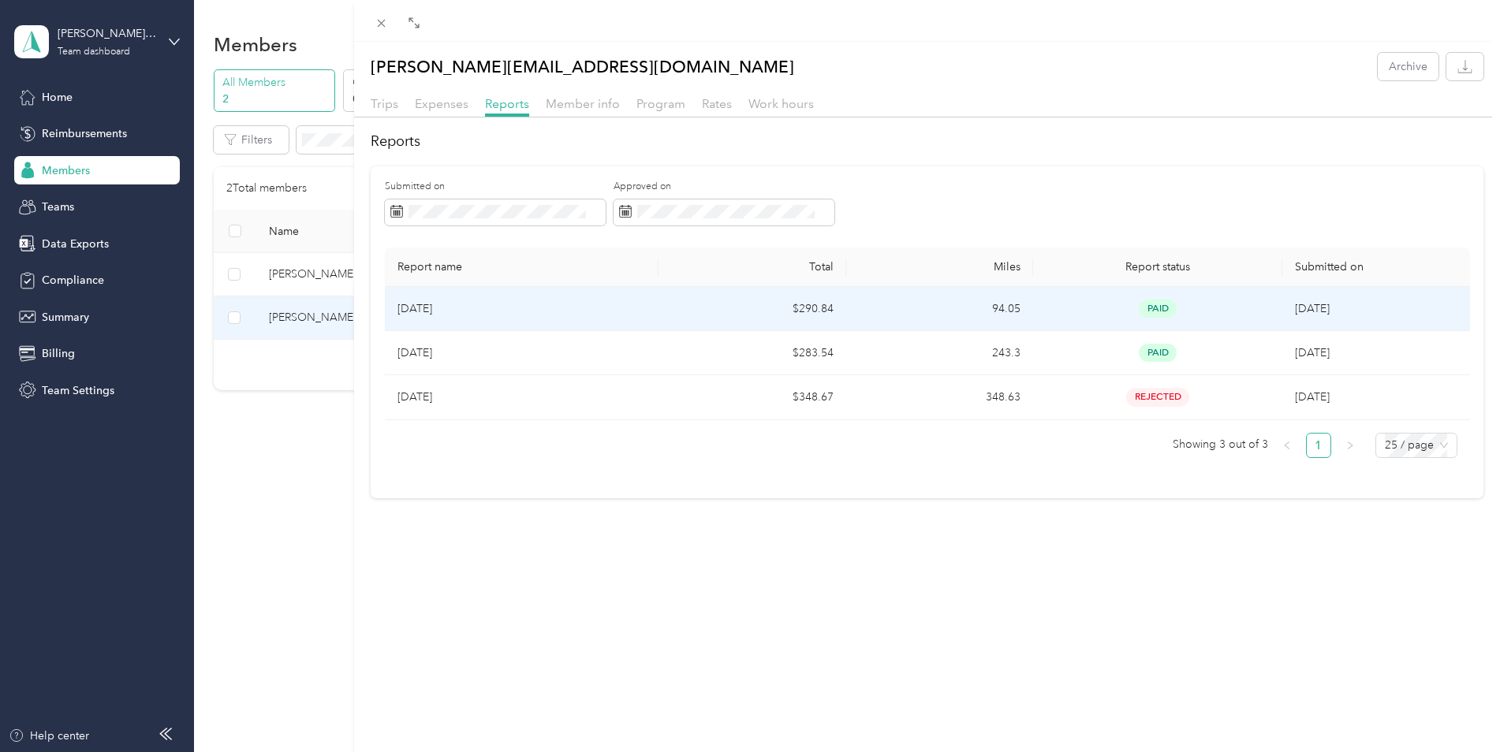
click at [446, 305] on p "[DATE]" at bounding box center [521, 308] width 249 height 17
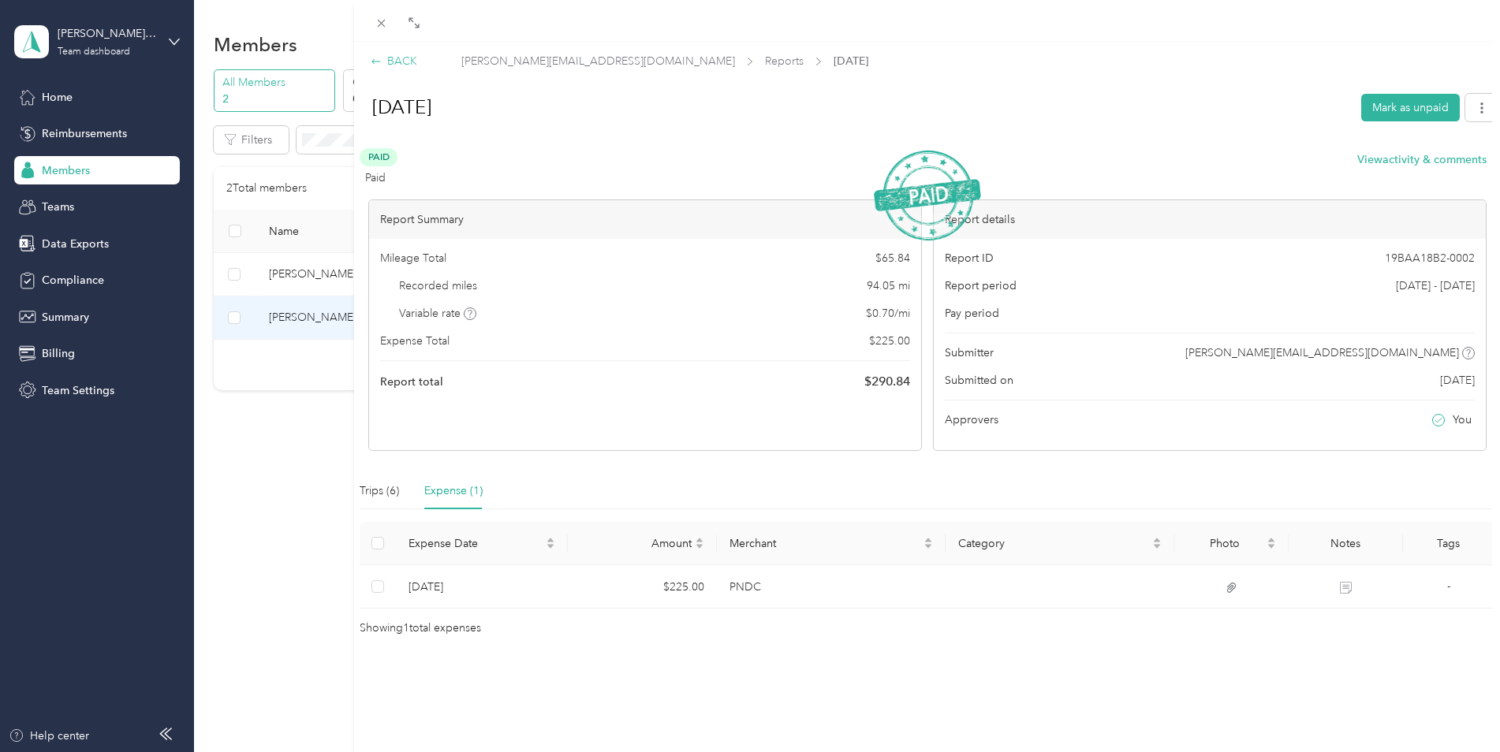
click at [402, 58] on div "BACK" at bounding box center [394, 61] width 47 height 17
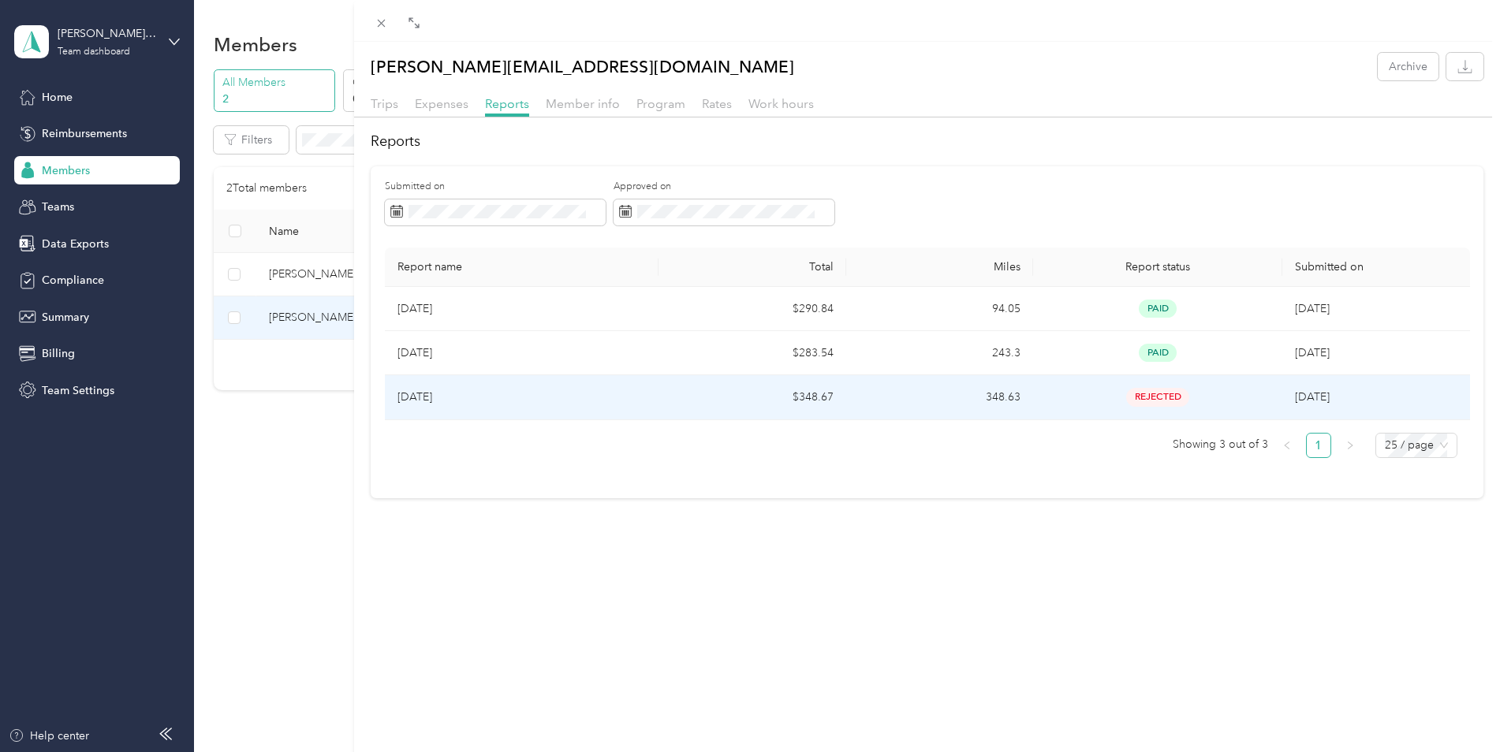
click at [428, 399] on p "[DATE]" at bounding box center [521, 397] width 249 height 17
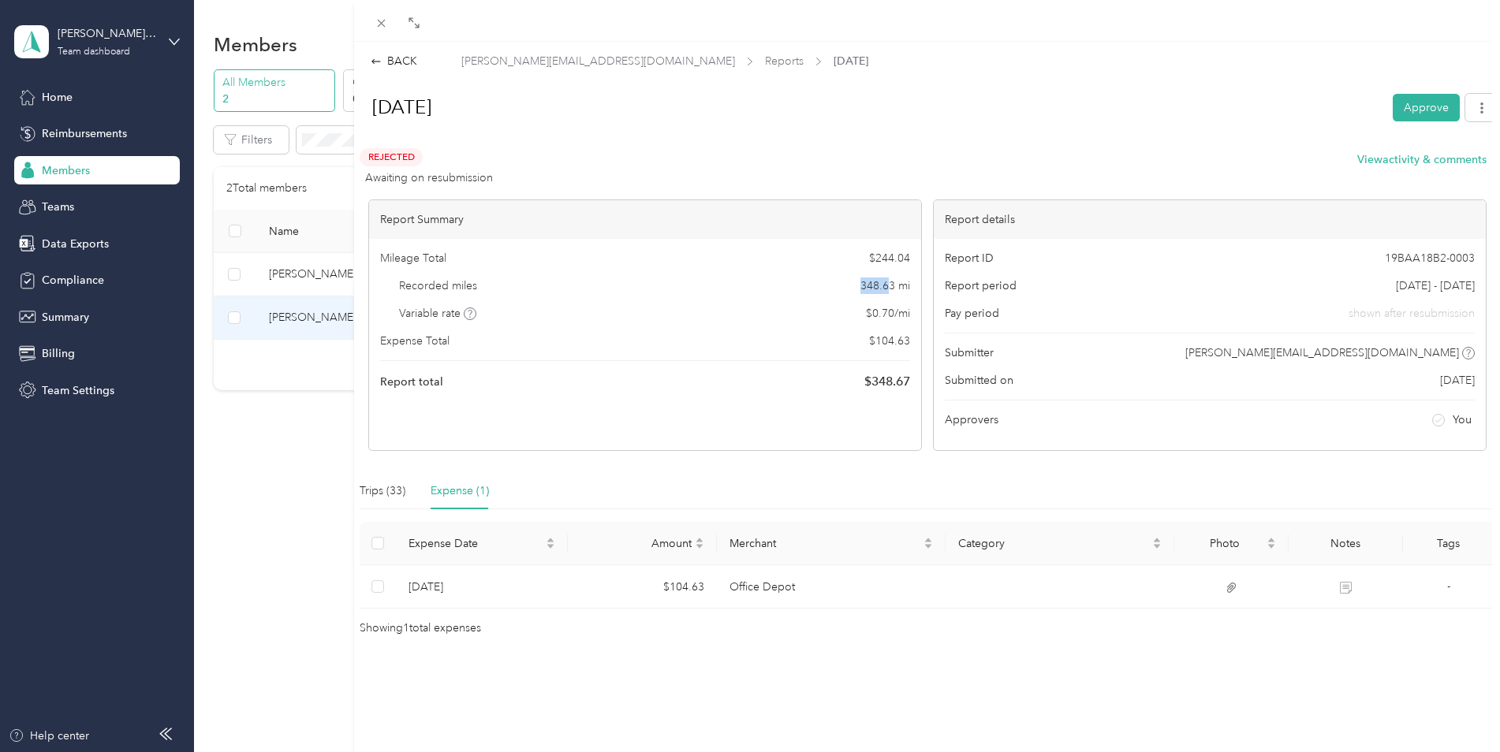
drag, startPoint x: 852, startPoint y: 283, endPoint x: 880, endPoint y: 283, distance: 28.4
click at [880, 283] on div "Recorded miles 348.63 mi" at bounding box center [645, 286] width 530 height 17
drag, startPoint x: 880, startPoint y: 283, endPoint x: 885, endPoint y: 318, distance: 35.0
click at [885, 318] on span "$ 0.70 / mi" at bounding box center [888, 313] width 44 height 17
click at [1465, 110] on button "button" at bounding box center [1481, 108] width 33 height 28
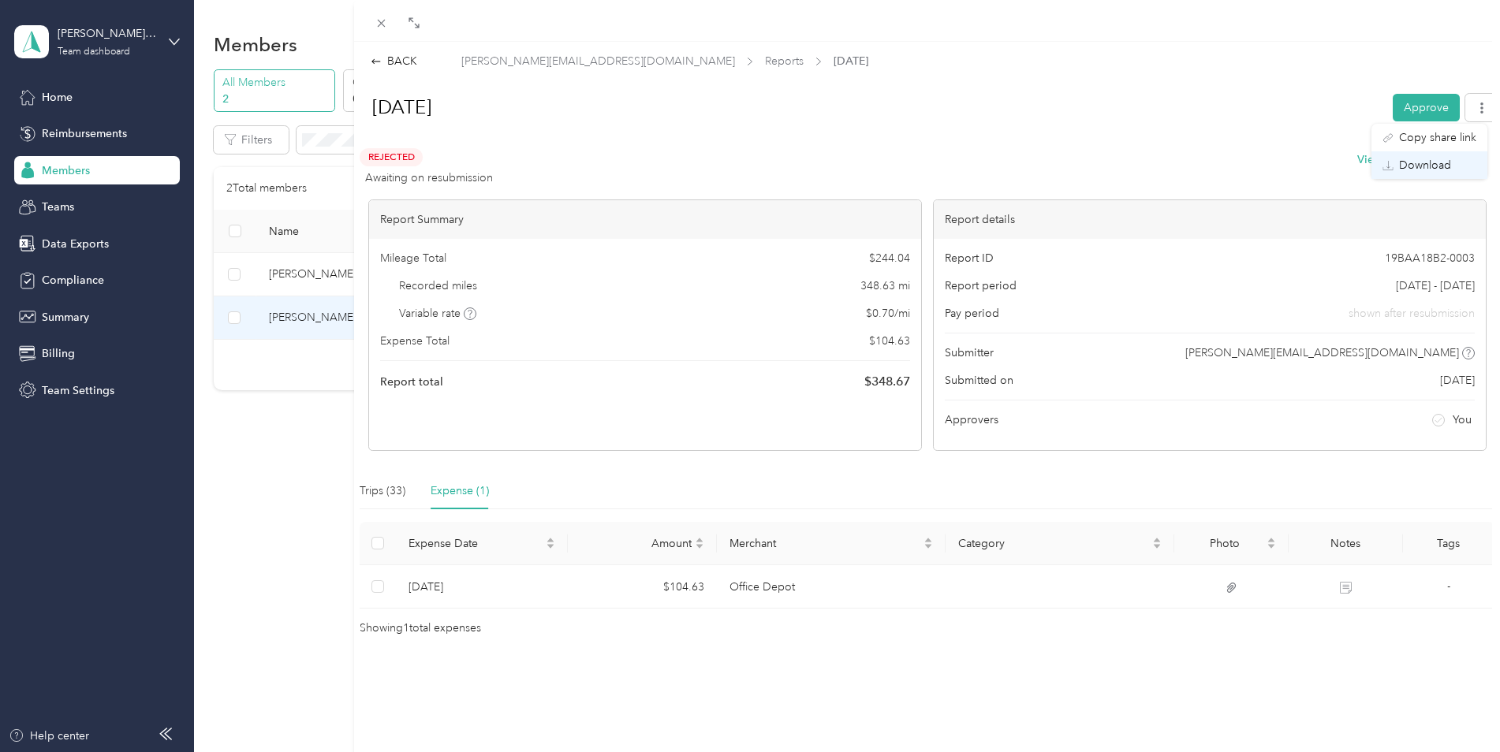
click at [1436, 166] on span "Download" at bounding box center [1425, 165] width 52 height 17
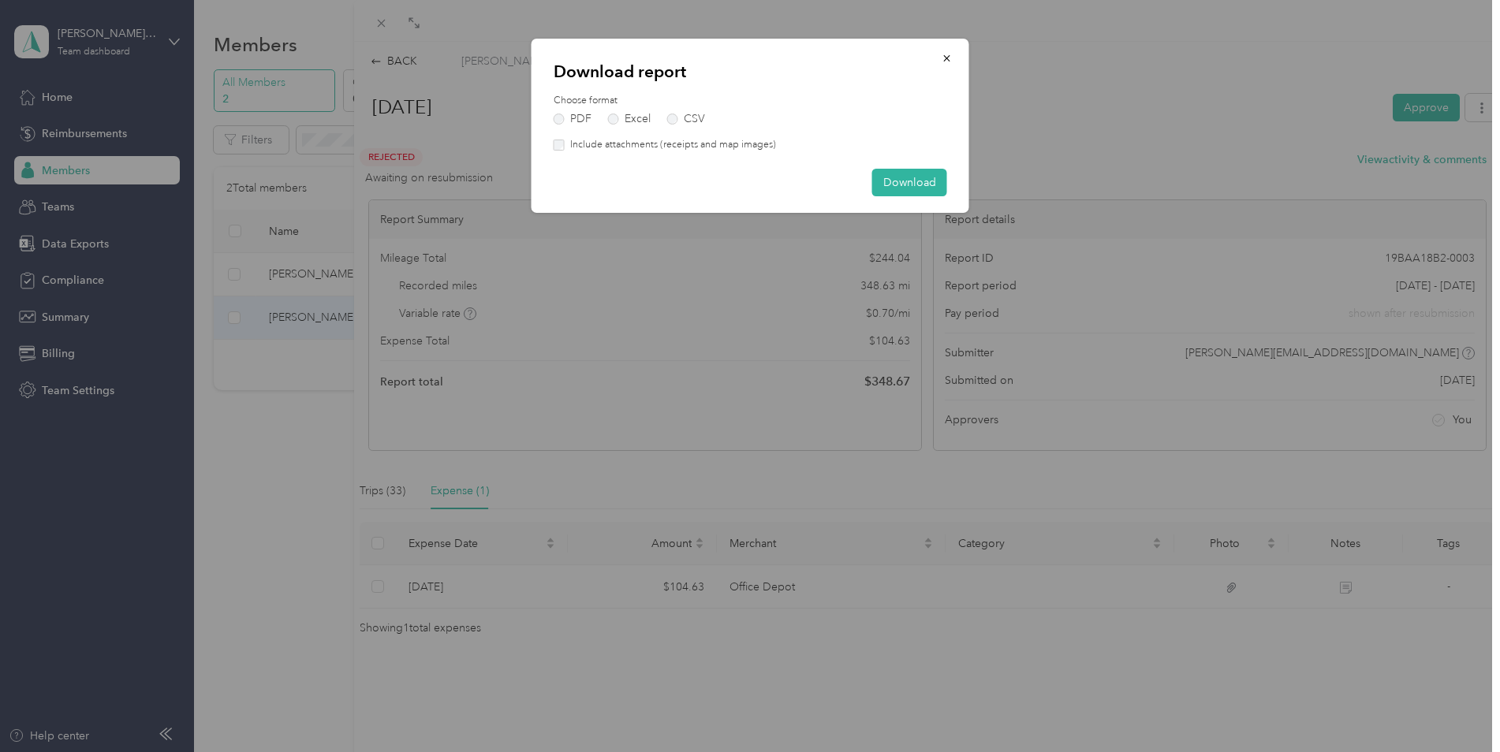
click at [627, 148] on label "Include attachments (receipts and map images)" at bounding box center [670, 145] width 211 height 14
click at [941, 185] on button "Download" at bounding box center [909, 183] width 75 height 28
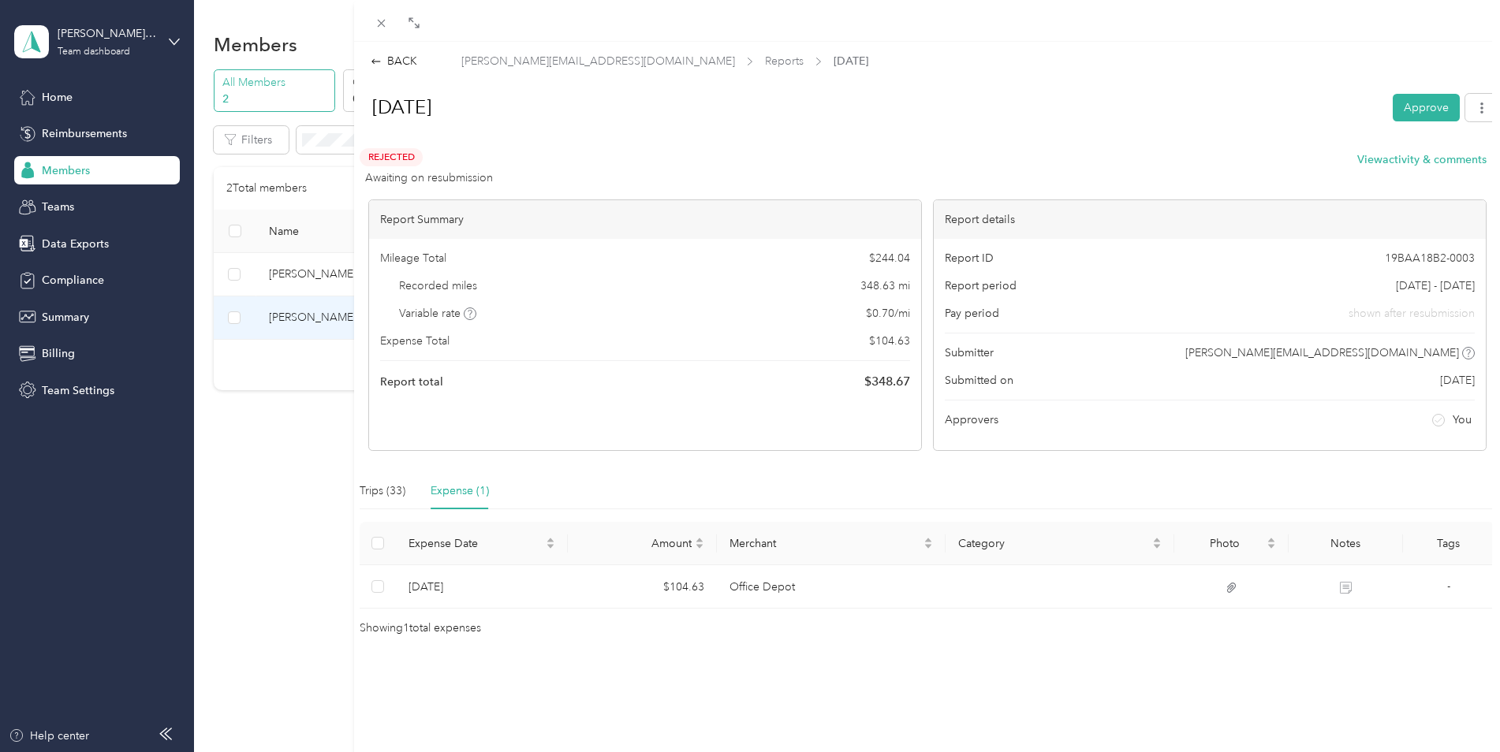
click at [307, 319] on div "BACK [PERSON_NAME][EMAIL_ADDRESS][DOMAIN_NAME] Reports [DATE] [DATE] Approve Re…" at bounding box center [750, 376] width 1500 height 752
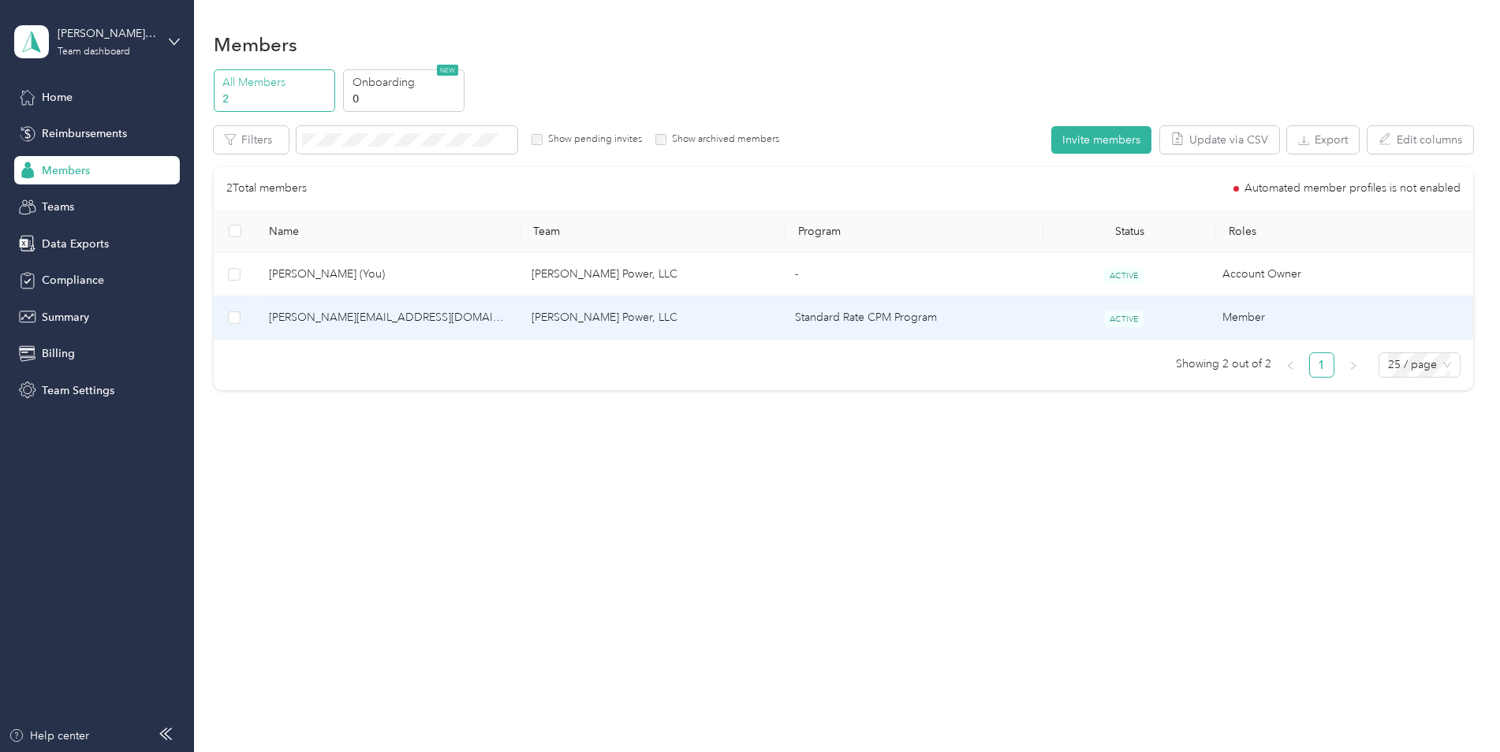
click at [615, 314] on td "[PERSON_NAME] Power, LLC" at bounding box center [650, 318] width 263 height 43
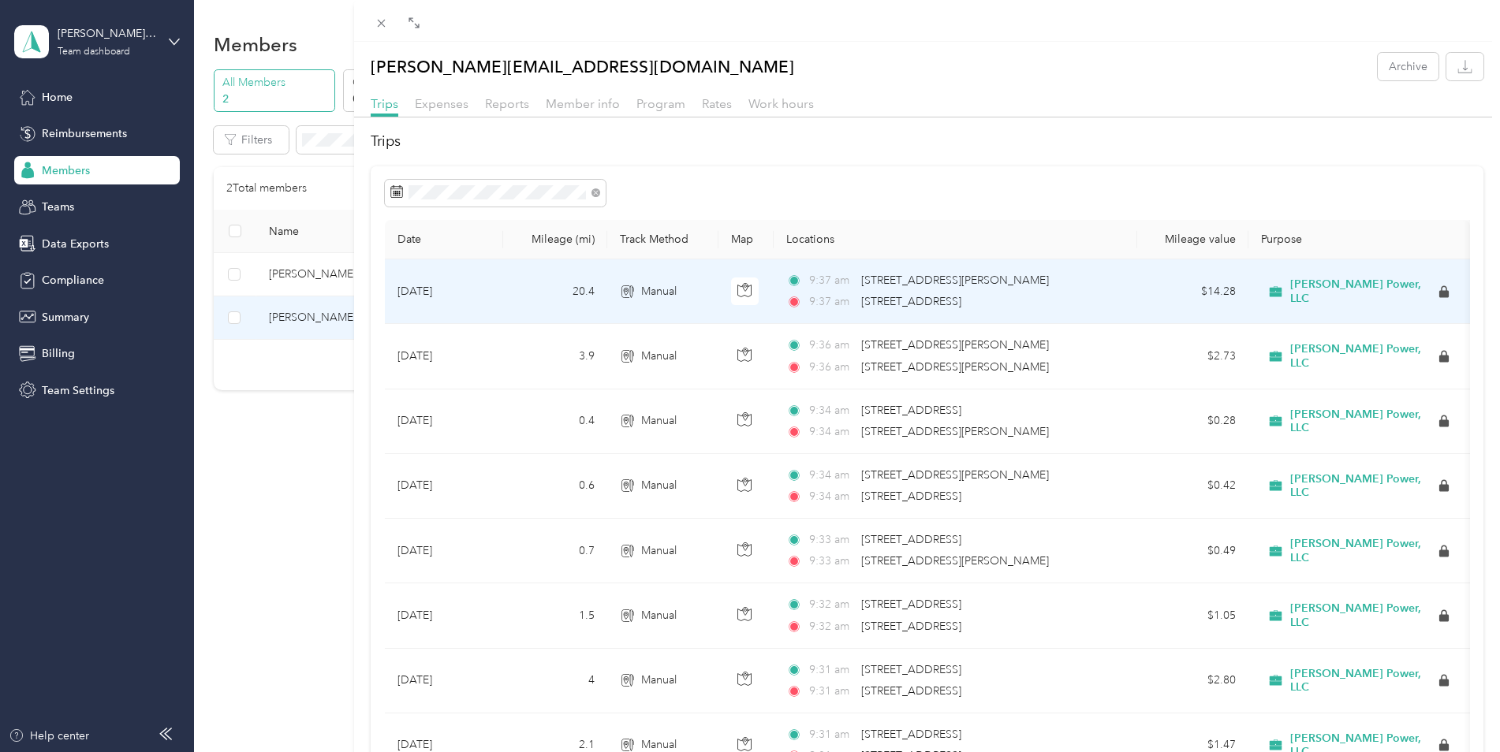
click at [961, 300] on span "[STREET_ADDRESS]" at bounding box center [911, 301] width 100 height 13
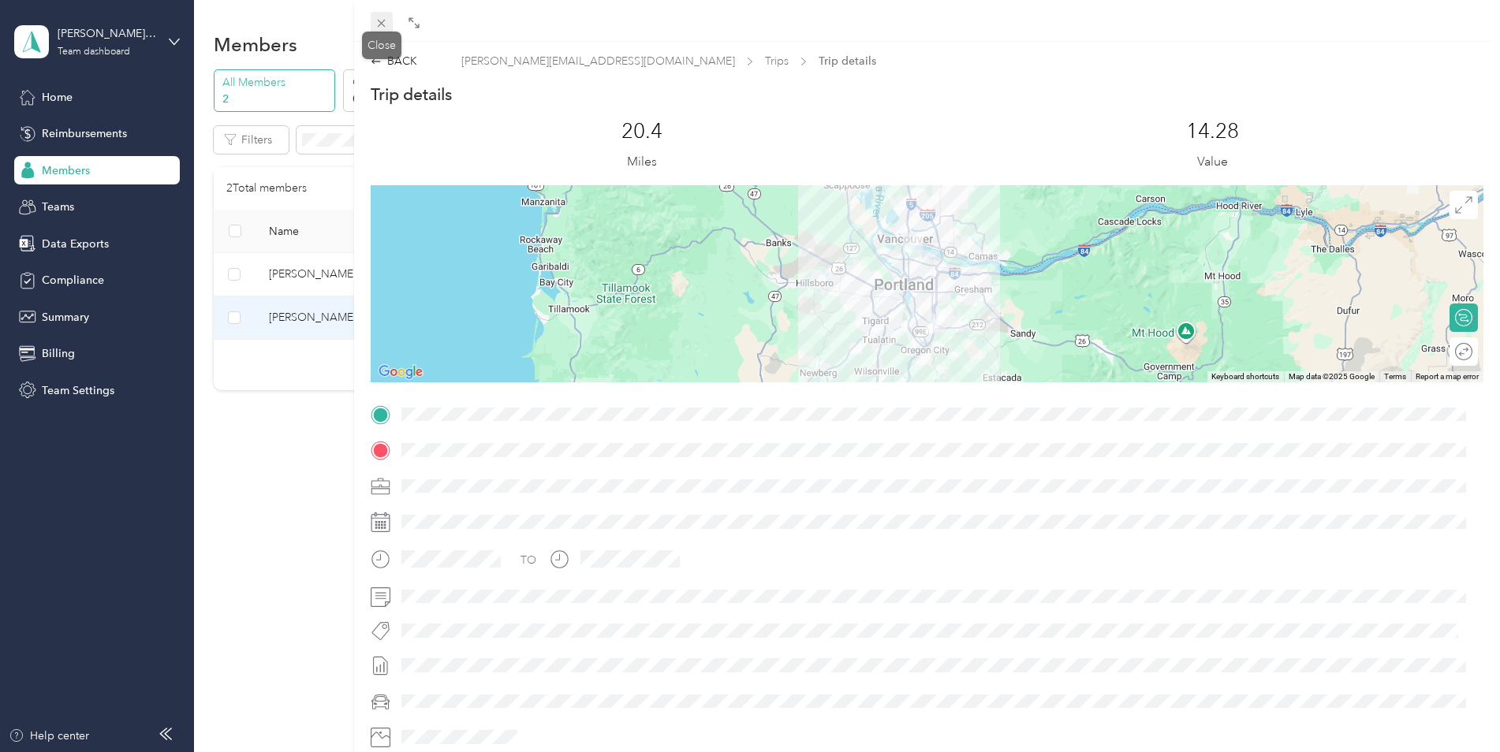
click at [387, 27] on icon at bounding box center [381, 23] width 13 height 13
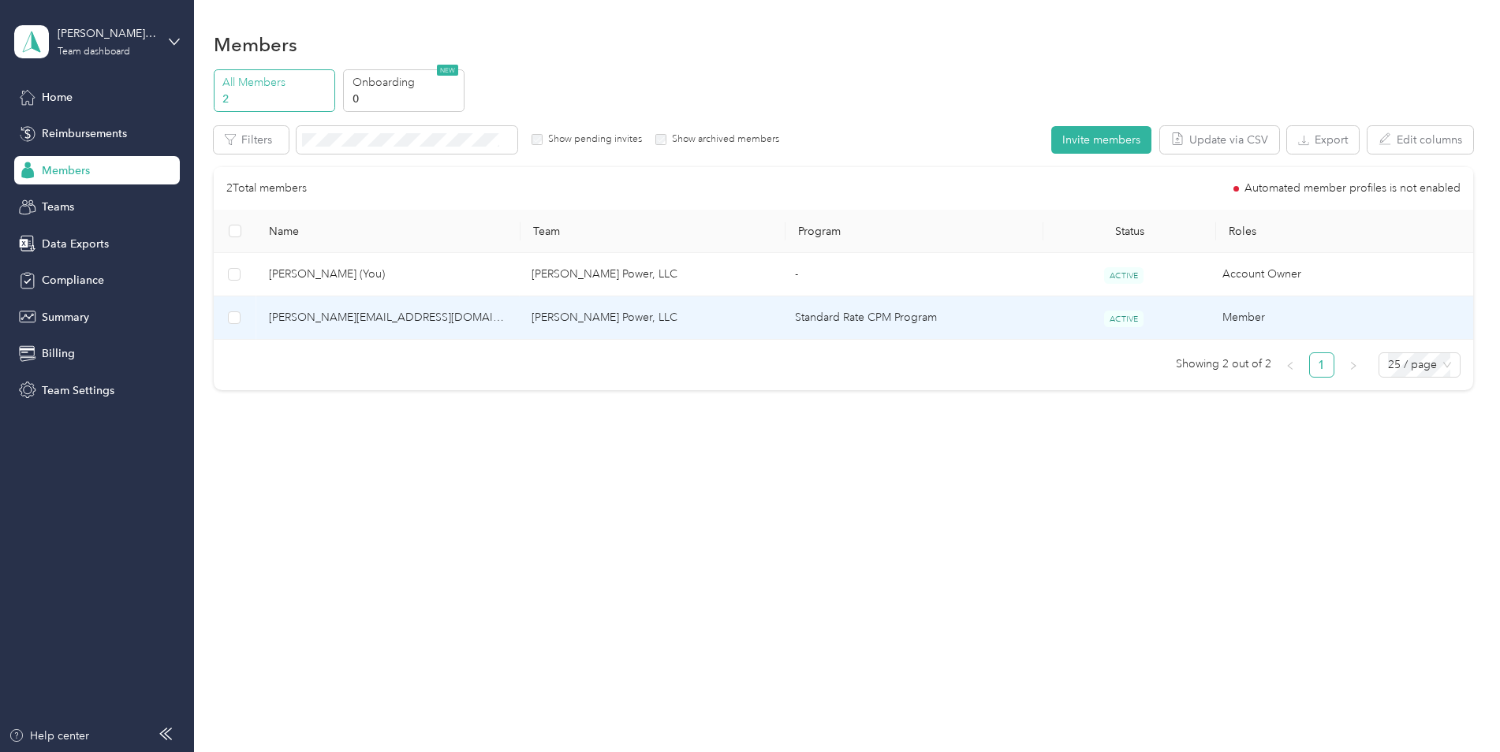
click at [672, 328] on td "[PERSON_NAME] Power, LLC" at bounding box center [650, 318] width 263 height 43
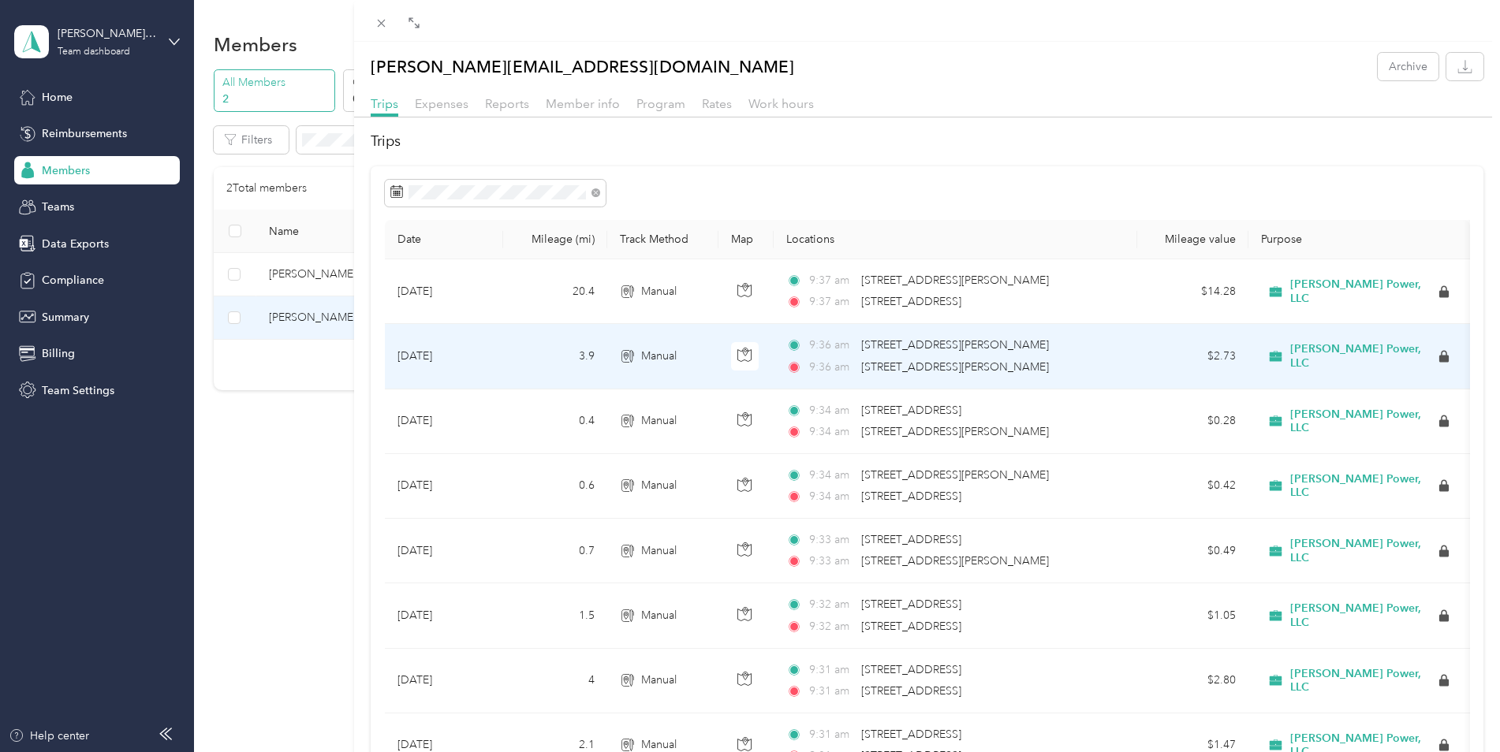
click at [938, 364] on span "[STREET_ADDRESS][PERSON_NAME]" at bounding box center [955, 366] width 188 height 13
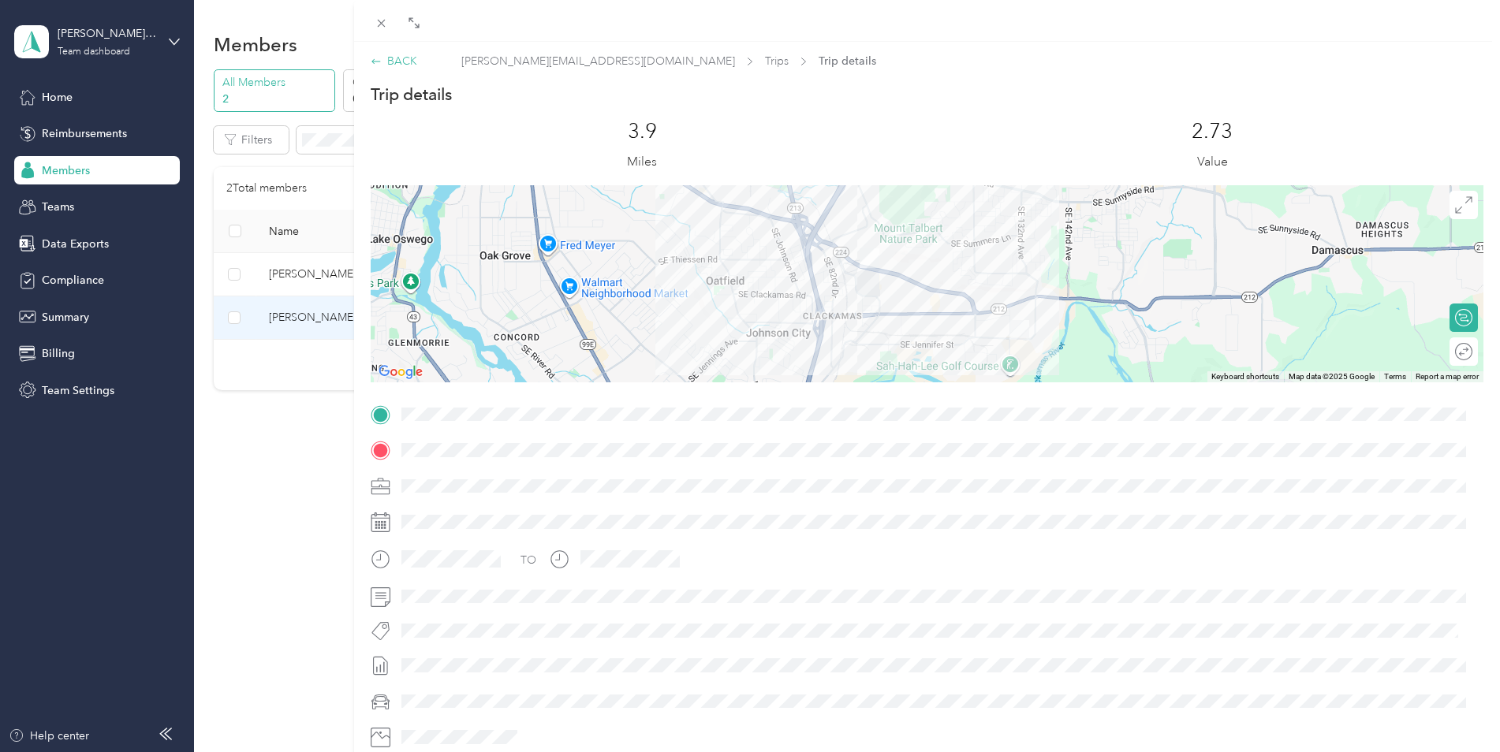
click at [397, 62] on div "BACK" at bounding box center [394, 61] width 47 height 17
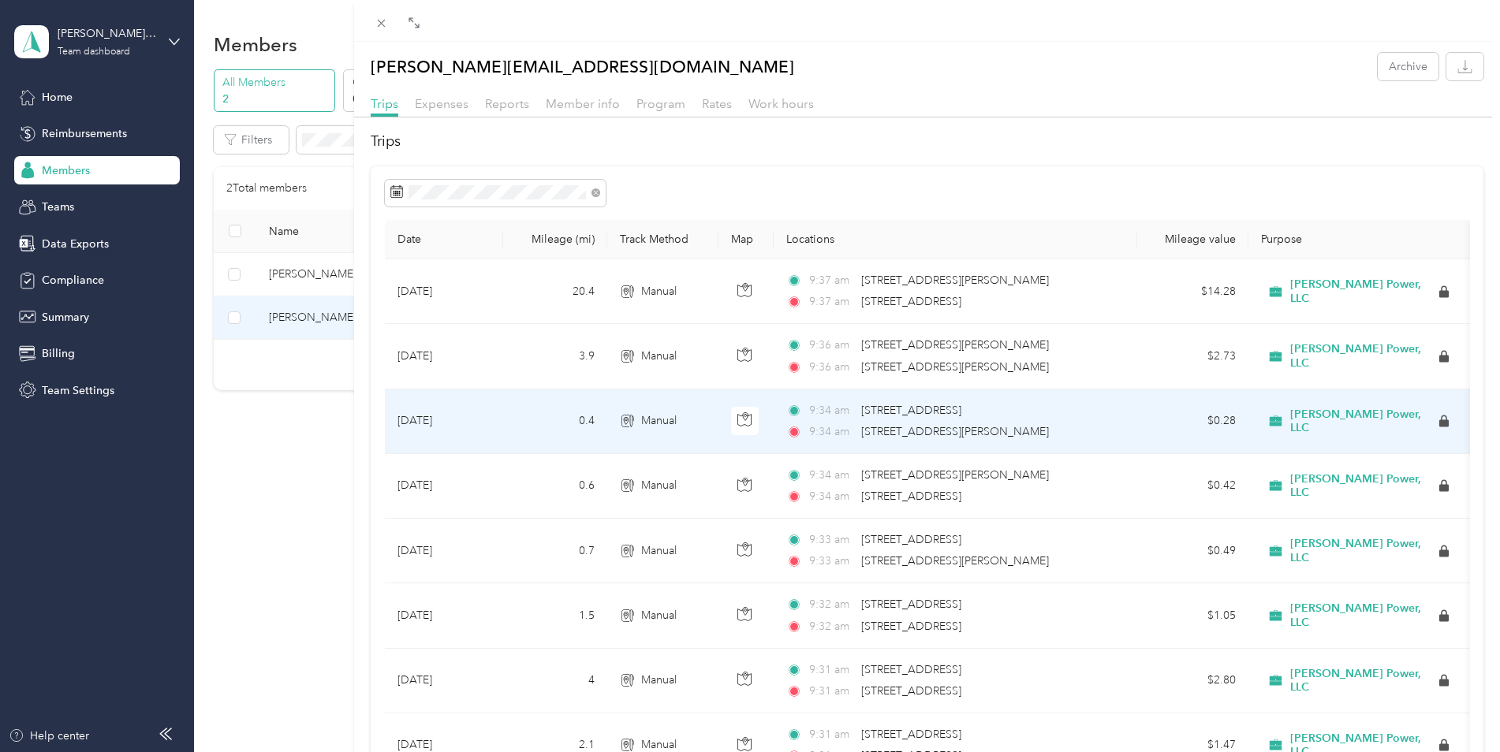
click at [964, 428] on span "[STREET_ADDRESS][PERSON_NAME]" at bounding box center [955, 431] width 188 height 13
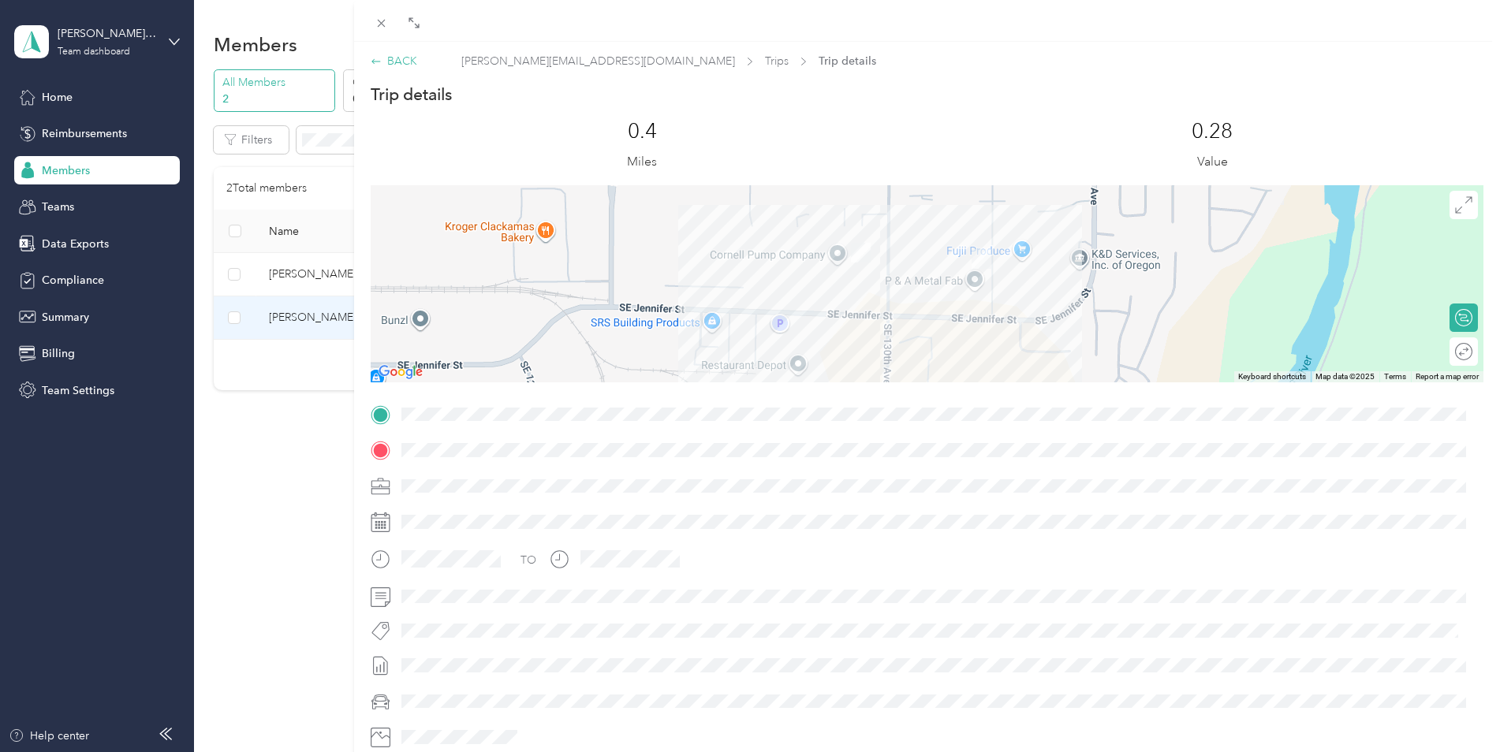
click at [387, 61] on div "BACK" at bounding box center [394, 61] width 47 height 17
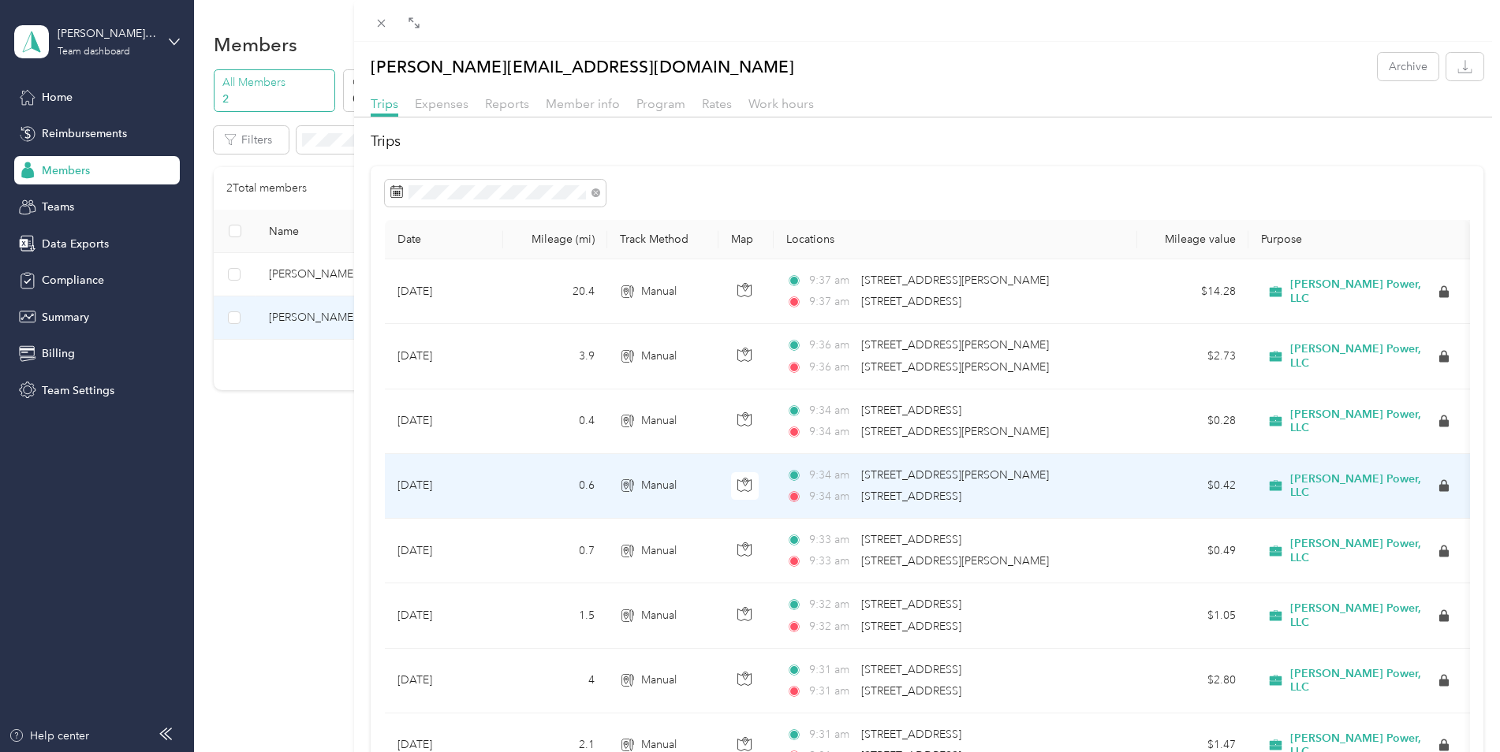
click at [920, 488] on span "[STREET_ADDRESS]" at bounding box center [911, 496] width 100 height 17
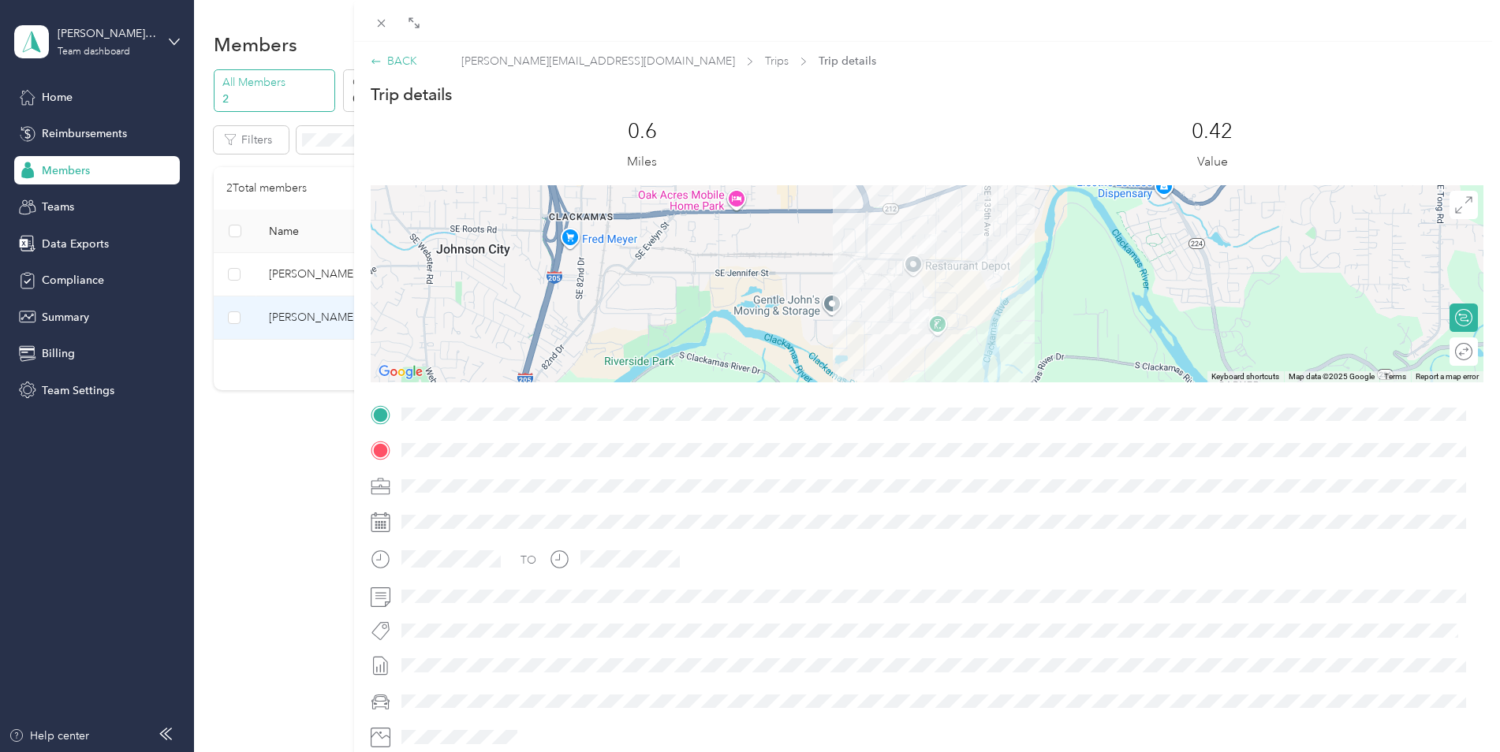
click at [392, 58] on div "BACK" at bounding box center [394, 61] width 47 height 17
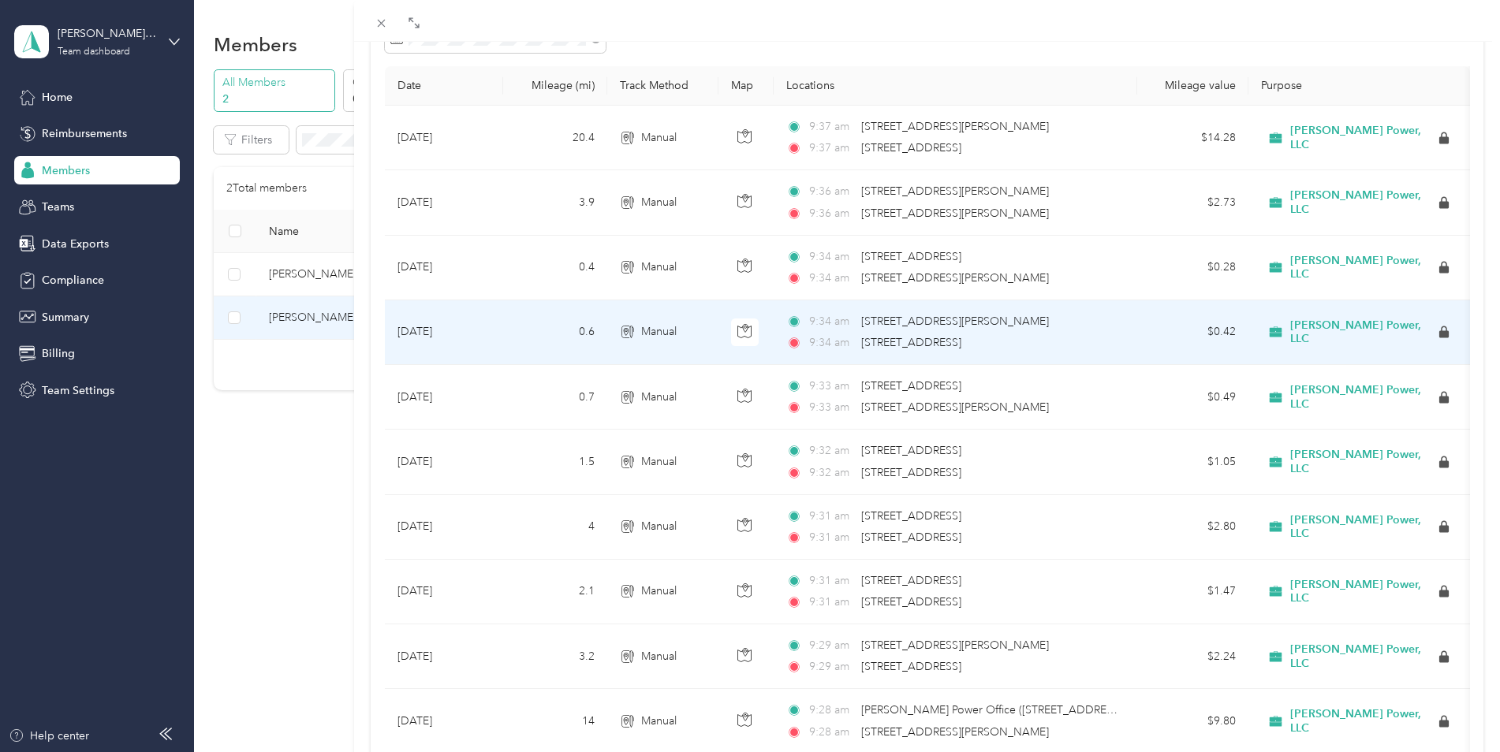
scroll to position [158, 0]
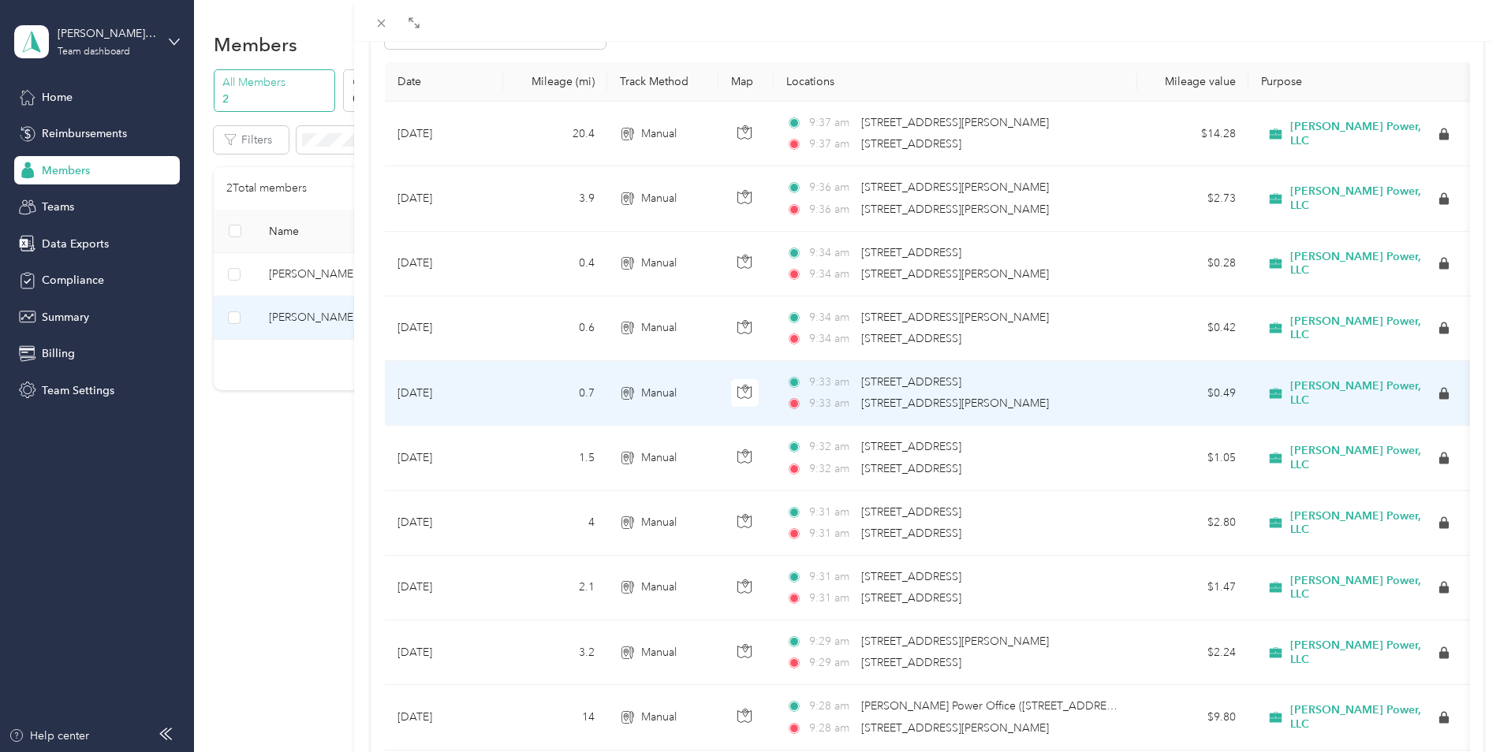
click at [905, 395] on span "[STREET_ADDRESS][PERSON_NAME]" at bounding box center [955, 403] width 188 height 17
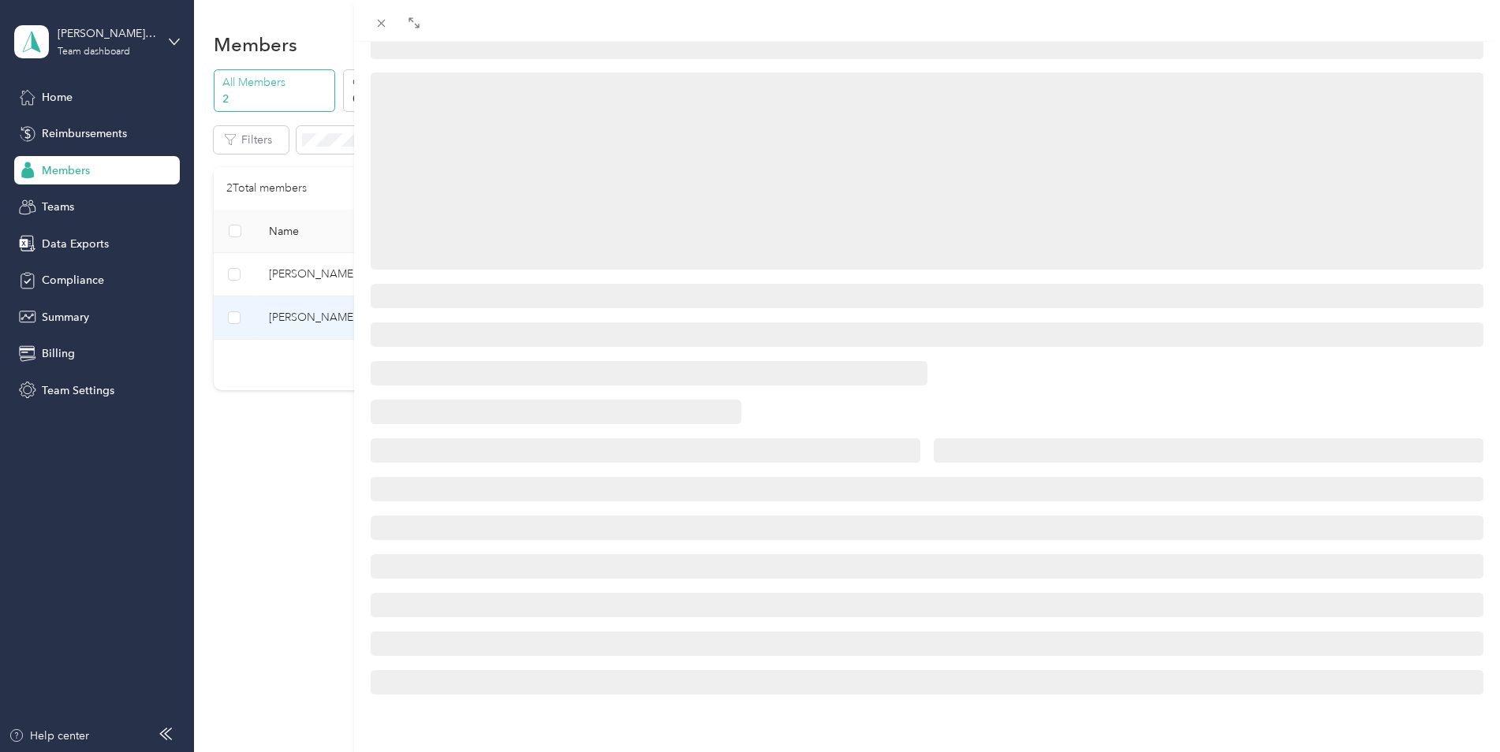
scroll to position [158, 0]
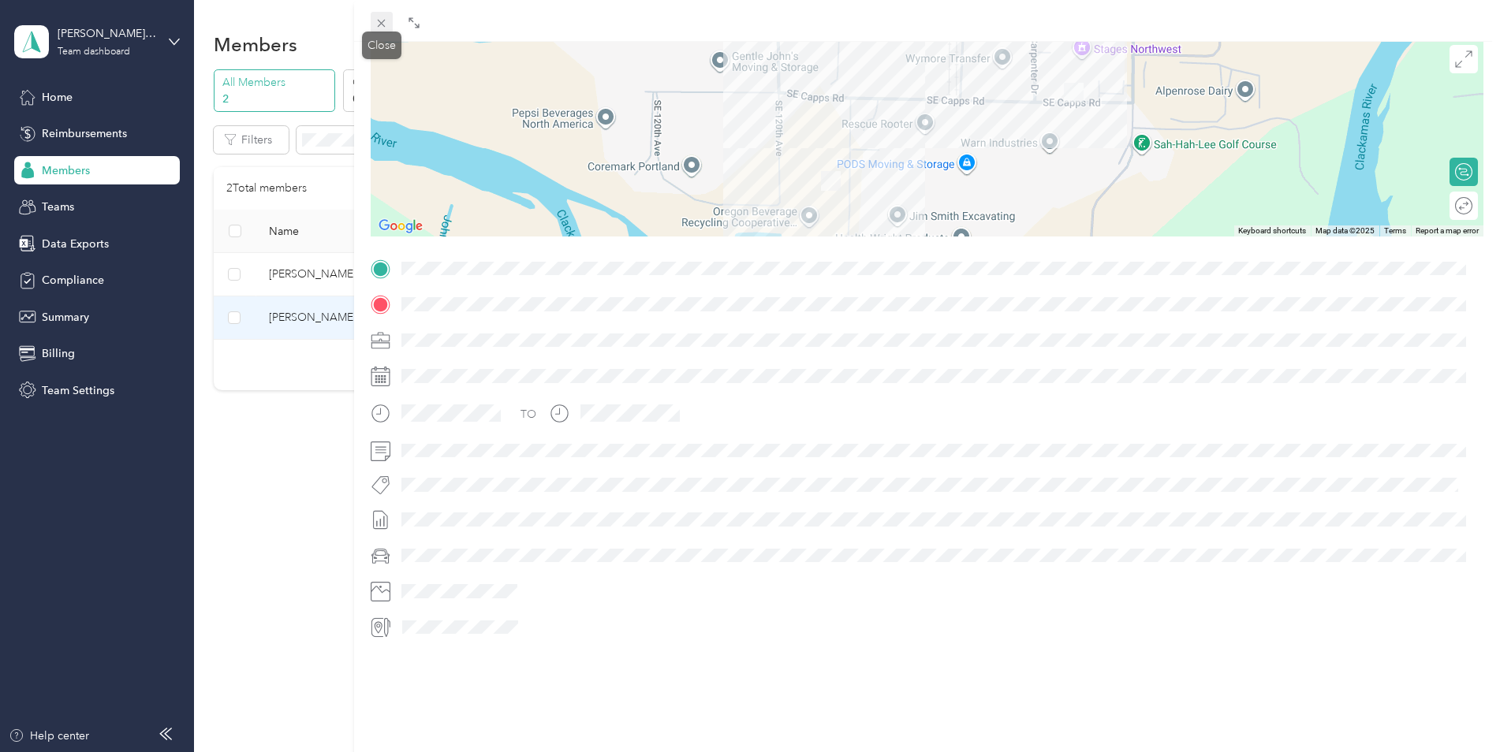
click at [383, 32] on div "Close" at bounding box center [381, 46] width 39 height 28
click at [375, 25] on icon at bounding box center [381, 23] width 13 height 13
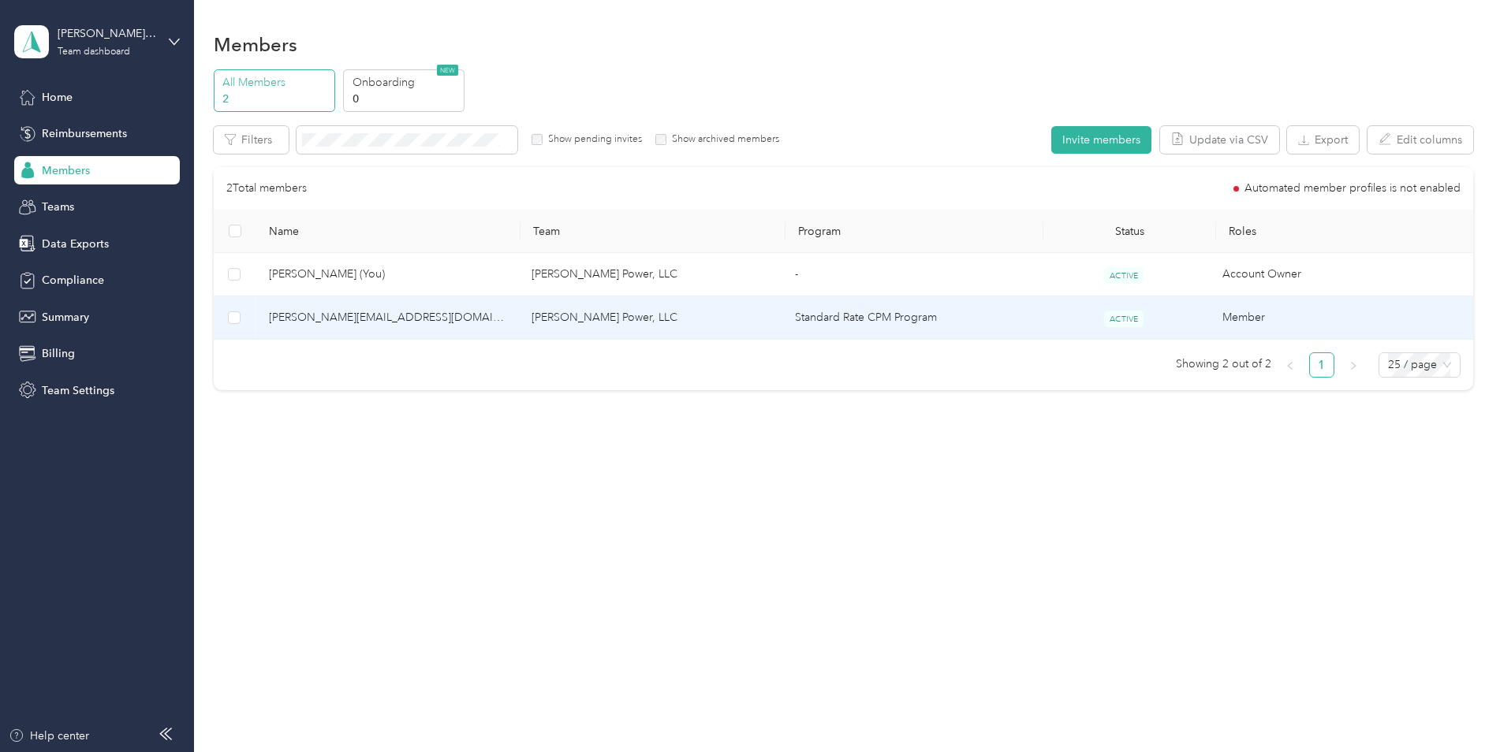
click at [506, 315] on span "[PERSON_NAME][EMAIL_ADDRESS][DOMAIN_NAME]" at bounding box center [388, 317] width 238 height 17
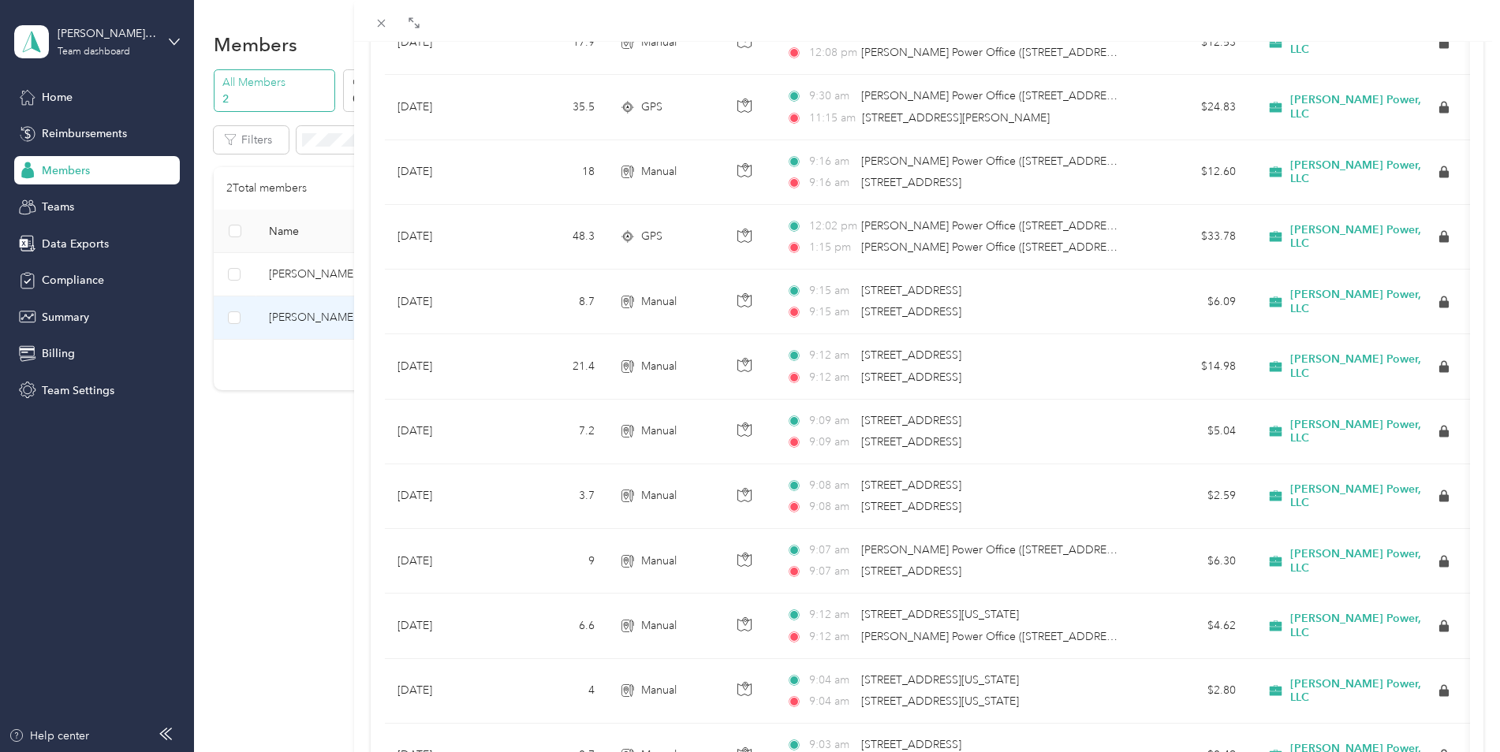
scroll to position [1026, 0]
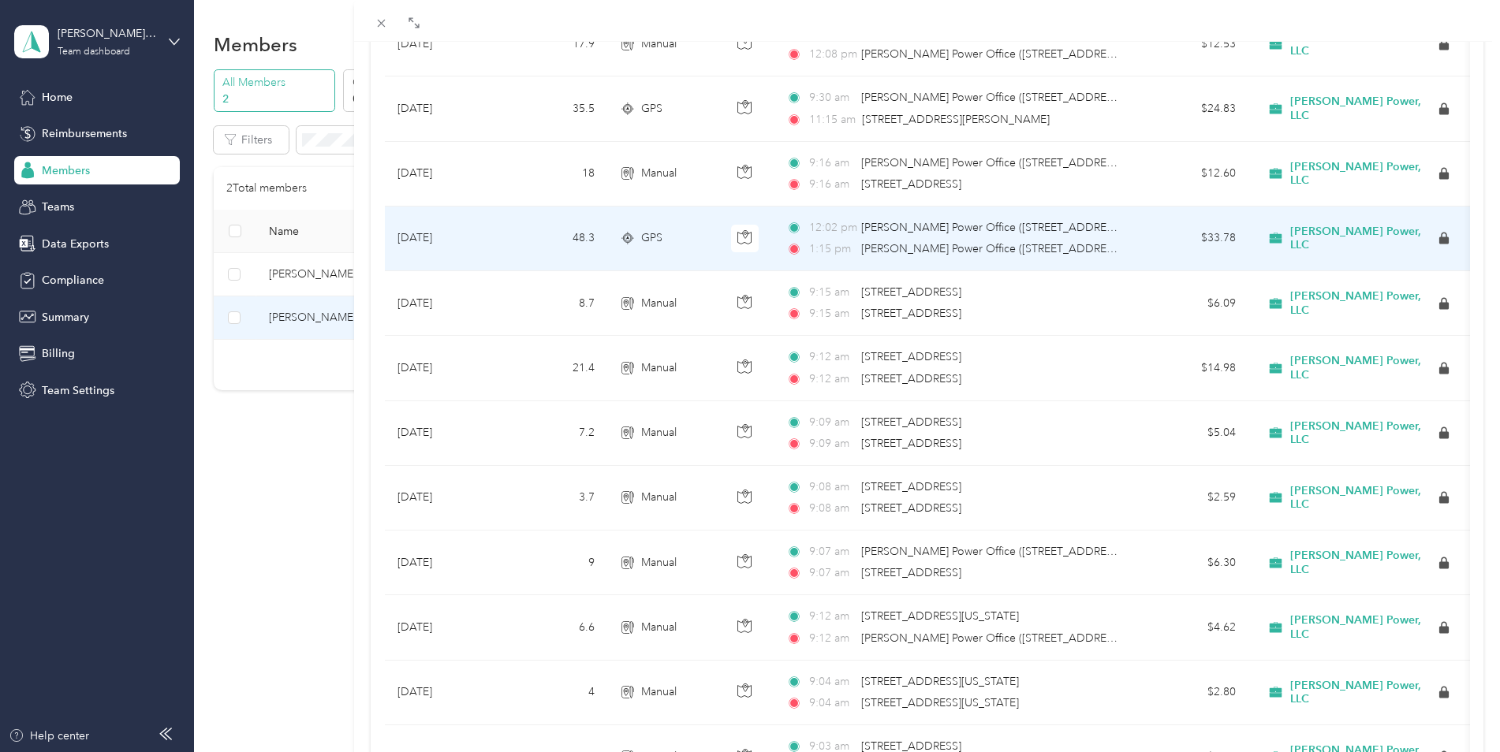
click at [936, 244] on span "[PERSON_NAME] Power Office ([STREET_ADDRESS][US_STATE])" at bounding box center [1022, 248] width 322 height 13
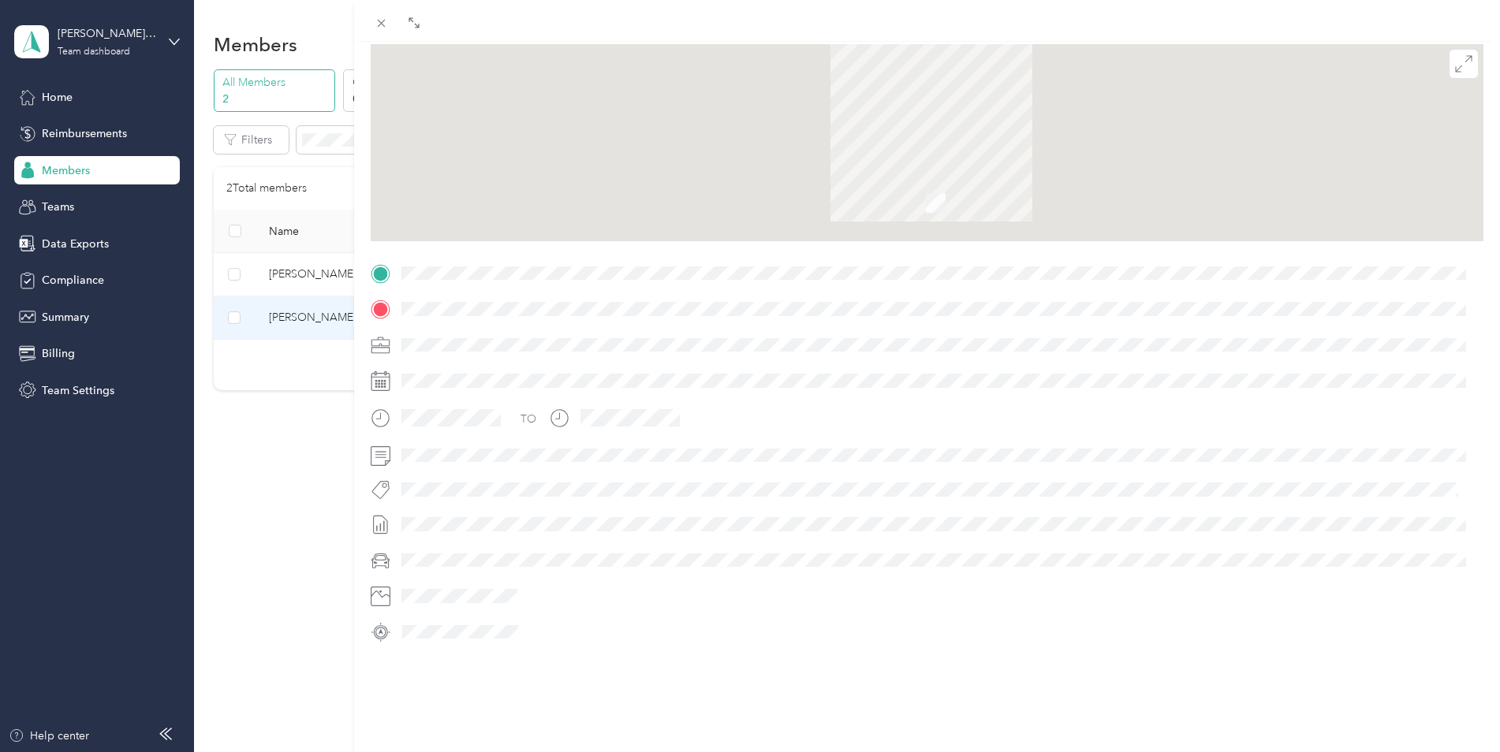
scroll to position [158, 0]
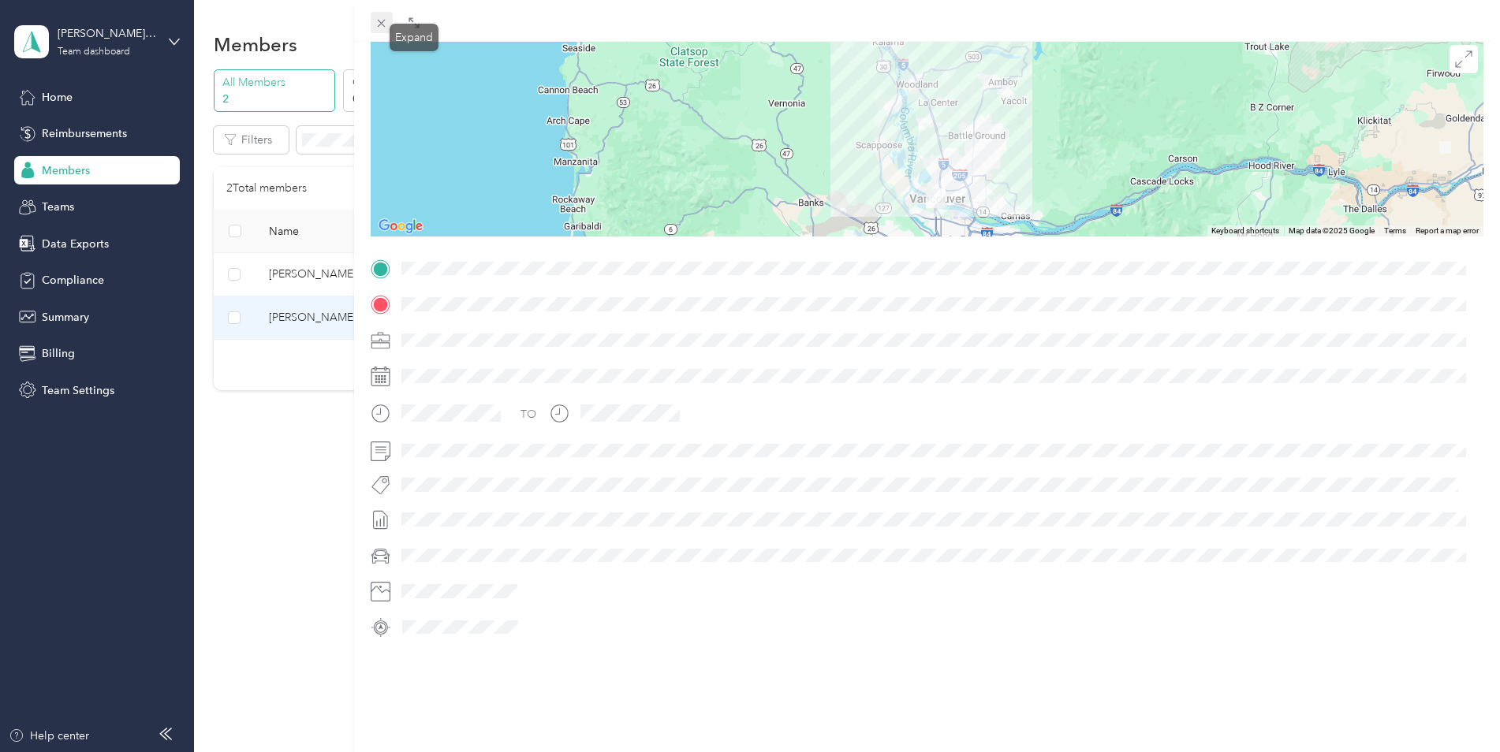
click at [372, 22] on span at bounding box center [382, 23] width 22 height 22
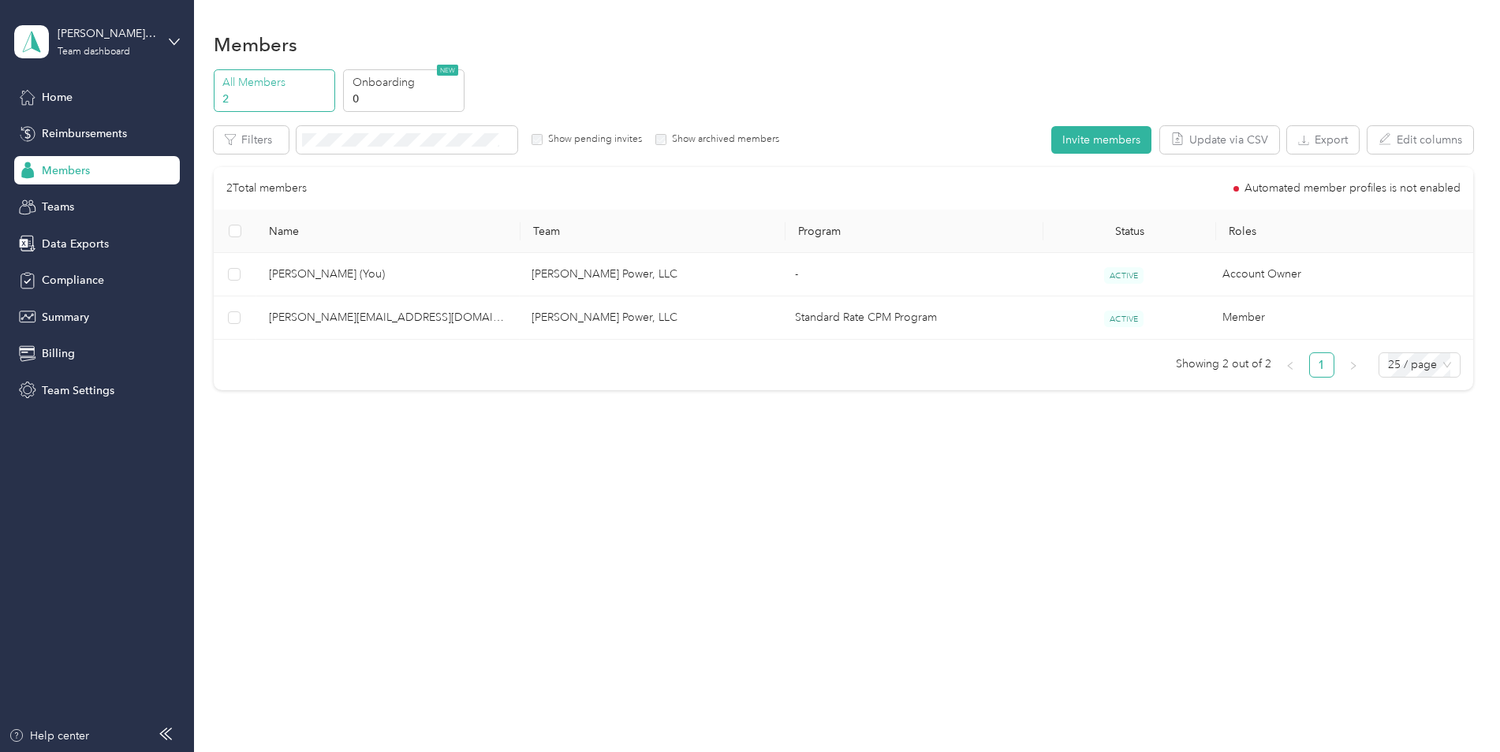
click at [607, 325] on td "[PERSON_NAME] Power, LLC" at bounding box center [650, 318] width 263 height 43
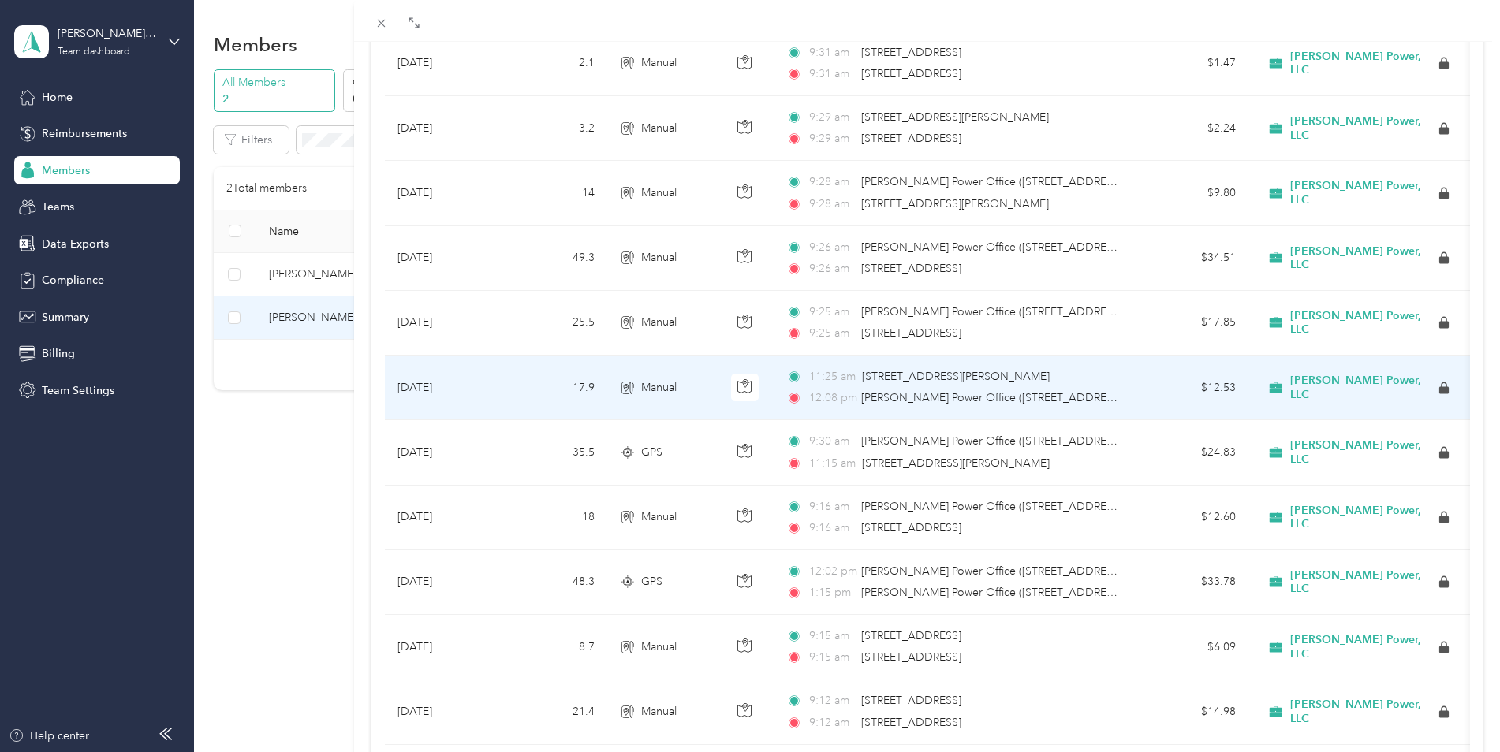
scroll to position [710, 0]
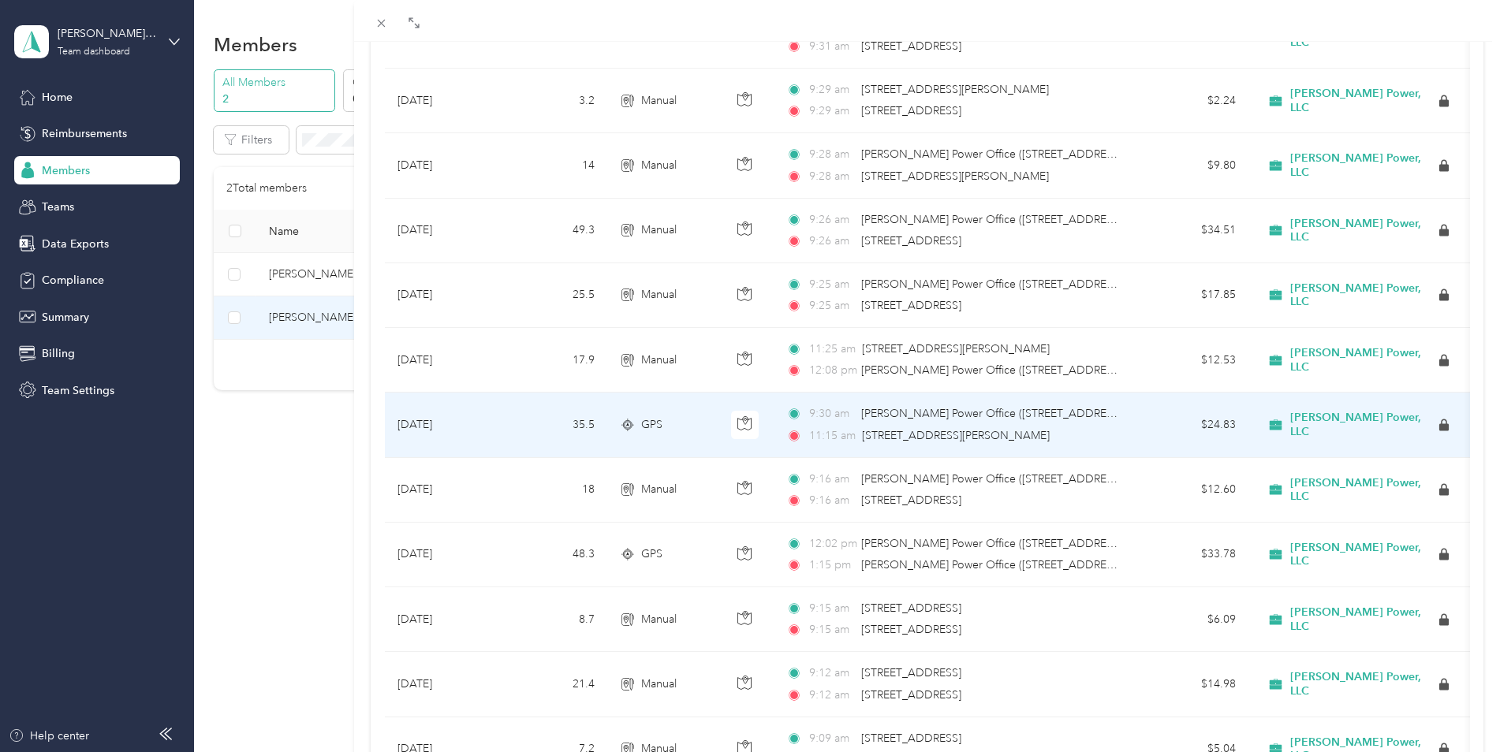
click at [977, 439] on span "[STREET_ADDRESS][PERSON_NAME]" at bounding box center [956, 435] width 188 height 13
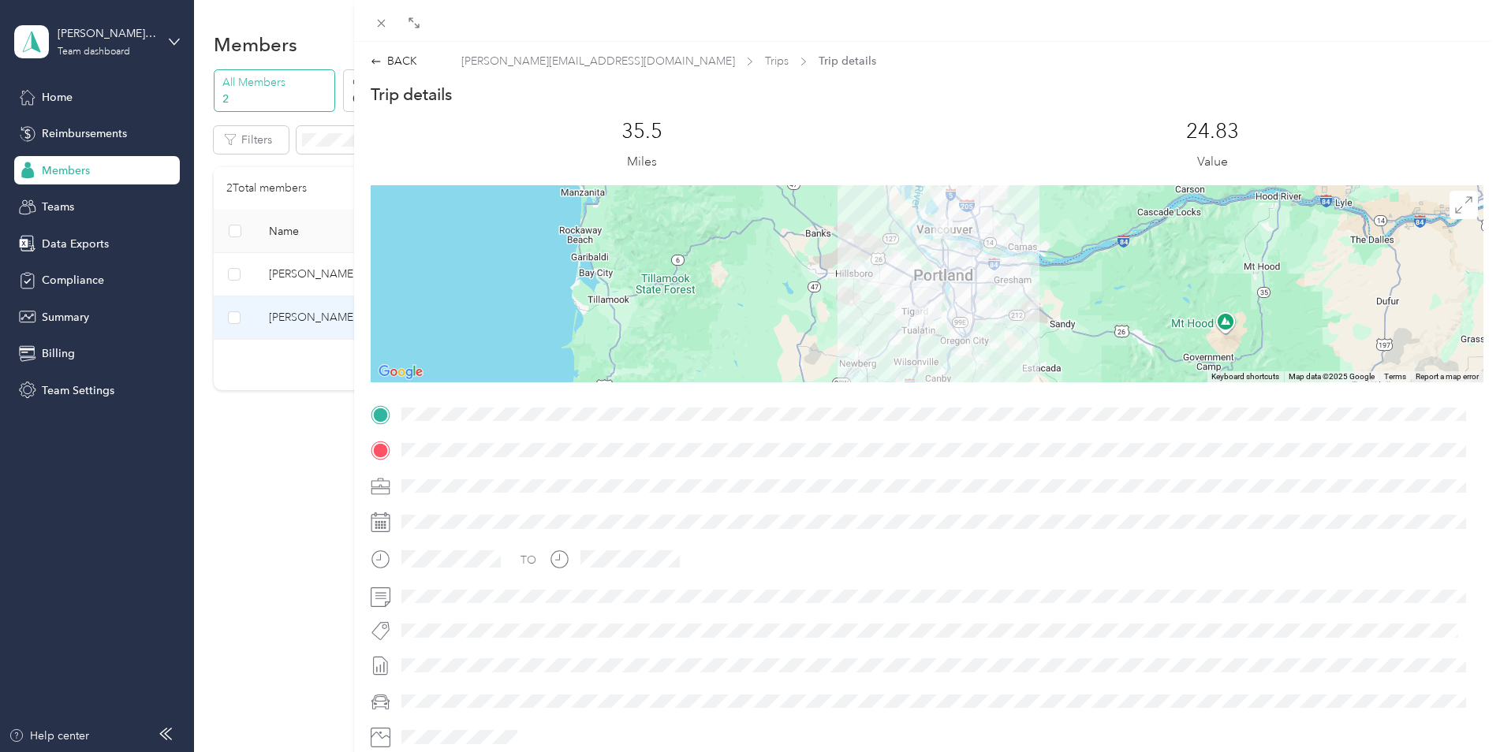
click at [938, 290] on div at bounding box center [927, 283] width 1113 height 197
click at [765, 63] on span "Trips" at bounding box center [777, 61] width 24 height 17
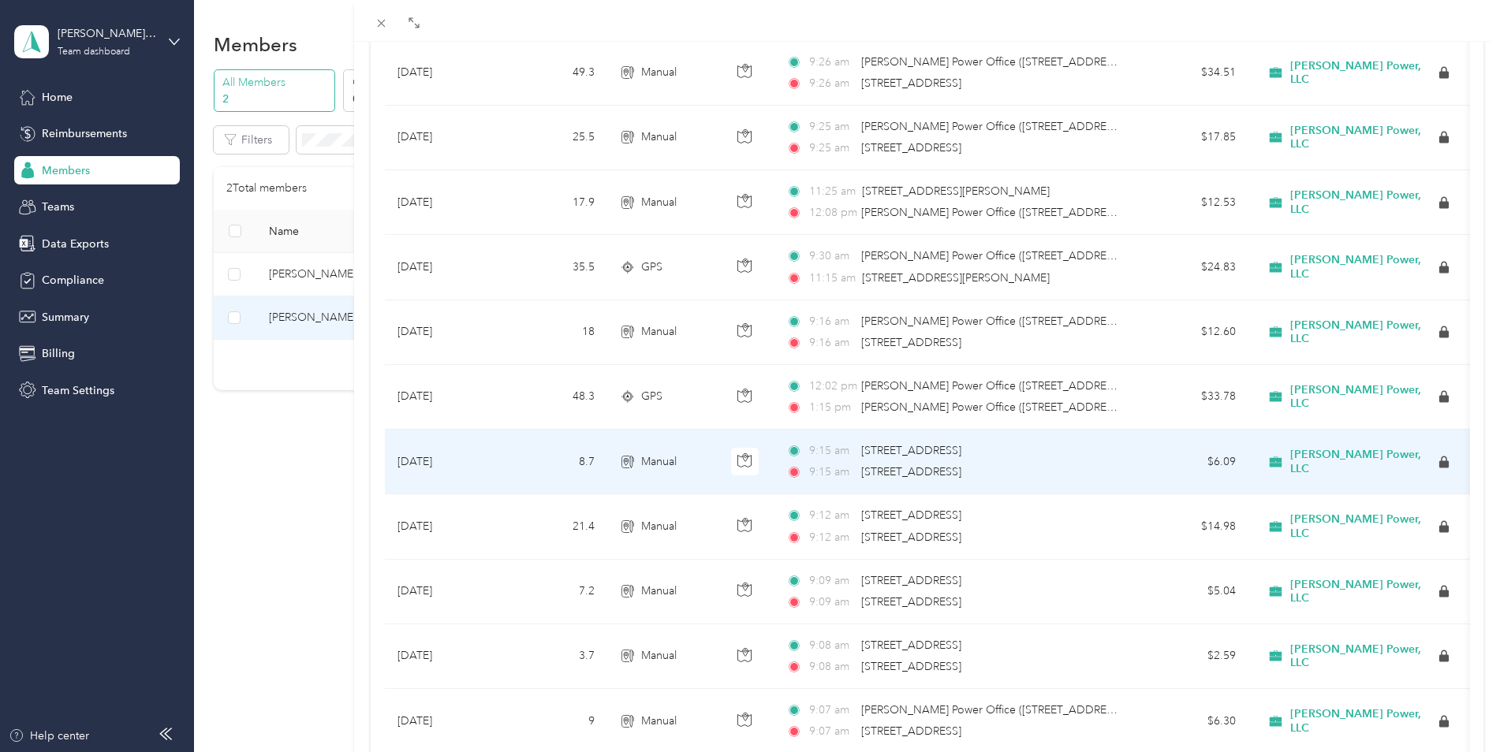
scroll to position [946, 0]
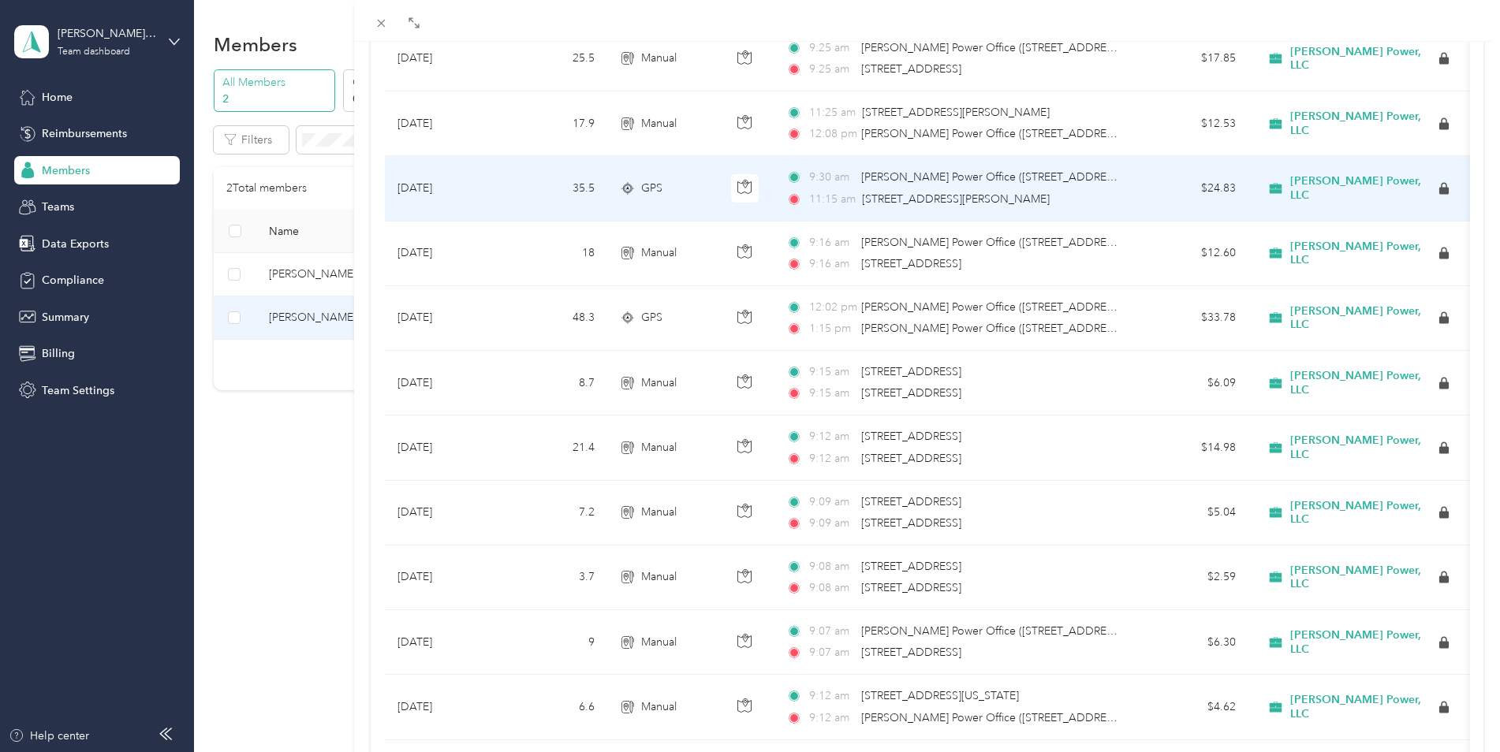
click at [947, 192] on span "[STREET_ADDRESS][PERSON_NAME]" at bounding box center [956, 198] width 188 height 13
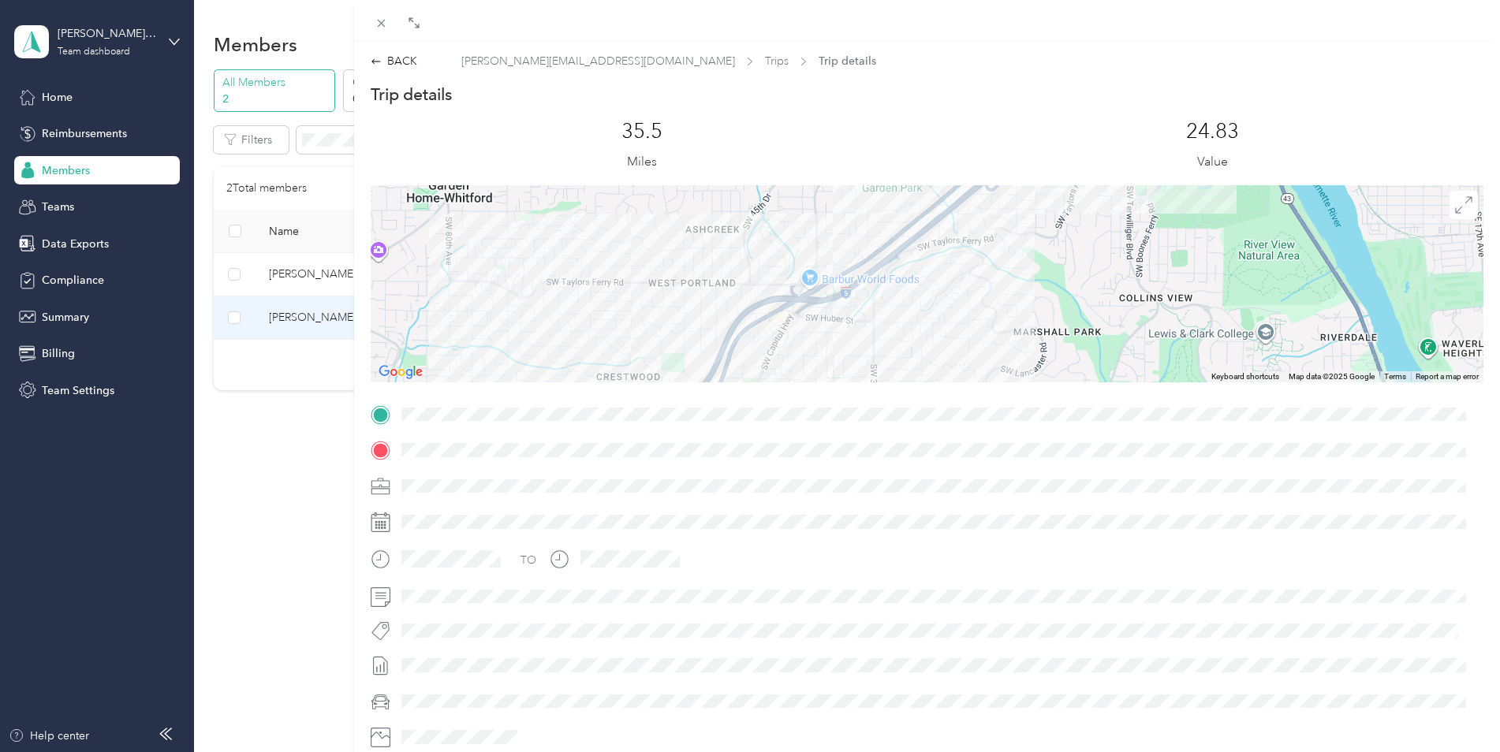
drag, startPoint x: 1165, startPoint y: 242, endPoint x: 819, endPoint y: 380, distance: 372.7
click at [819, 380] on div at bounding box center [927, 283] width 1113 height 197
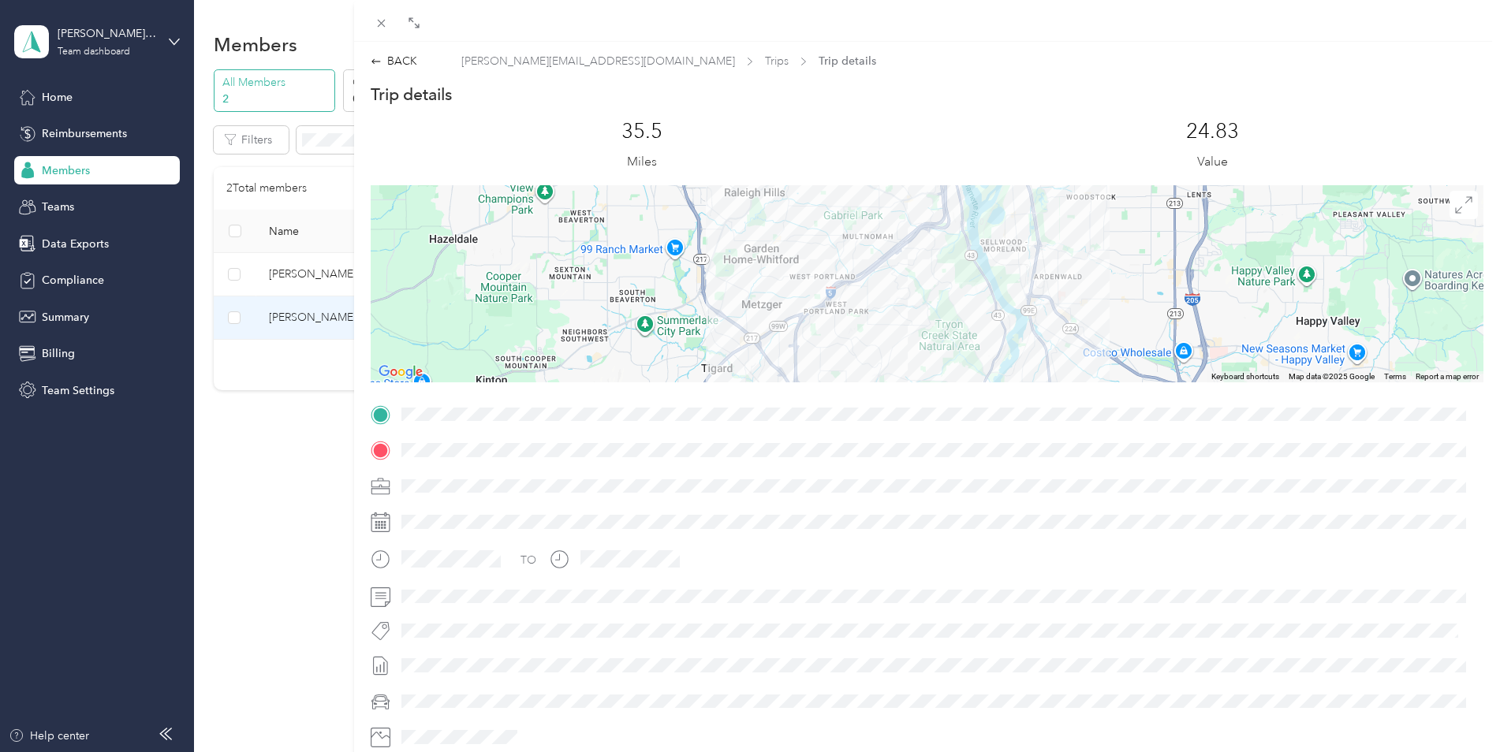
drag, startPoint x: 953, startPoint y: 273, endPoint x: 987, endPoint y: 181, distance: 98.6
click at [987, 181] on div "Trip details This trip cannot be edited because it is either under review, appr…" at bounding box center [927, 435] width 1113 height 703
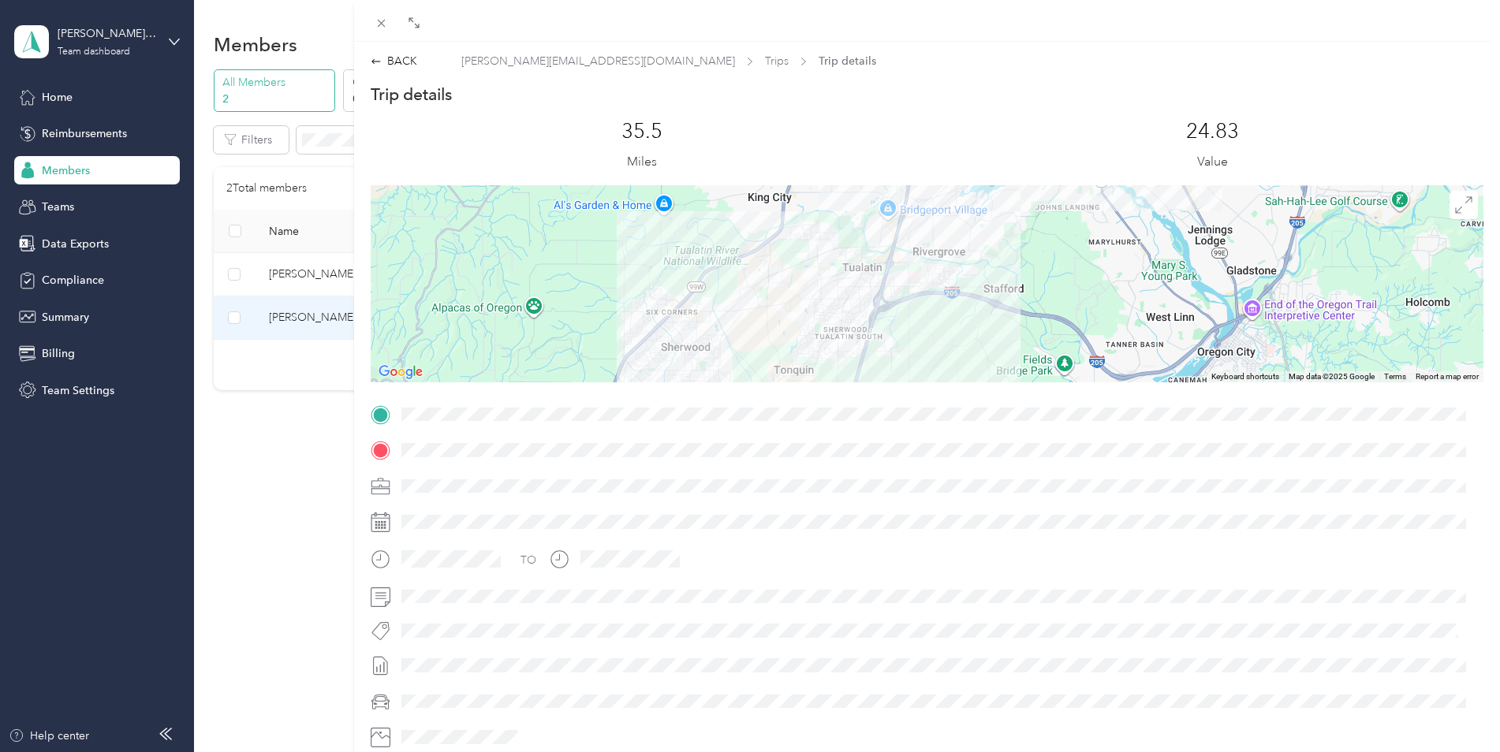
drag, startPoint x: 885, startPoint y: 341, endPoint x: 931, endPoint y: 229, distance: 121.3
click at [931, 229] on div at bounding box center [927, 283] width 1113 height 197
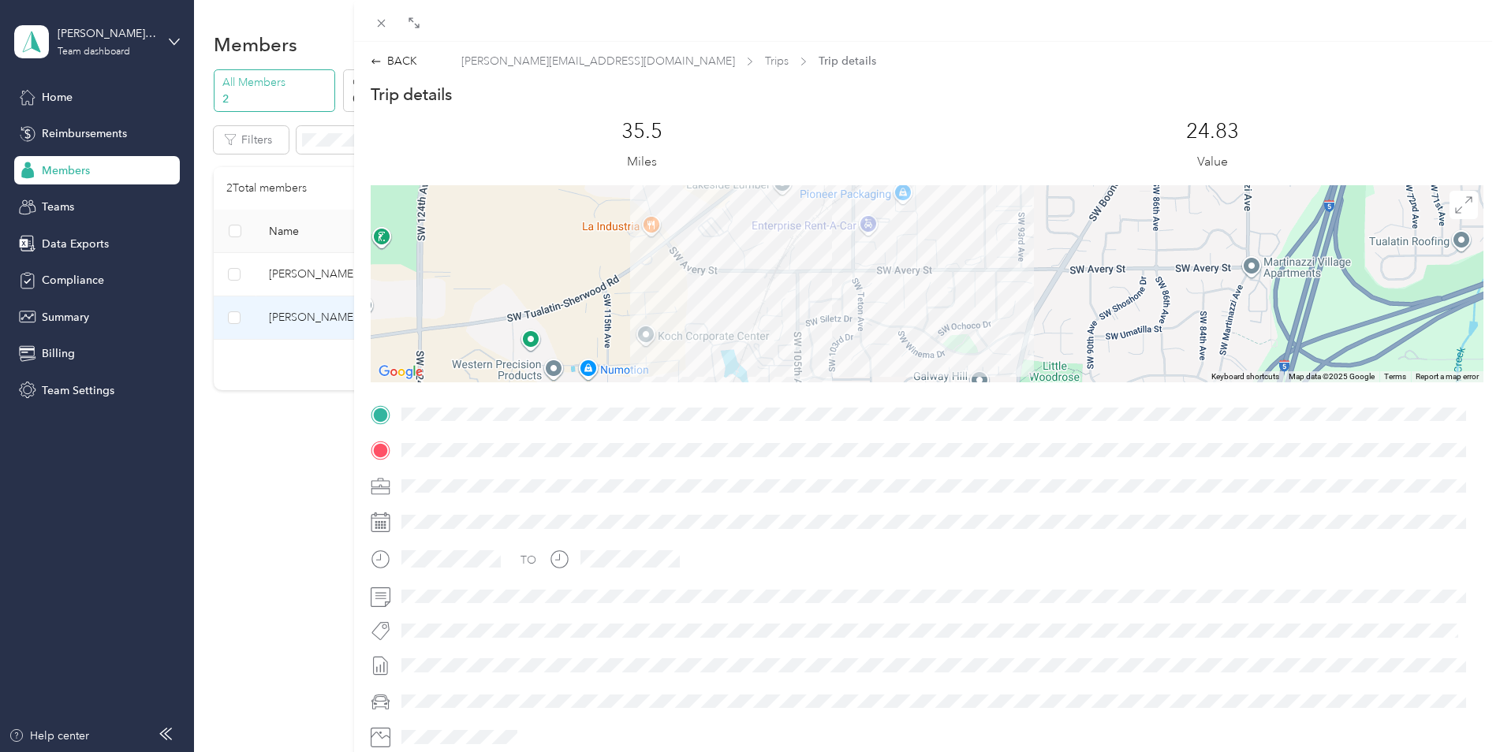
drag, startPoint x: 980, startPoint y: 273, endPoint x: 901, endPoint y: 243, distance: 85.1
click at [901, 243] on div at bounding box center [927, 283] width 1113 height 197
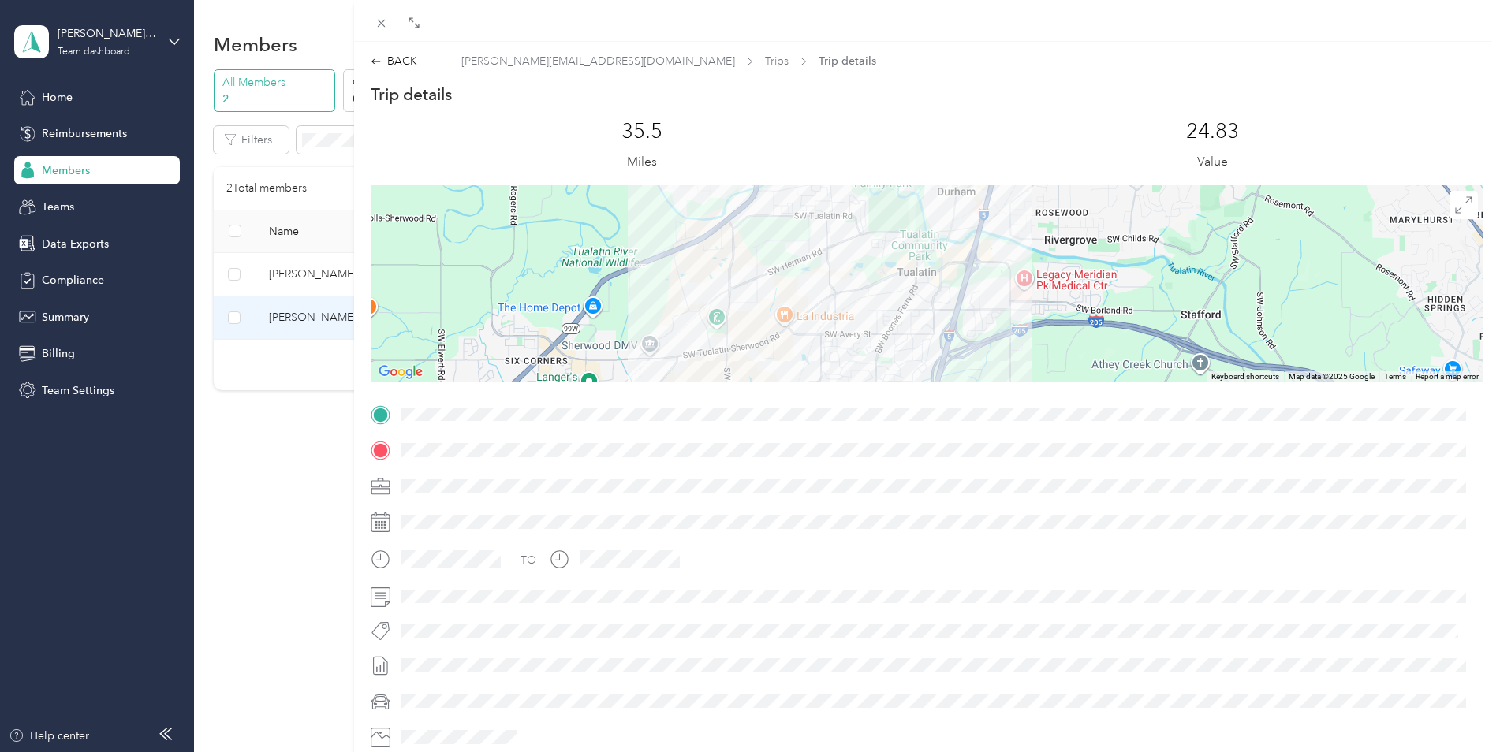
drag, startPoint x: 974, startPoint y: 226, endPoint x: 896, endPoint y: 328, distance: 128.9
click at [896, 328] on div at bounding box center [927, 283] width 1113 height 197
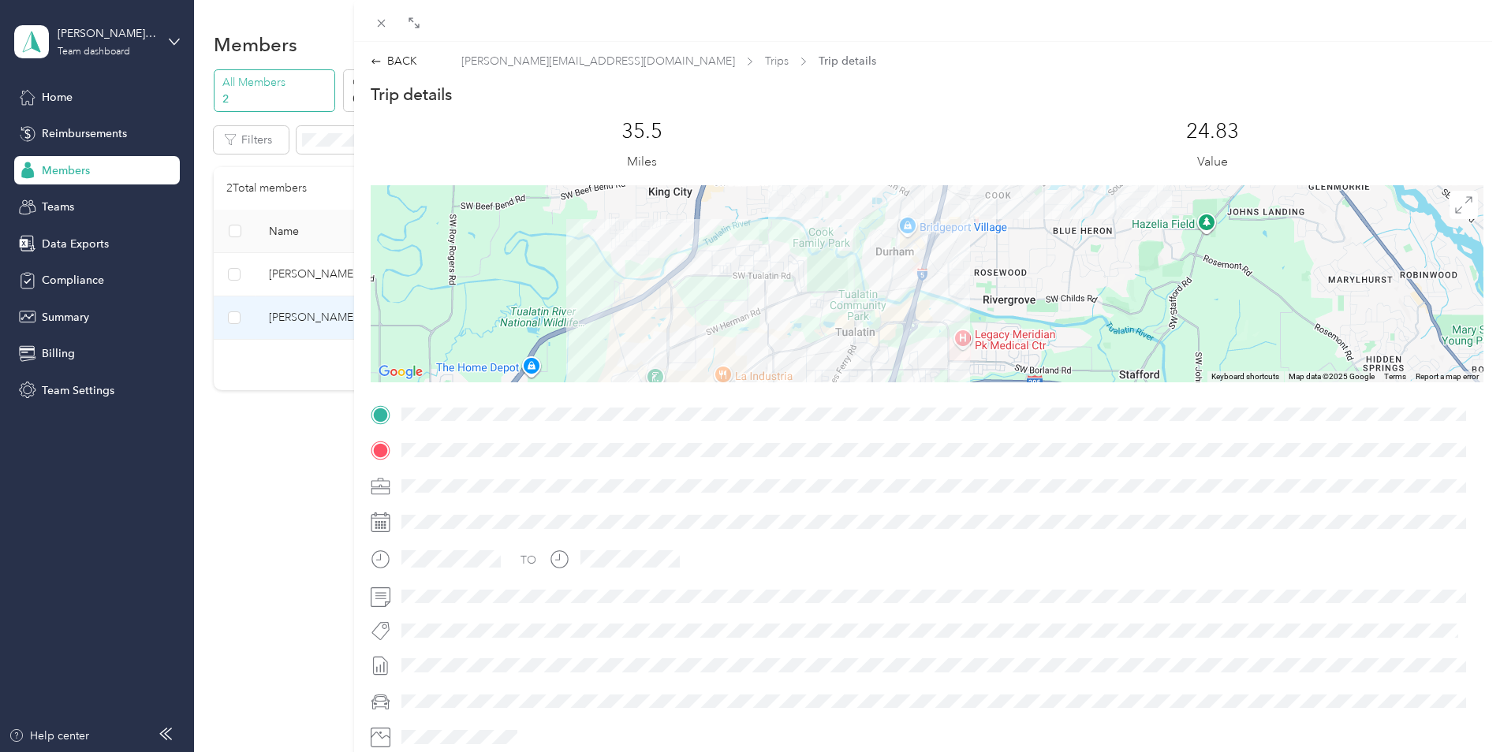
drag, startPoint x: 1019, startPoint y: 245, endPoint x: 984, endPoint y: 288, distance: 54.9
click at [984, 288] on div at bounding box center [927, 283] width 1113 height 197
click at [402, 62] on div "BACK" at bounding box center [394, 61] width 47 height 17
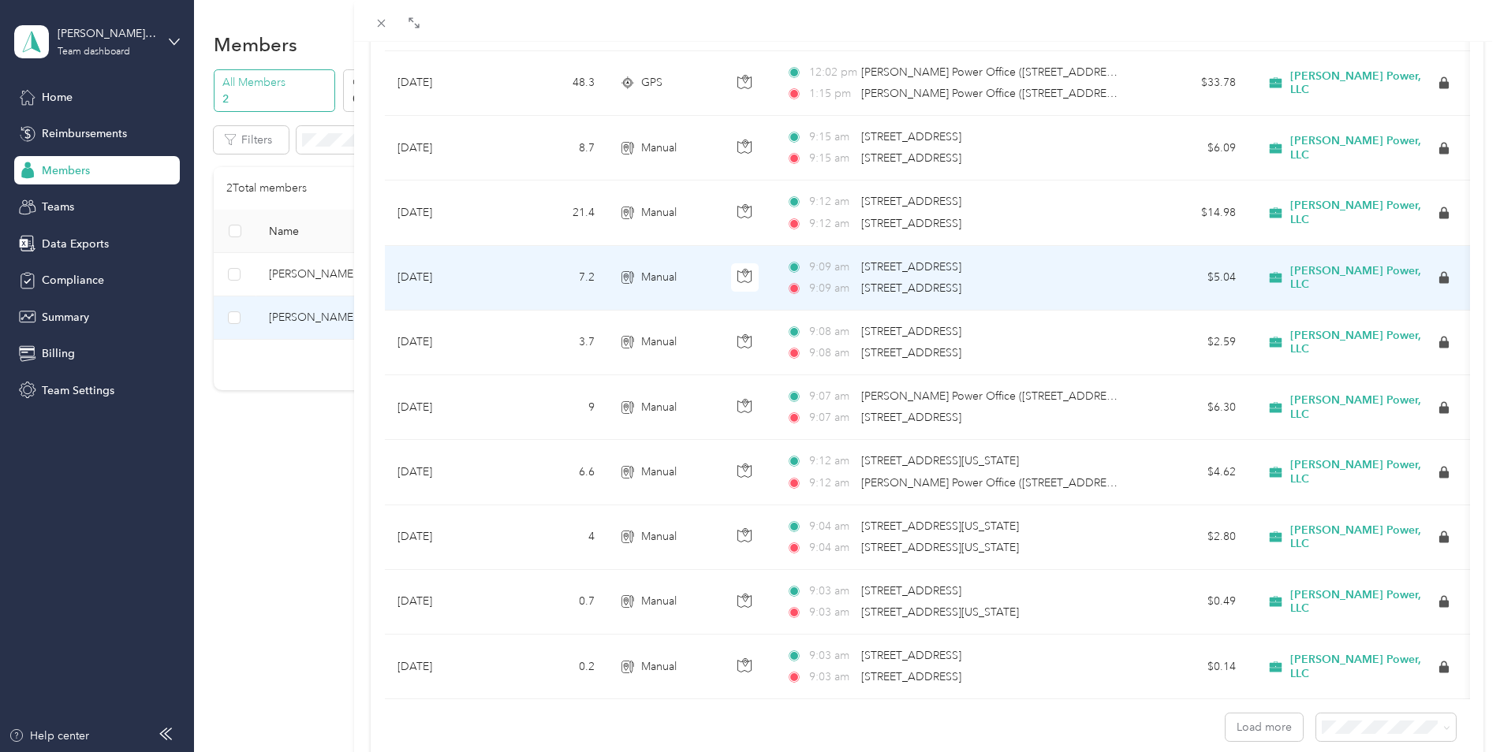
scroll to position [1183, 0]
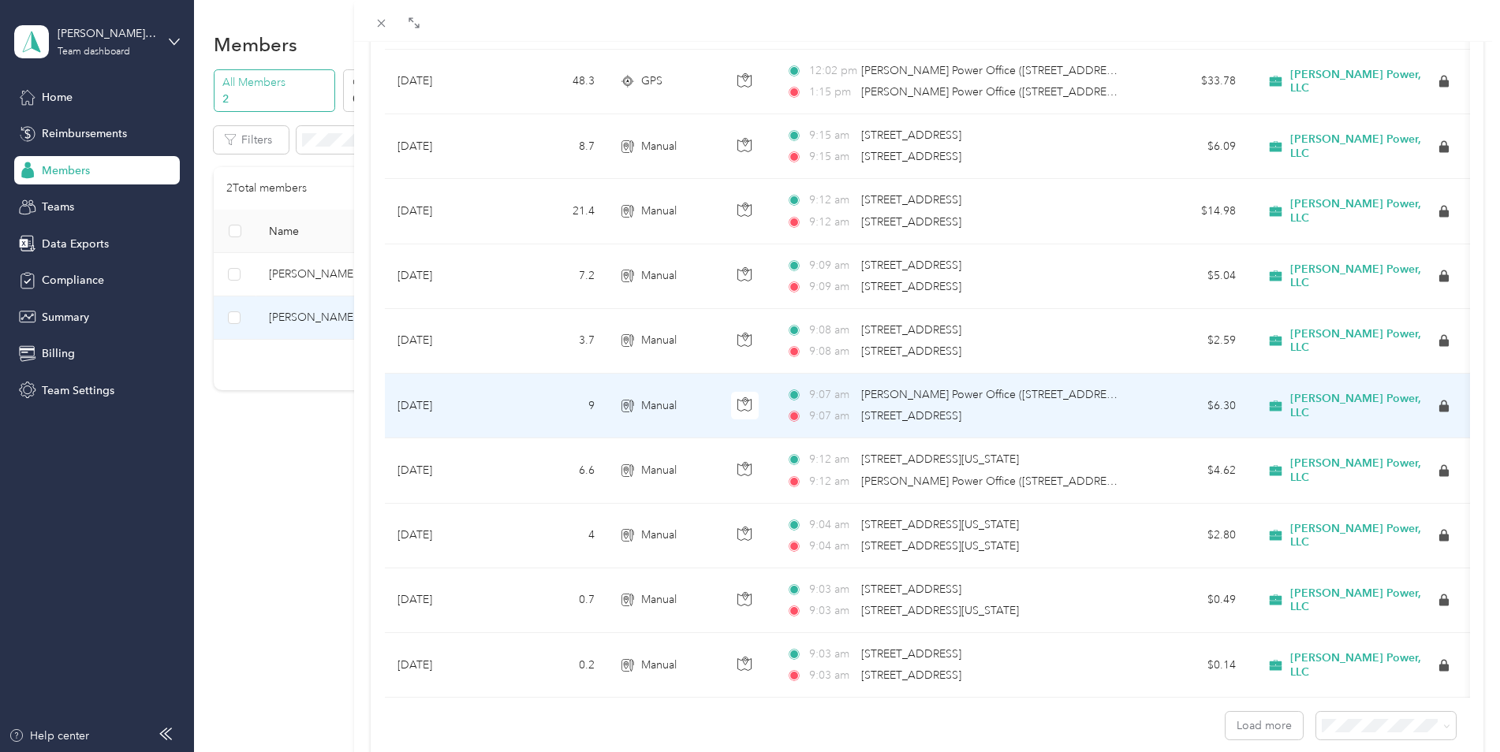
click at [961, 412] on span "[STREET_ADDRESS]" at bounding box center [911, 415] width 100 height 13
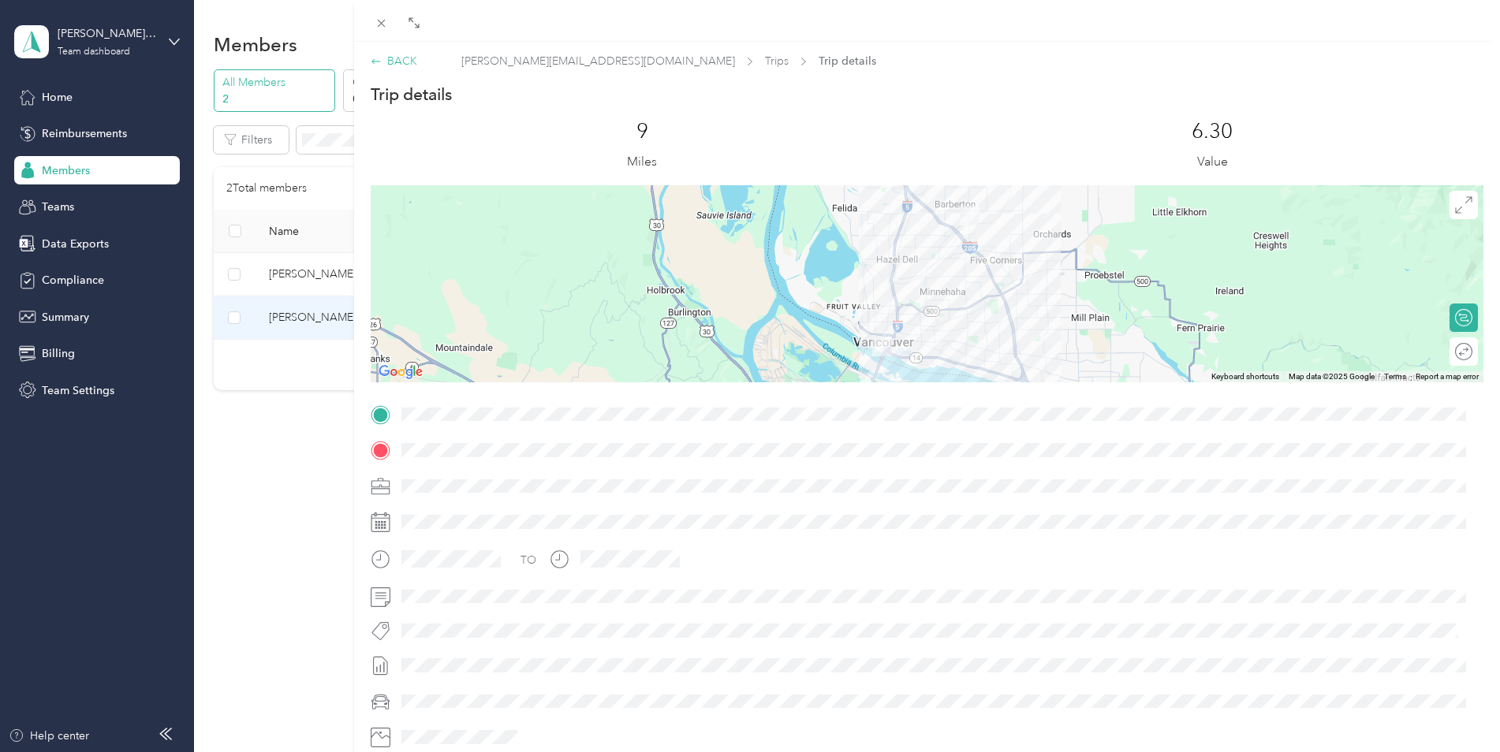
click at [403, 58] on div "BACK" at bounding box center [394, 61] width 47 height 17
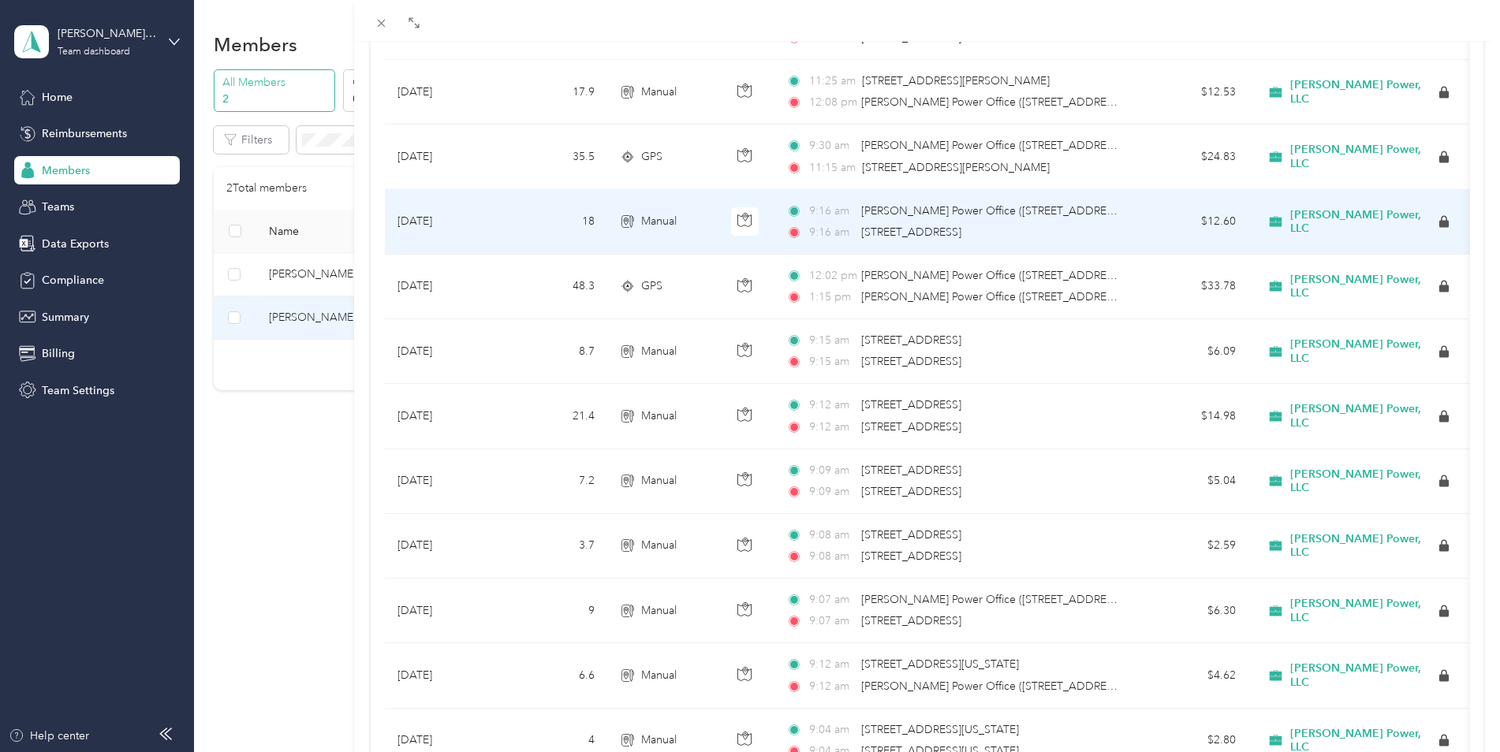
scroll to position [1183, 0]
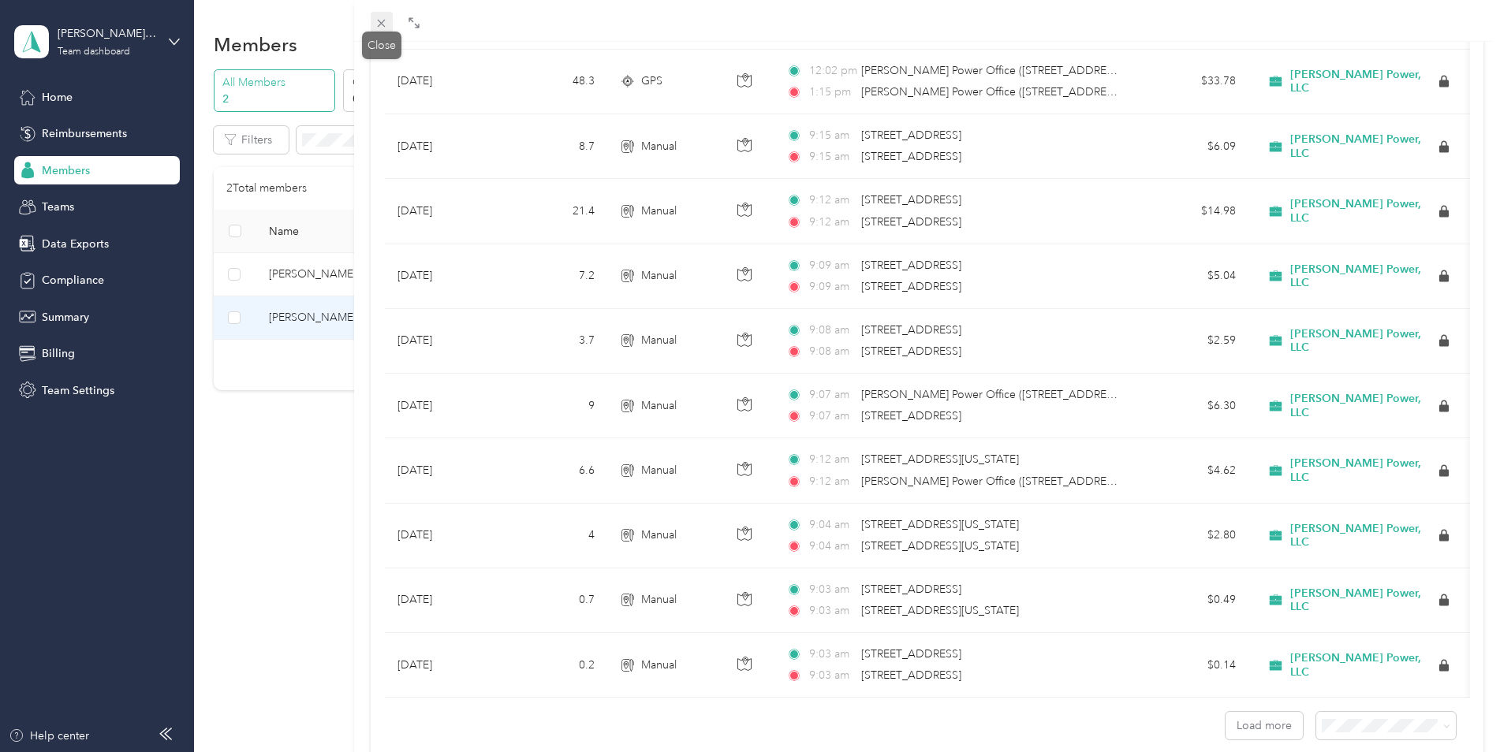
click at [382, 24] on icon at bounding box center [382, 24] width 8 height 8
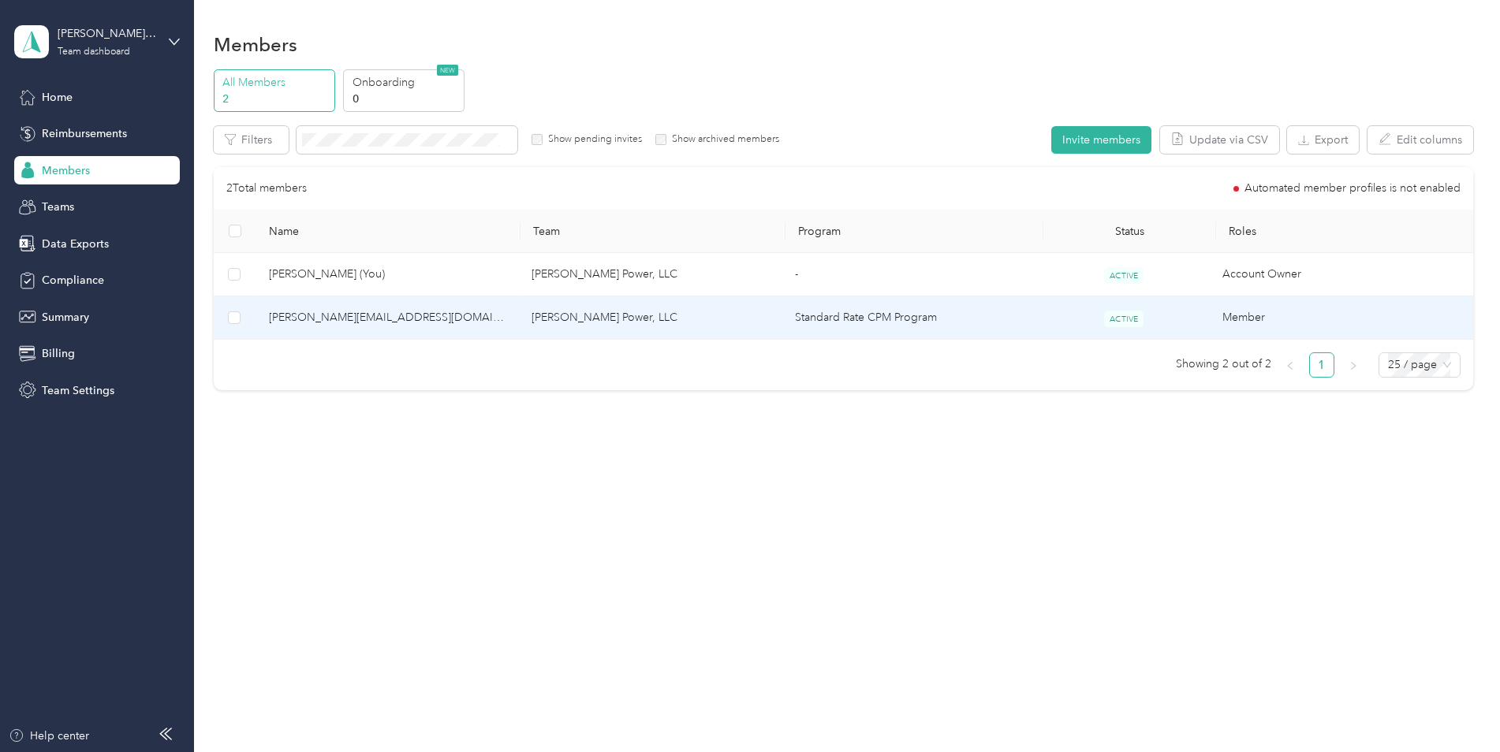
scroll to position [43, 0]
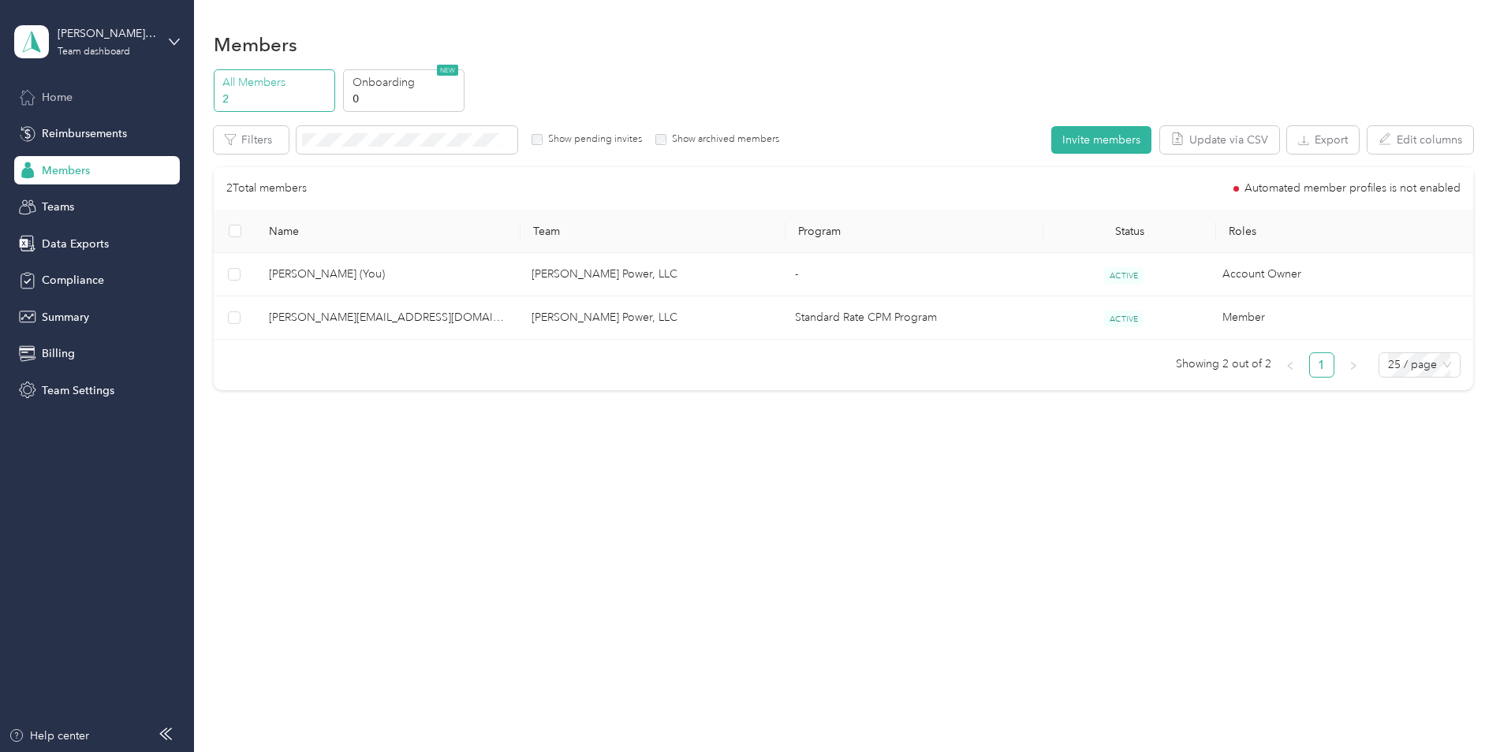
click at [62, 95] on span "Home" at bounding box center [57, 97] width 31 height 17
